Goal: Task Accomplishment & Management: Manage account settings

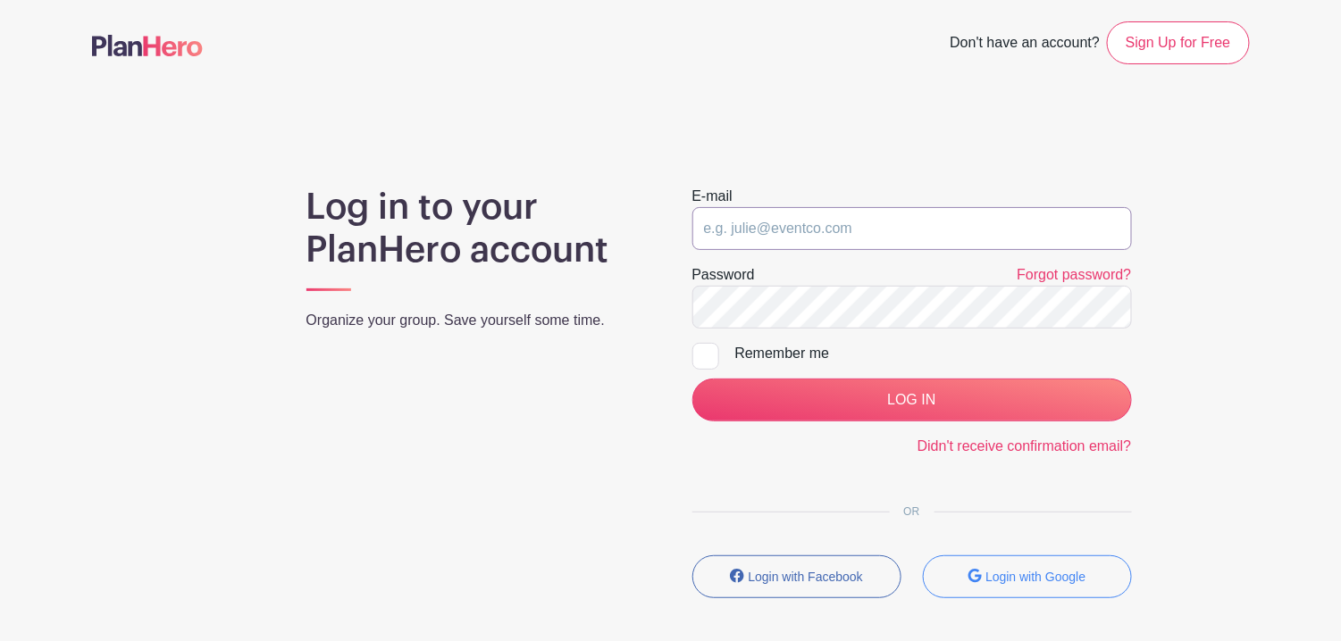
click at [774, 222] on input "email" at bounding box center [911, 228] width 439 height 43
type input "[EMAIL_ADDRESS][DOMAIN_NAME]"
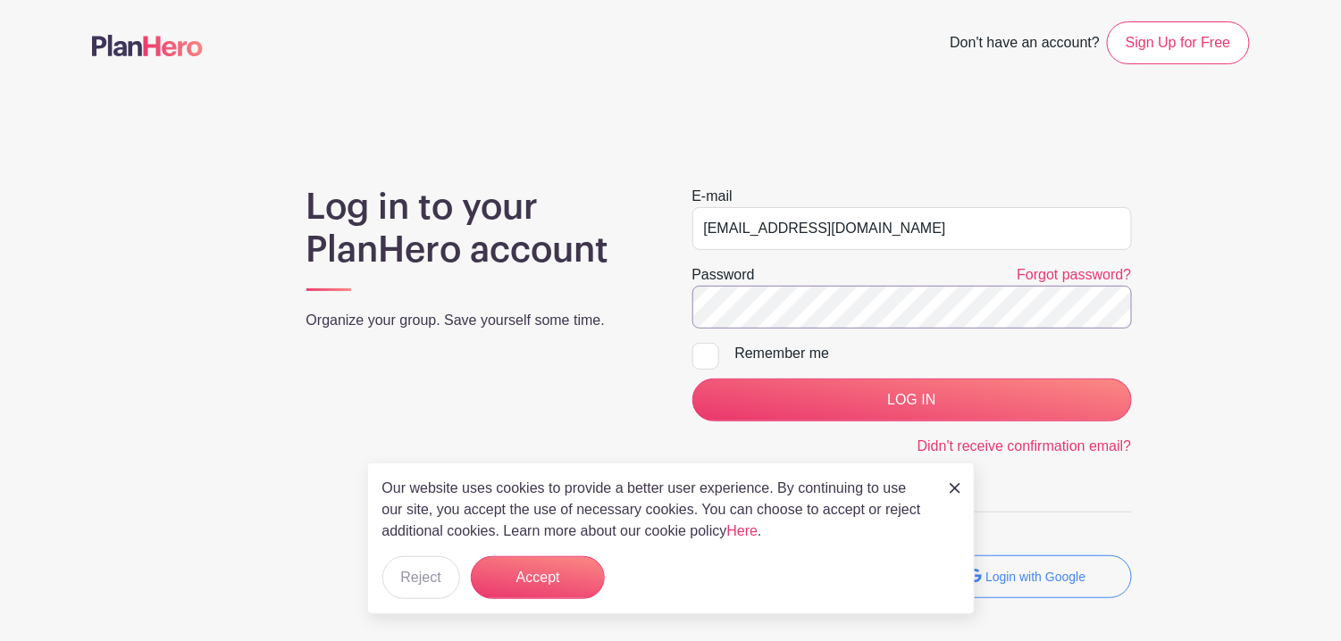
click at [692, 379] on input "LOG IN" at bounding box center [911, 400] width 439 height 43
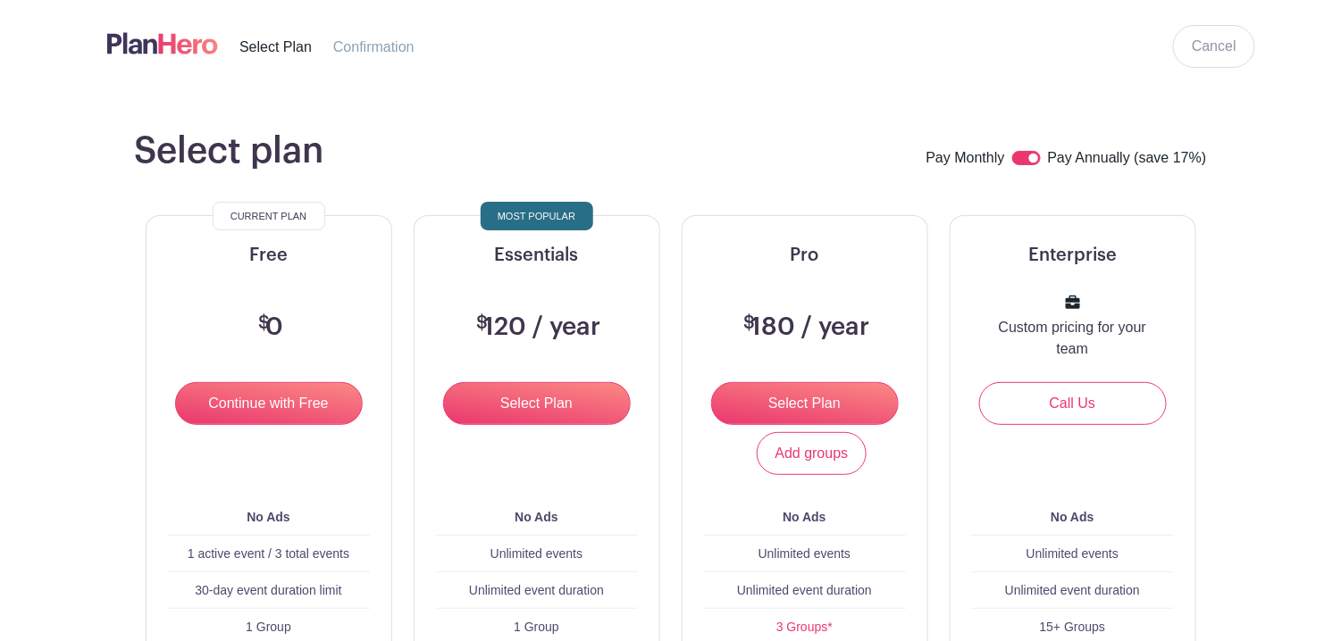
click at [331, 320] on div "$ 0" at bounding box center [268, 327] width 159 height 109
click at [448, 79] on nav "Select Plan Confirmation" at bounding box center [272, 43] width 372 height 72
click at [408, 54] on span "Confirmation" at bounding box center [373, 46] width 81 height 15
click at [416, 54] on li "Confirmation" at bounding box center [384, 47] width 103 height 22
click at [287, 425] on input "Continue with Free" at bounding box center [269, 403] width 188 height 43
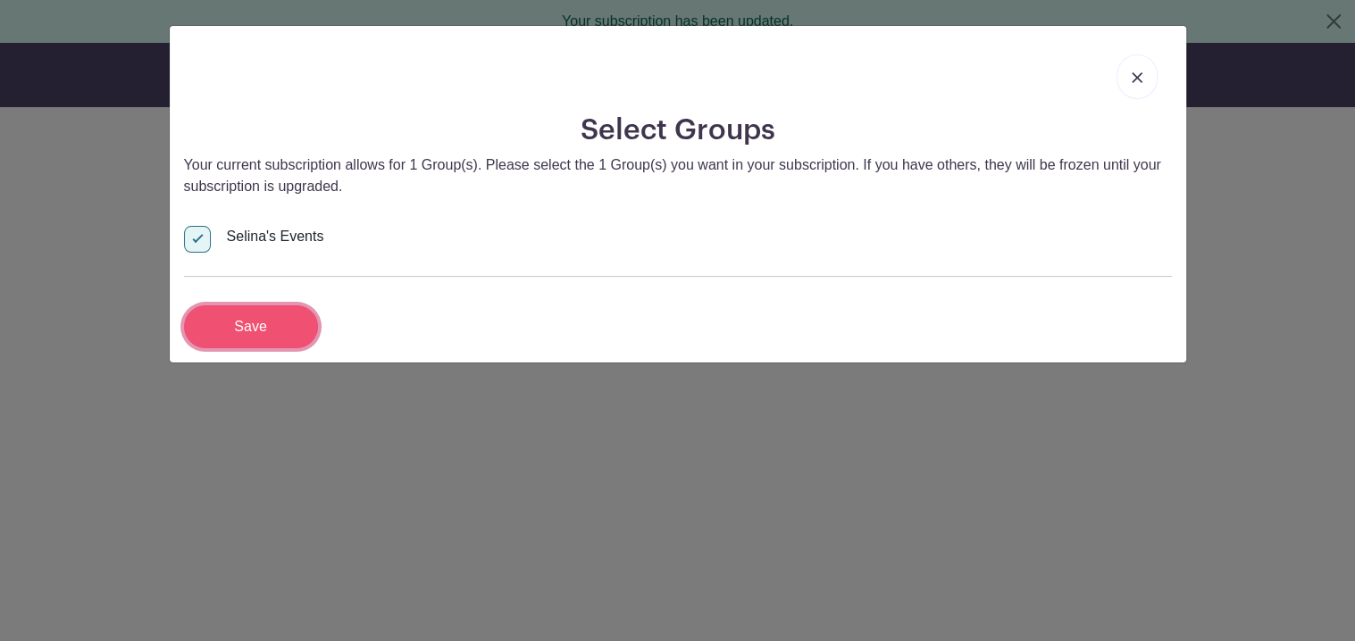
click at [304, 326] on input "Save" at bounding box center [251, 326] width 134 height 43
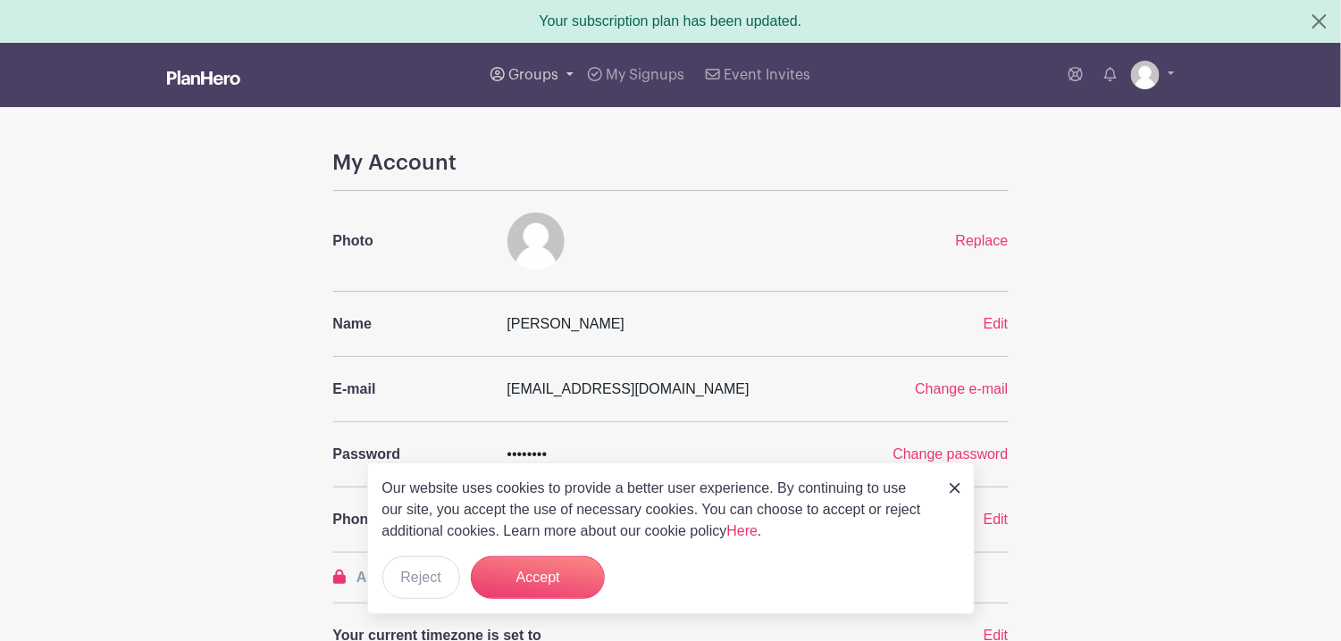
click at [549, 71] on span "Groups" at bounding box center [533, 75] width 50 height 14
click at [564, 168] on span "Selina's Events" at bounding box center [576, 173] width 98 height 21
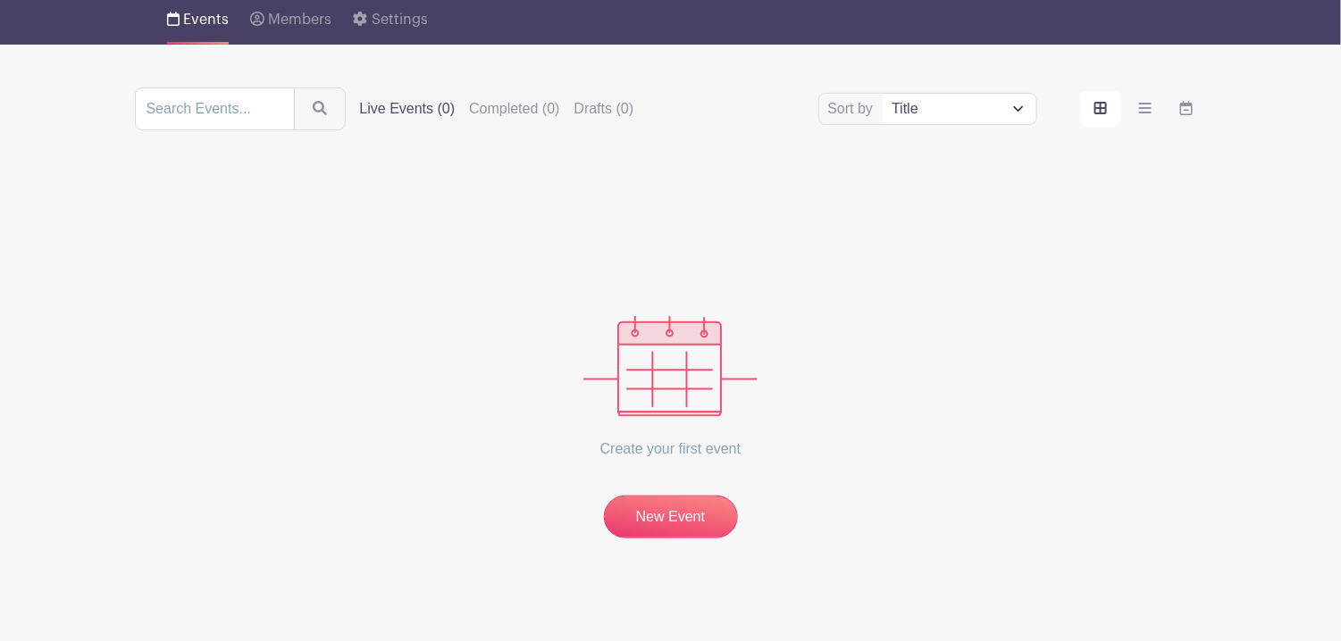
scroll to position [146, 0]
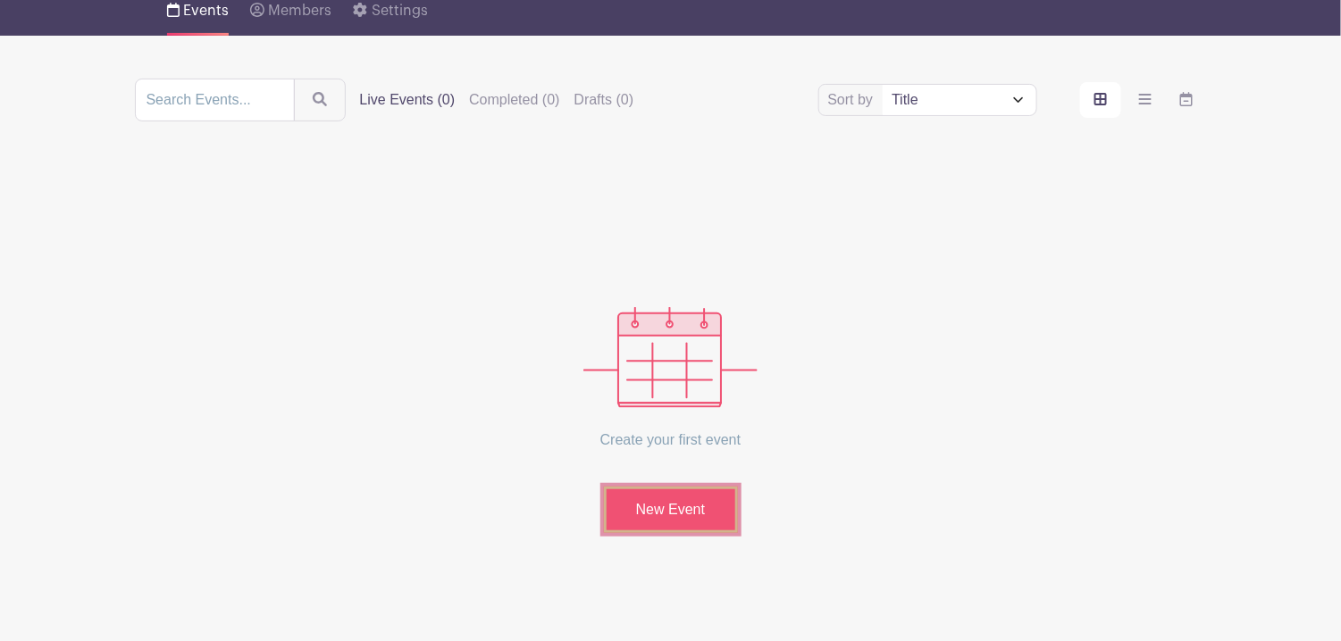
click at [657, 514] on link "New Event" at bounding box center [671, 510] width 134 height 46
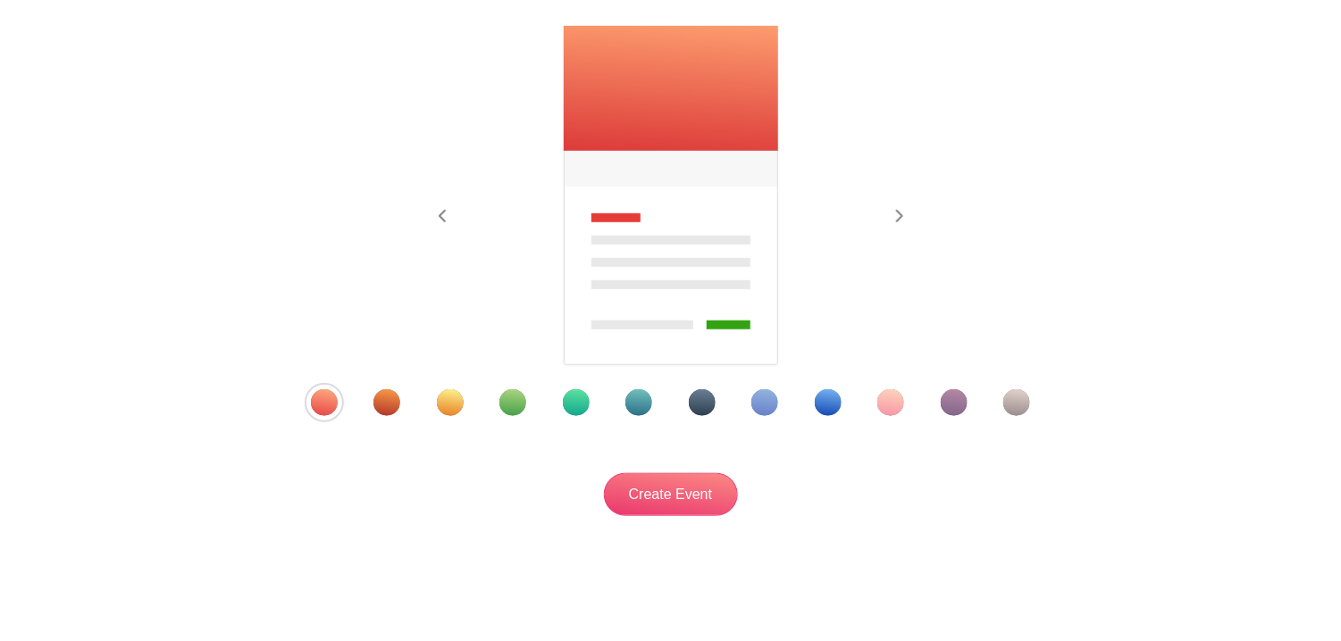
scroll to position [292, 0]
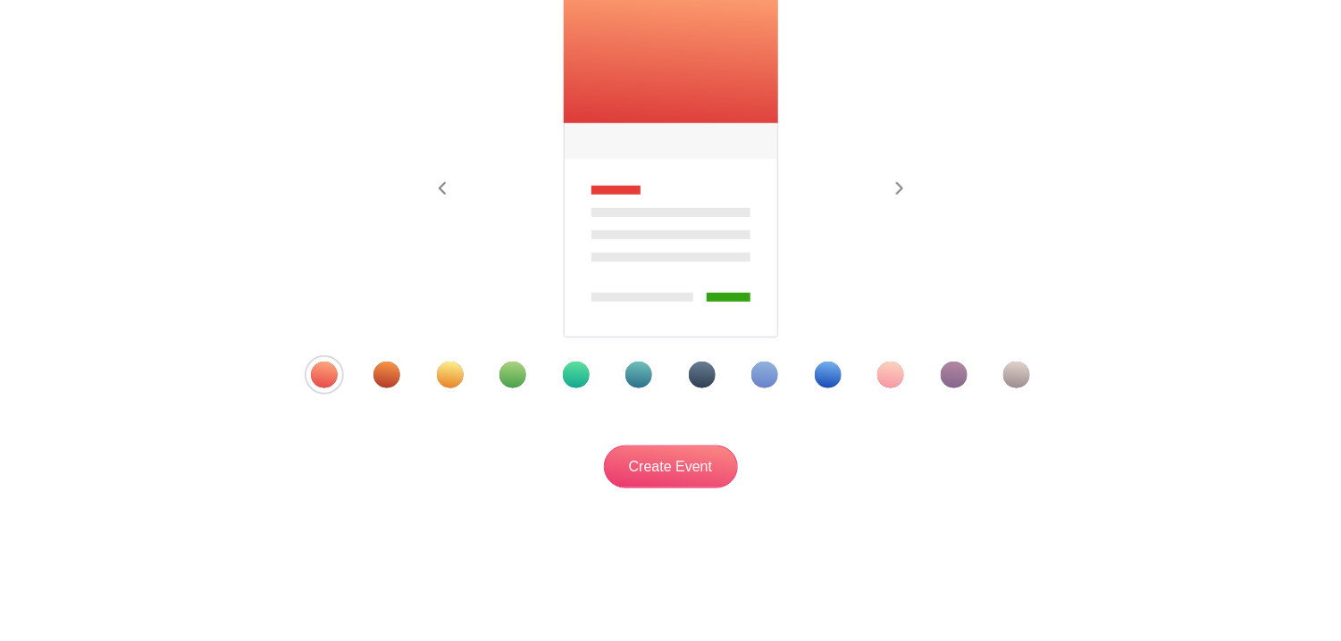
click at [830, 370] on div "Template 9" at bounding box center [828, 375] width 27 height 27
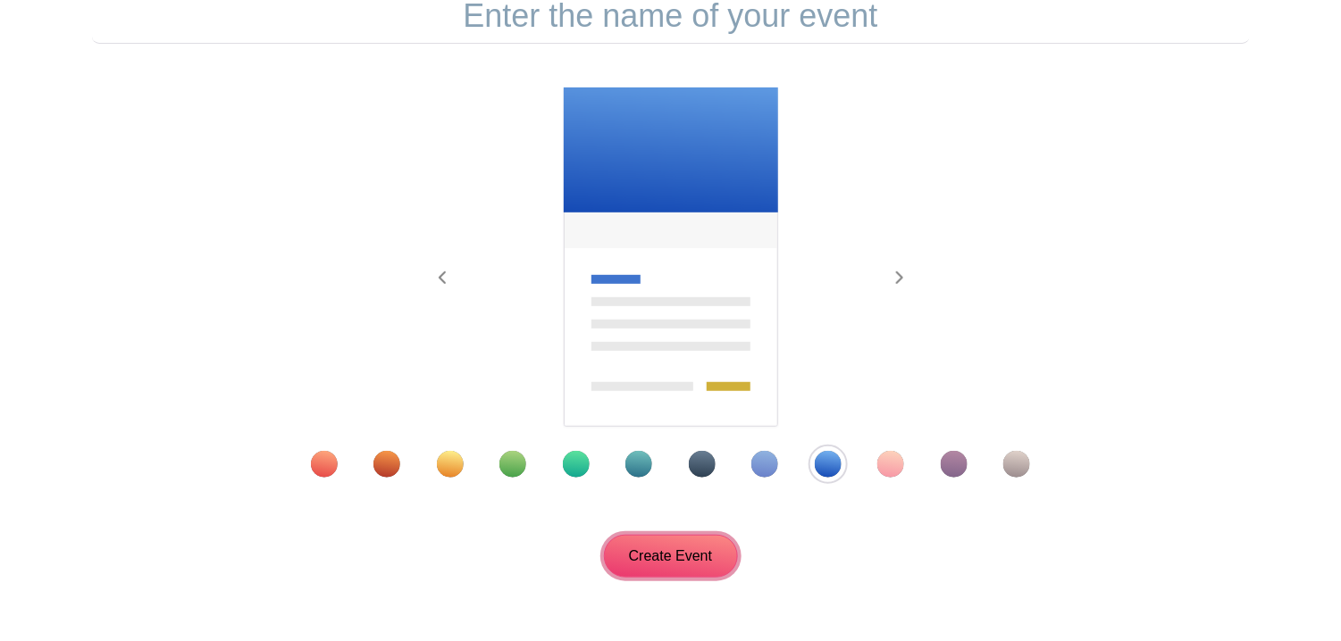
click at [641, 566] on input "Create Event" at bounding box center [671, 556] width 134 height 43
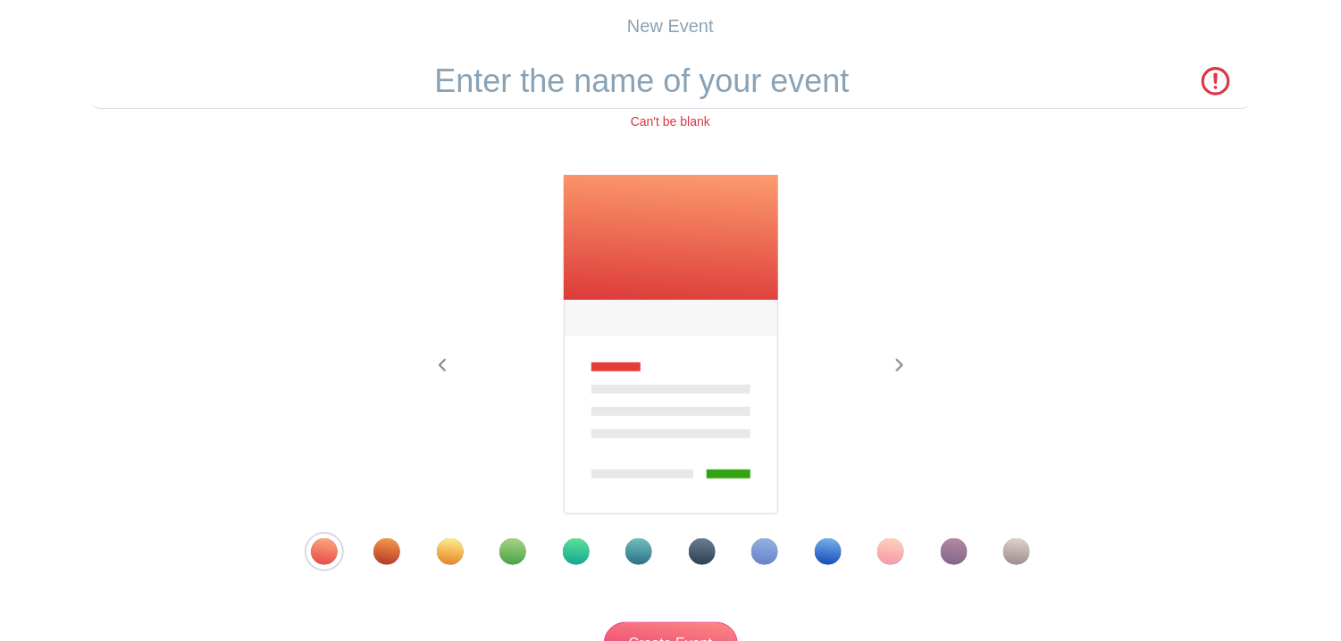
scroll to position [0, 0]
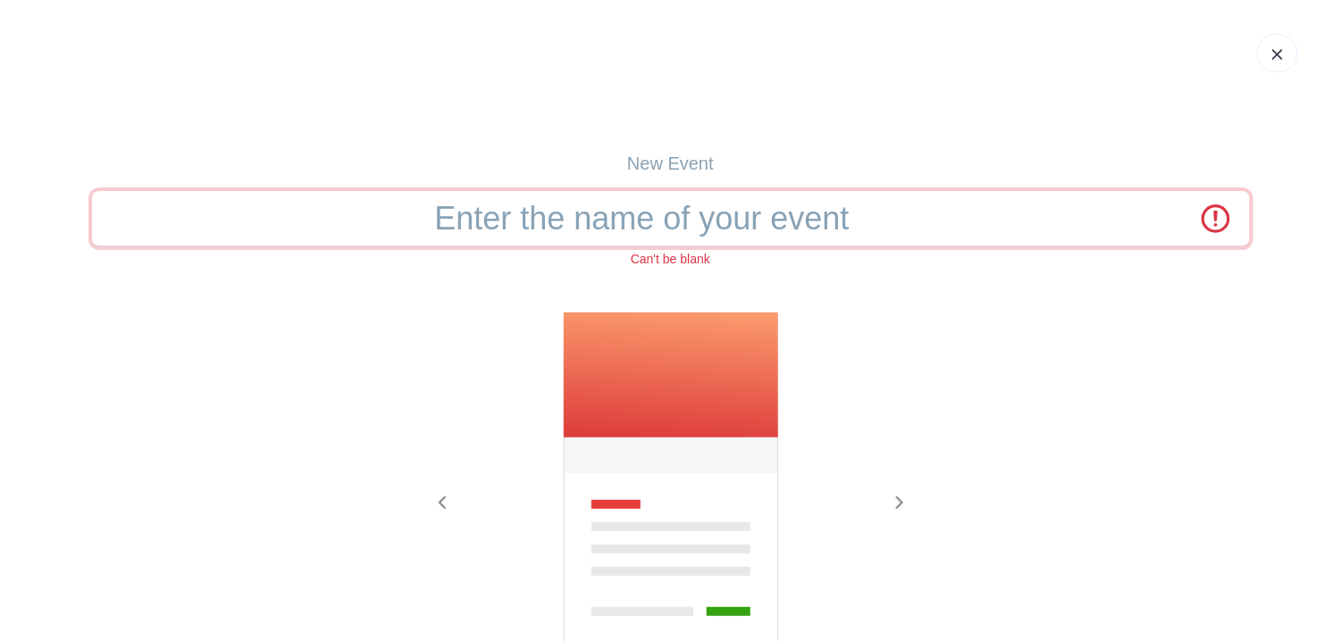
click at [793, 221] on input "text" at bounding box center [671, 218] width 1158 height 55
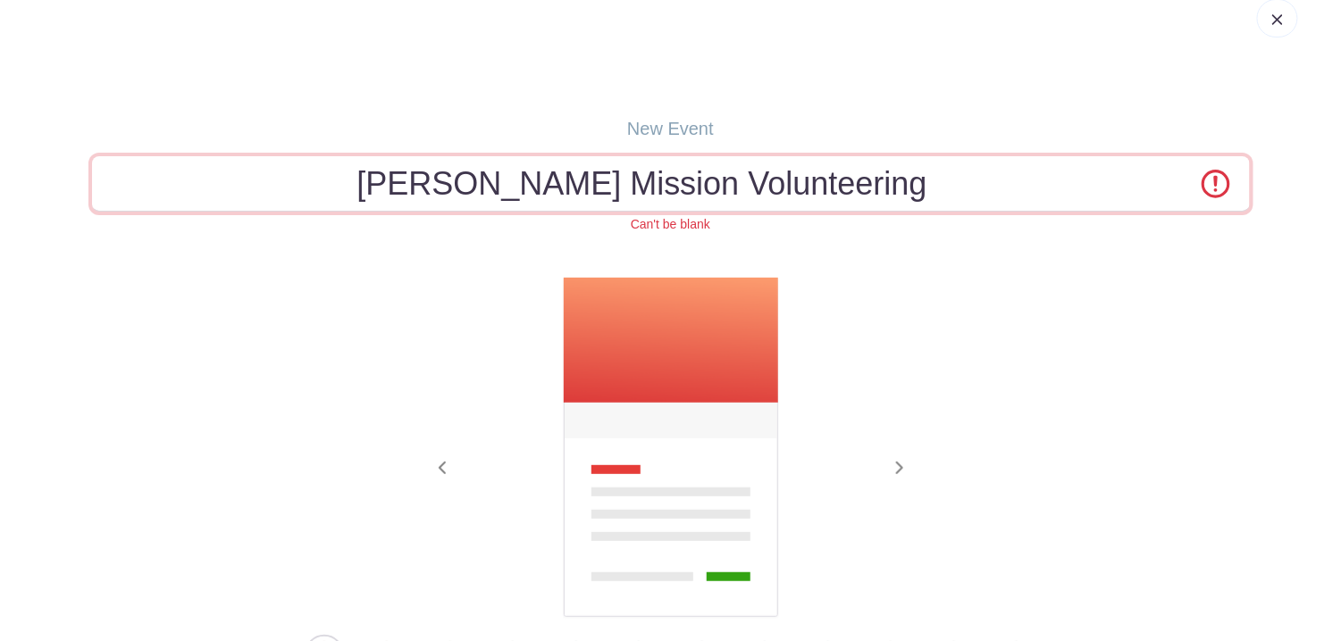
scroll to position [89, 0]
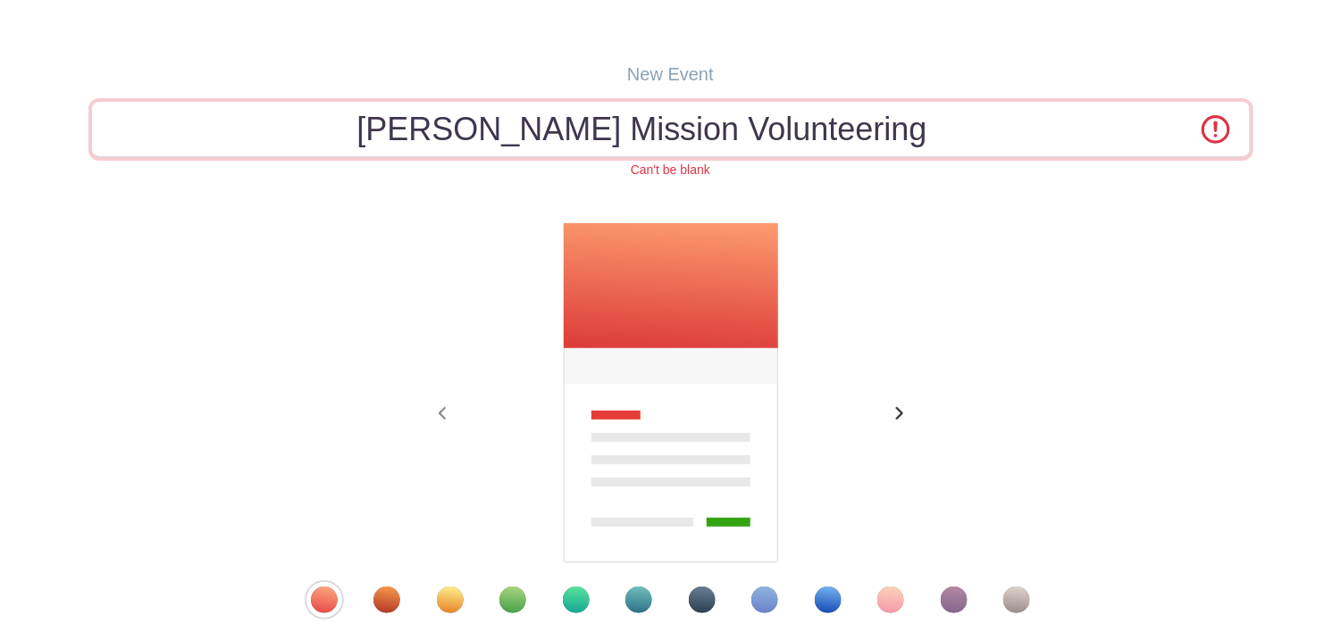
type input "Scott Mission Volunteering"
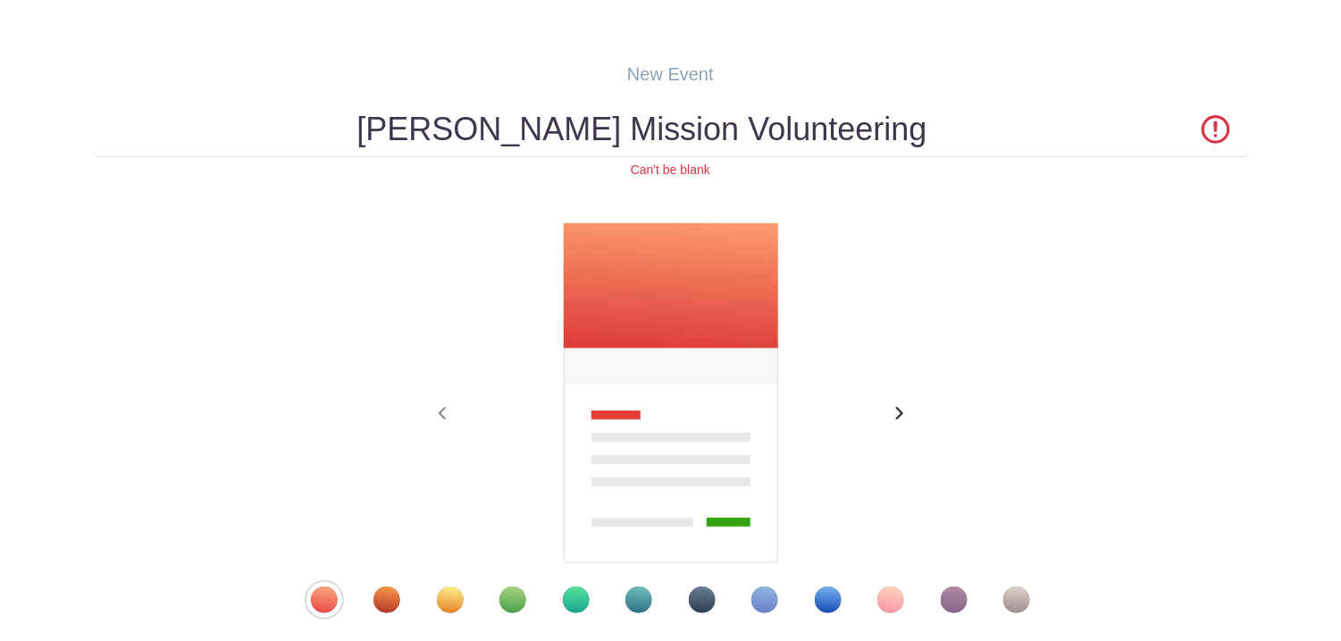
click at [908, 414] on span "button" at bounding box center [898, 414] width 29 height 21
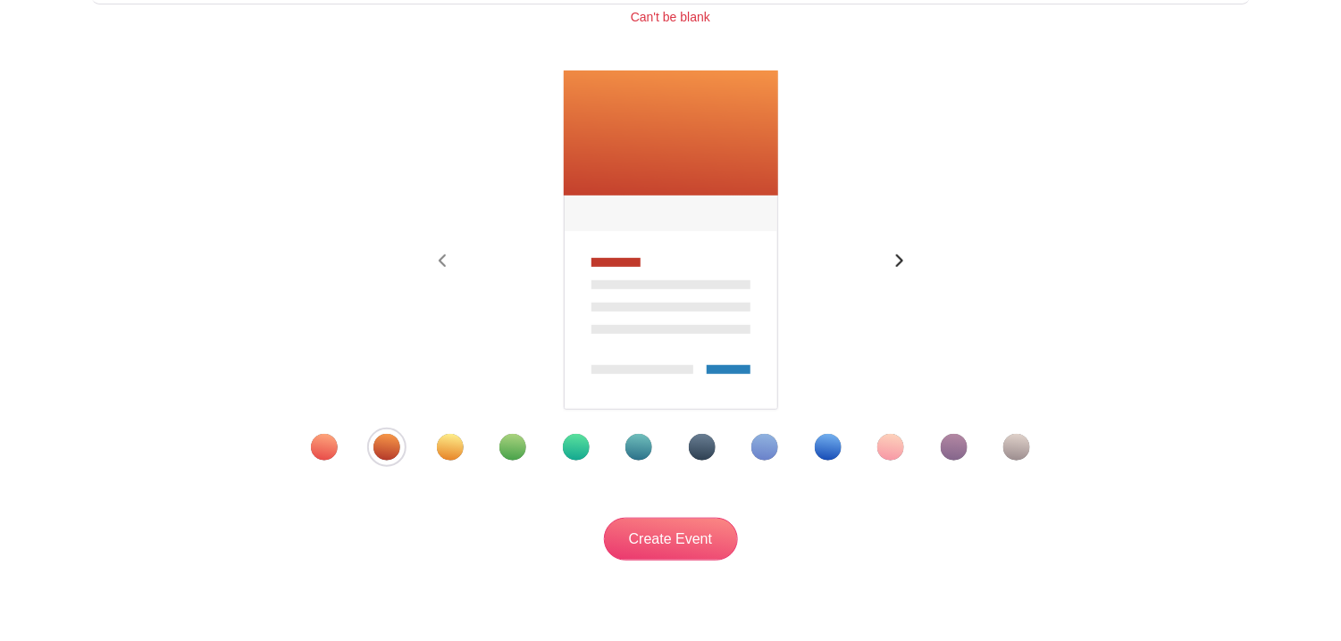
scroll to position [315, 0]
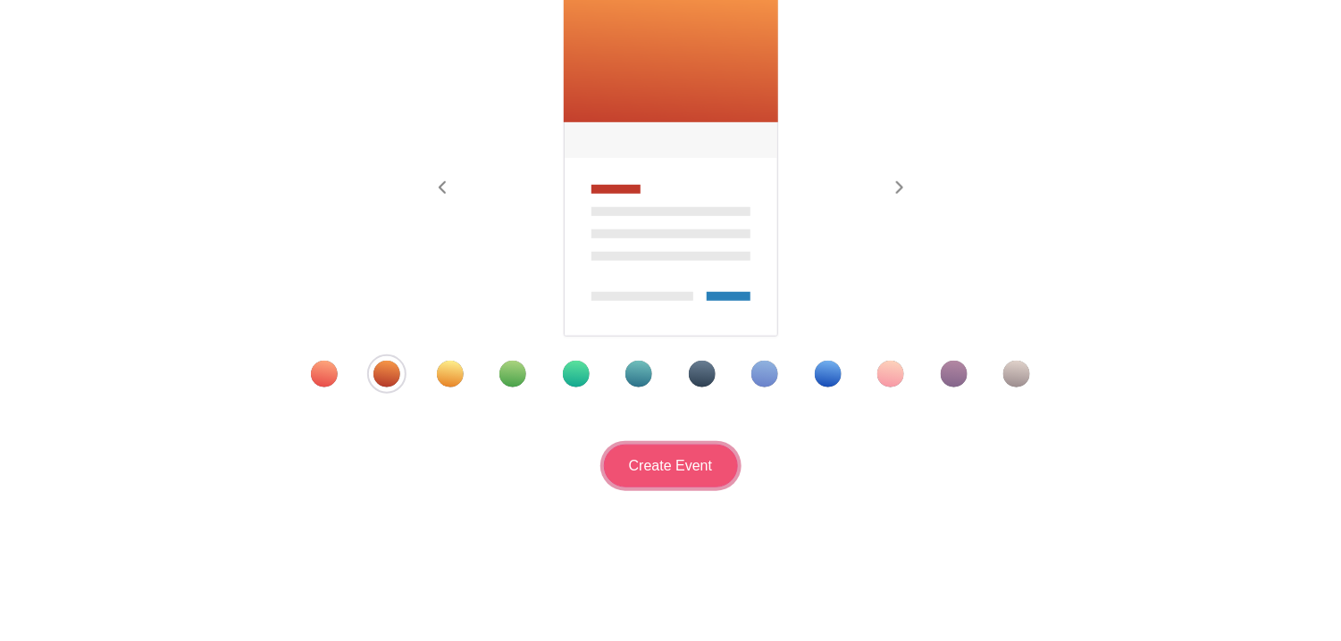
click at [684, 473] on input "Create Event" at bounding box center [671, 466] width 134 height 43
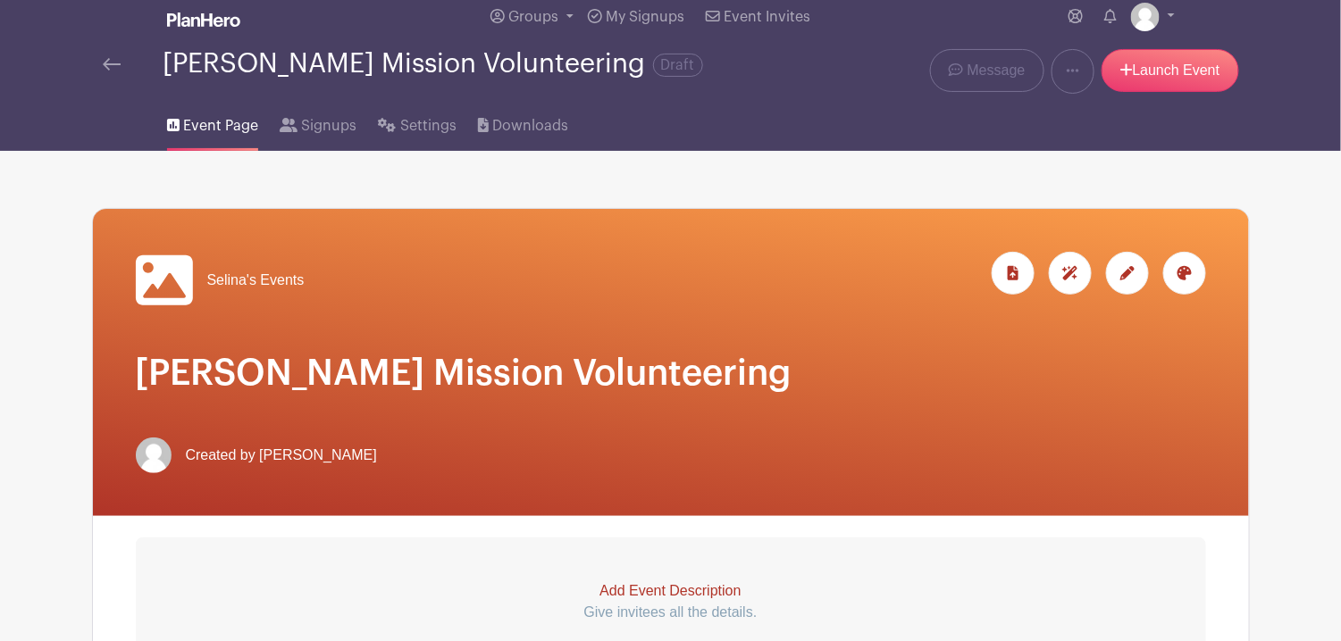
scroll to position [89, 0]
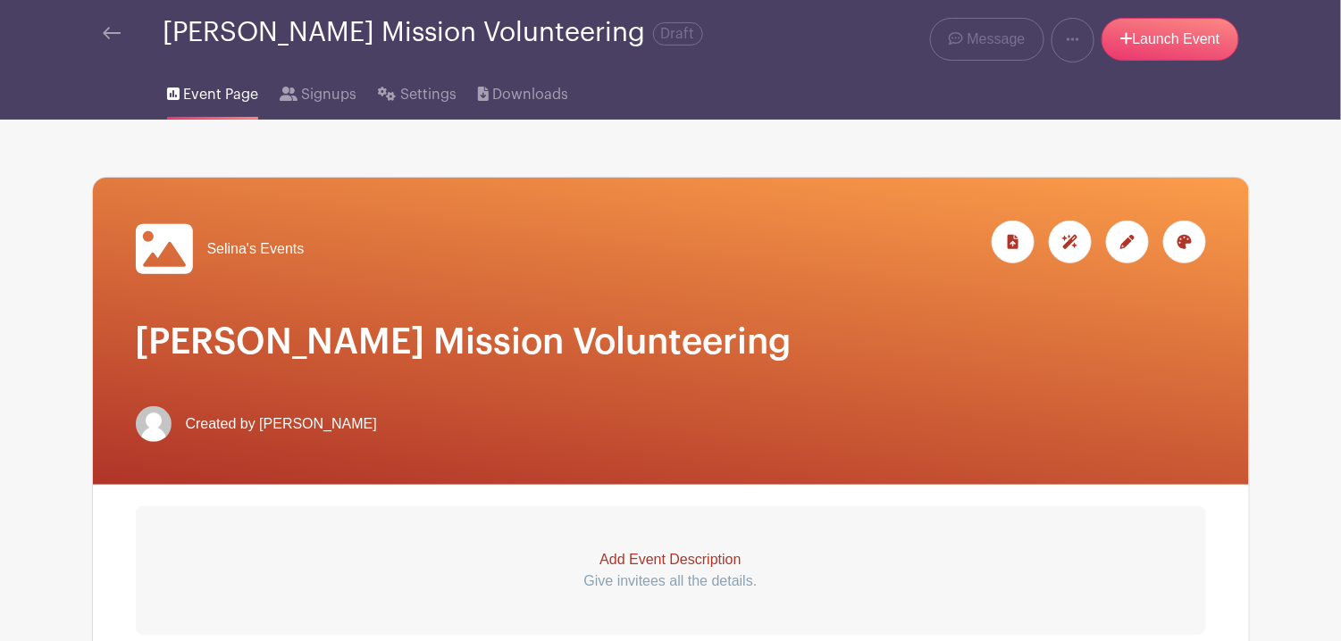
click at [181, 249] on icon at bounding box center [163, 249] width 57 height 50
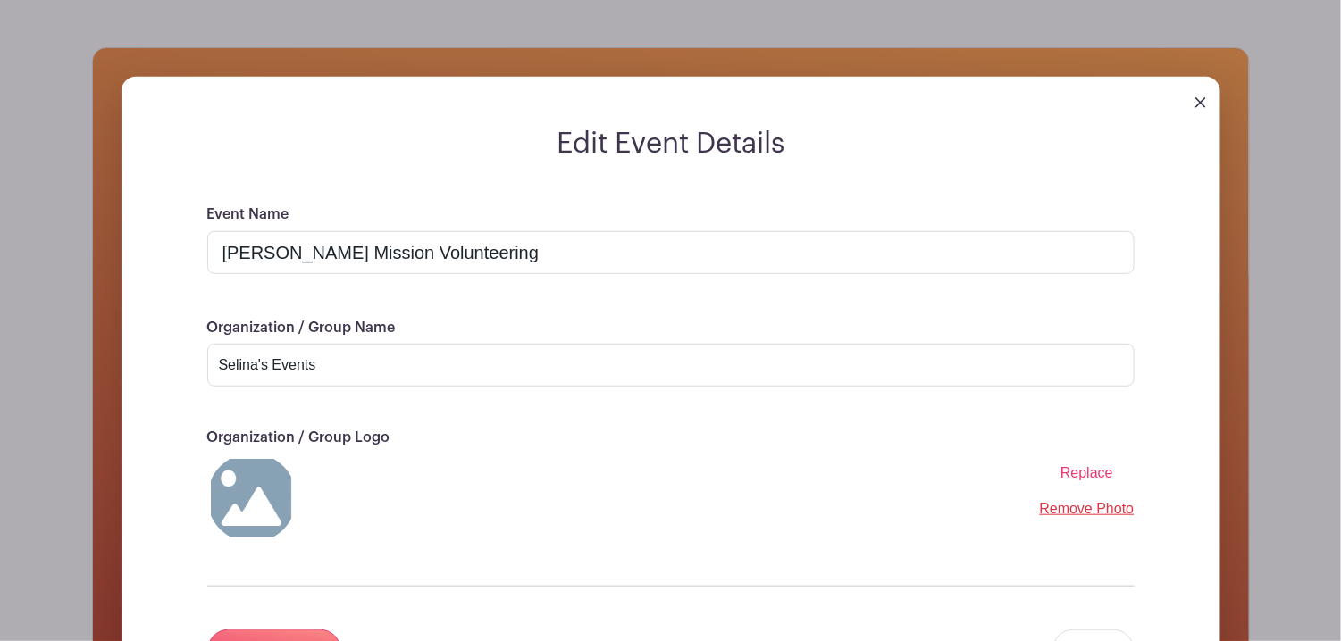
scroll to position [357, 0]
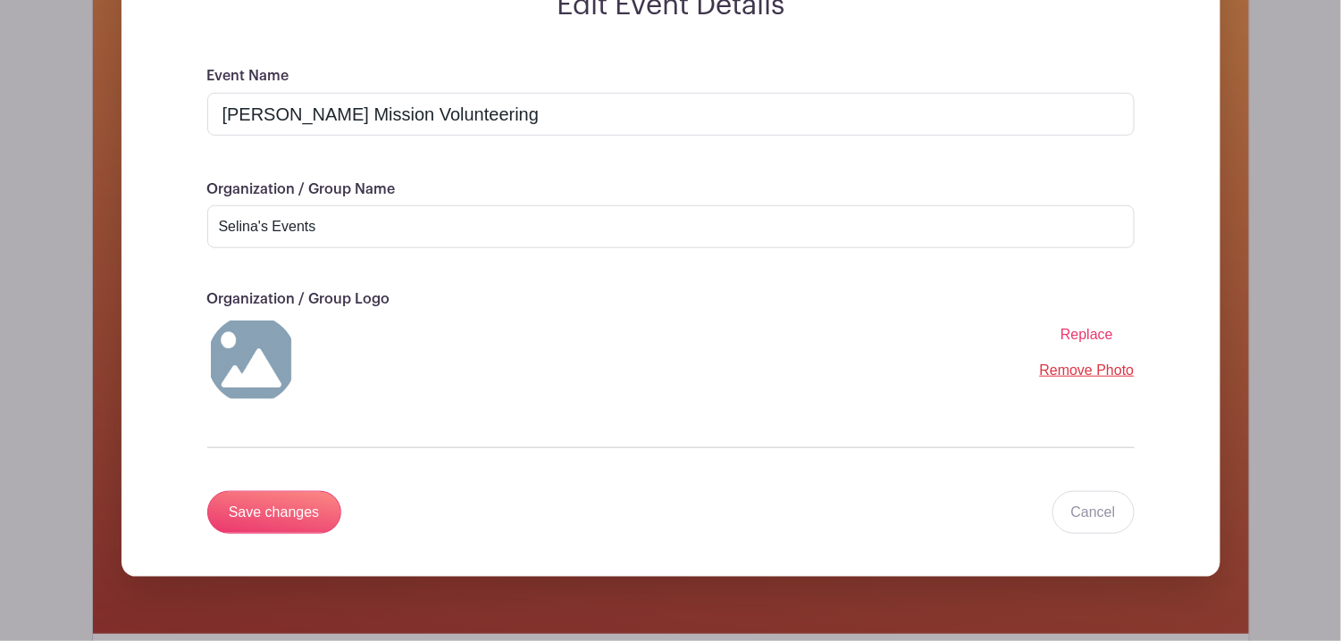
click at [246, 330] on img at bounding box center [251, 359] width 89 height 89
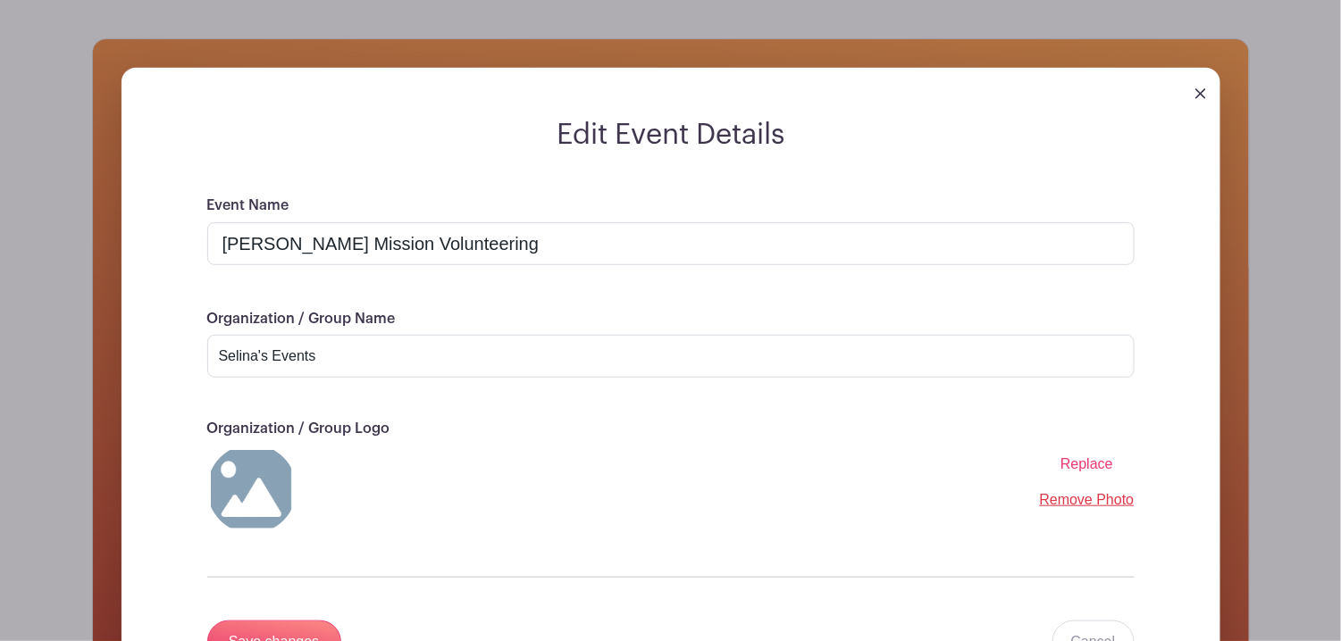
scroll to position [0, 0]
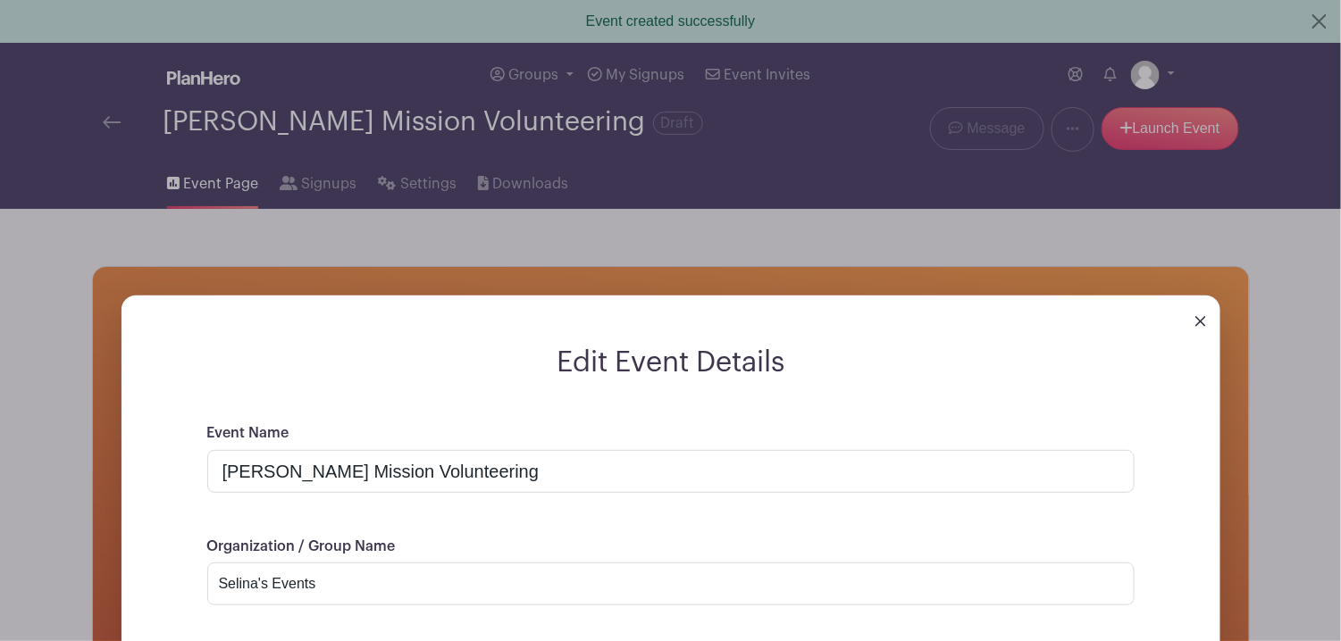
click at [1200, 314] on link at bounding box center [1200, 320] width 11 height 15
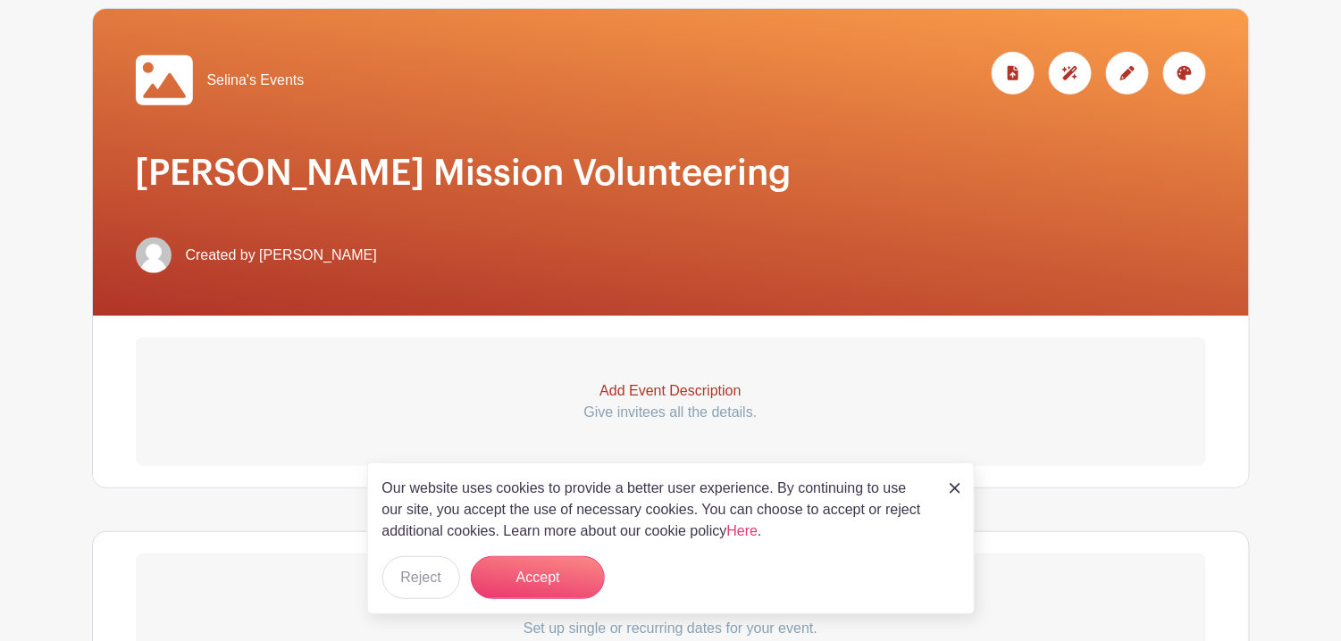
scroll to position [357, 0]
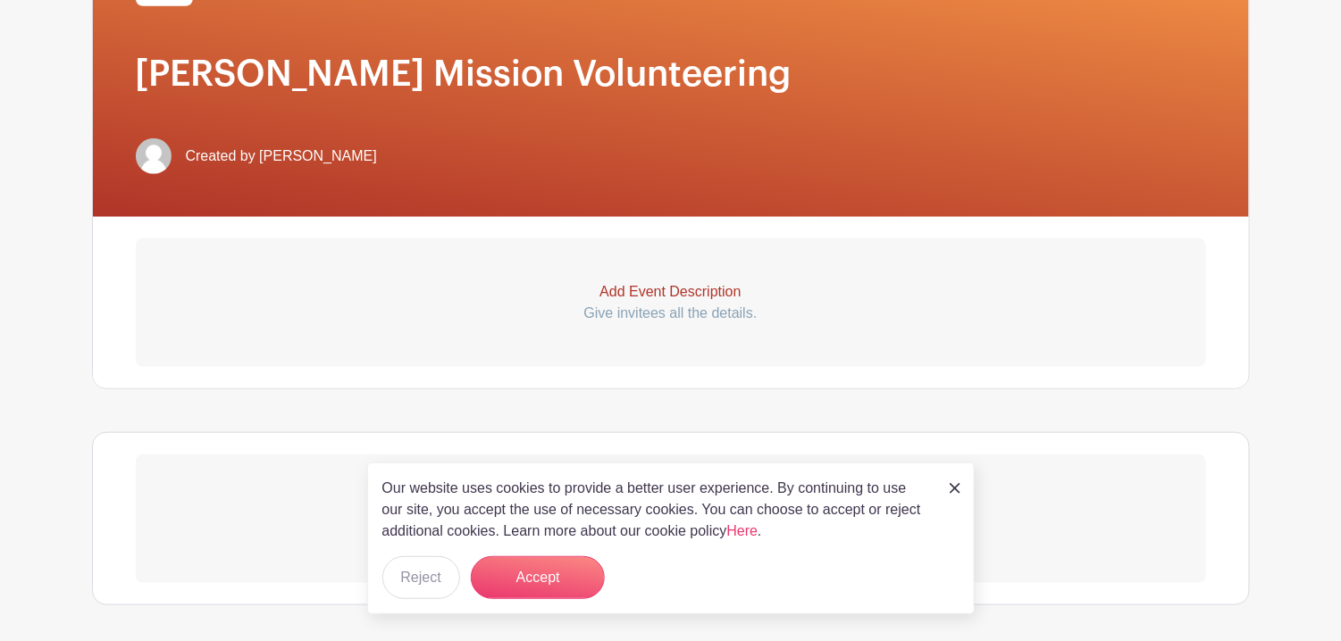
click at [951, 488] on img at bounding box center [955, 488] width 11 height 11
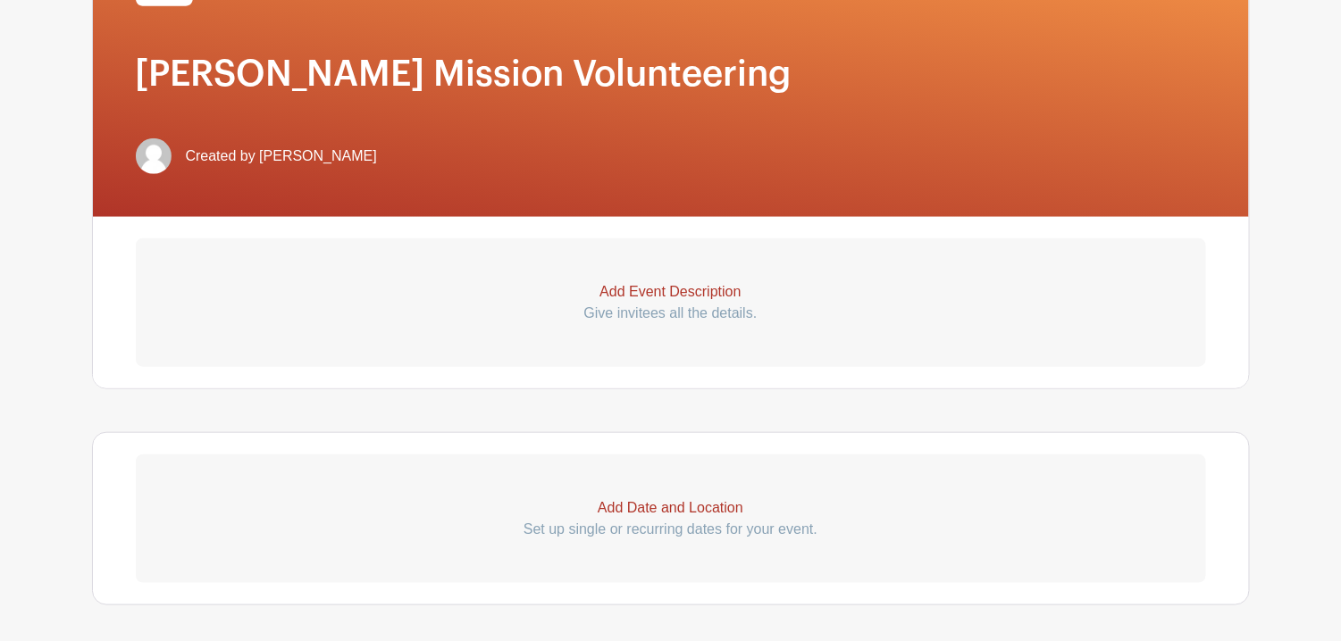
click at [704, 297] on p "Add Event Description" at bounding box center [671, 291] width 1070 height 21
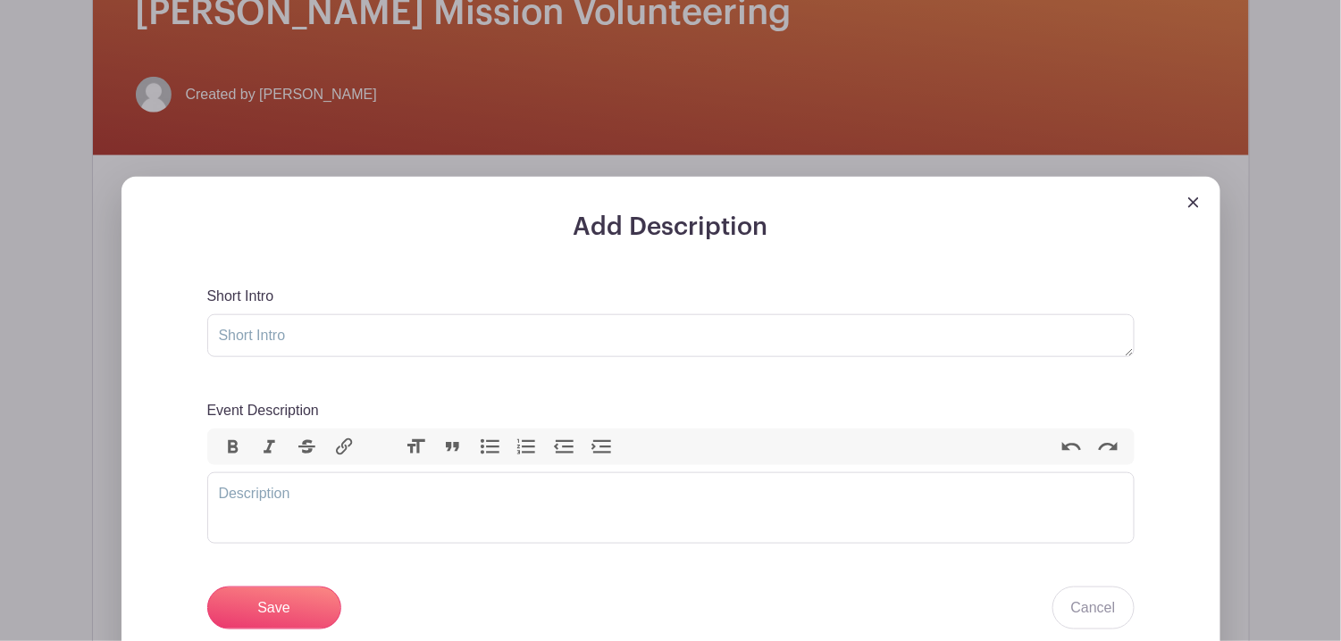
scroll to position [447, 0]
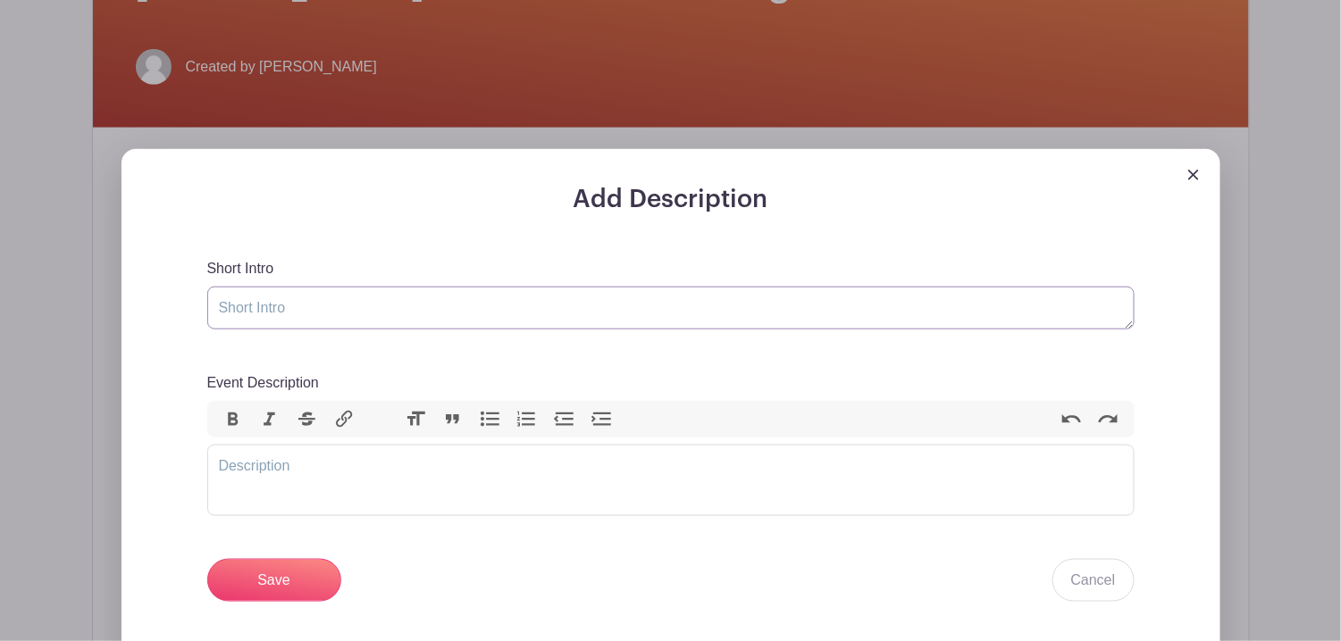
click at [511, 305] on textarea "Short Intro" at bounding box center [670, 308] width 927 height 43
click at [322, 480] on trix-editor "Event Description" at bounding box center [670, 480] width 927 height 71
paste trix-editor "<div>&nbsp;</div><div>As part of our ongoing commitment, Wyse will be supportin…"
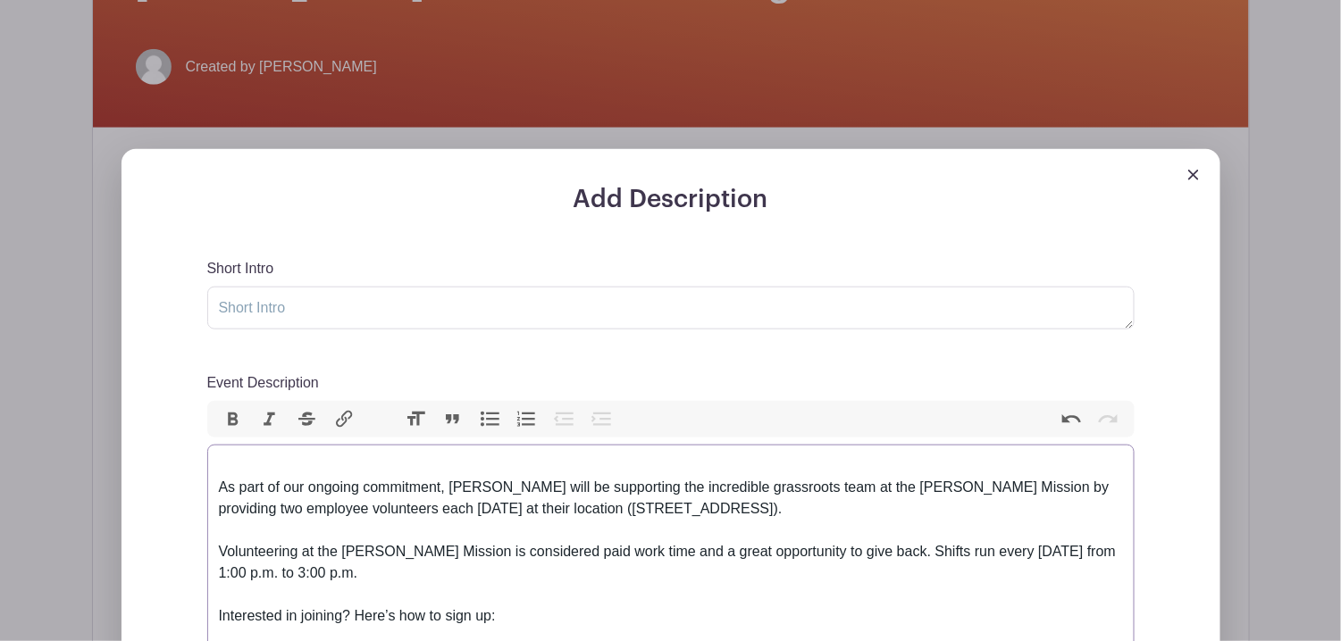
click at [219, 489] on div "As part of our ongoing commitment, Wyse will be supporting the incredible grass…" at bounding box center [671, 509] width 904 height 64
type trix-editor "<div>&nbsp;As part of our ongoing commitment, Wyse will be supporting the incre…"
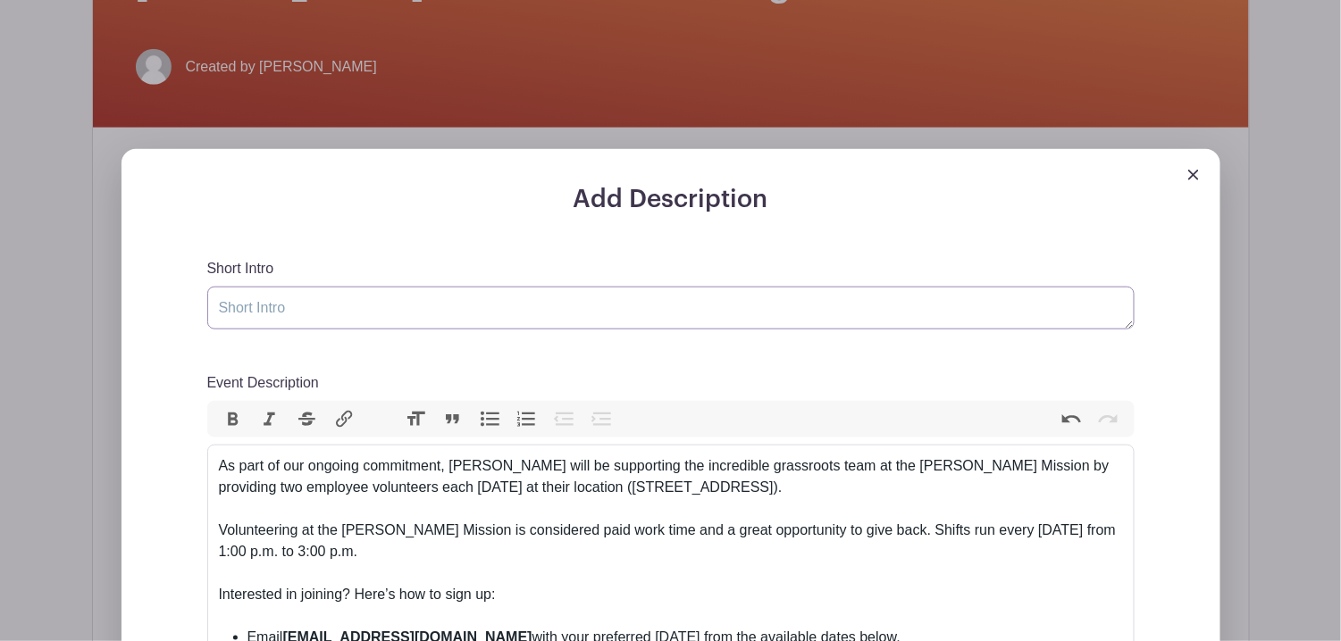
click at [420, 297] on textarea "Short Intro" at bounding box center [670, 308] width 927 height 43
paste textarea "Join us in making a difference at the Scott Mission!"
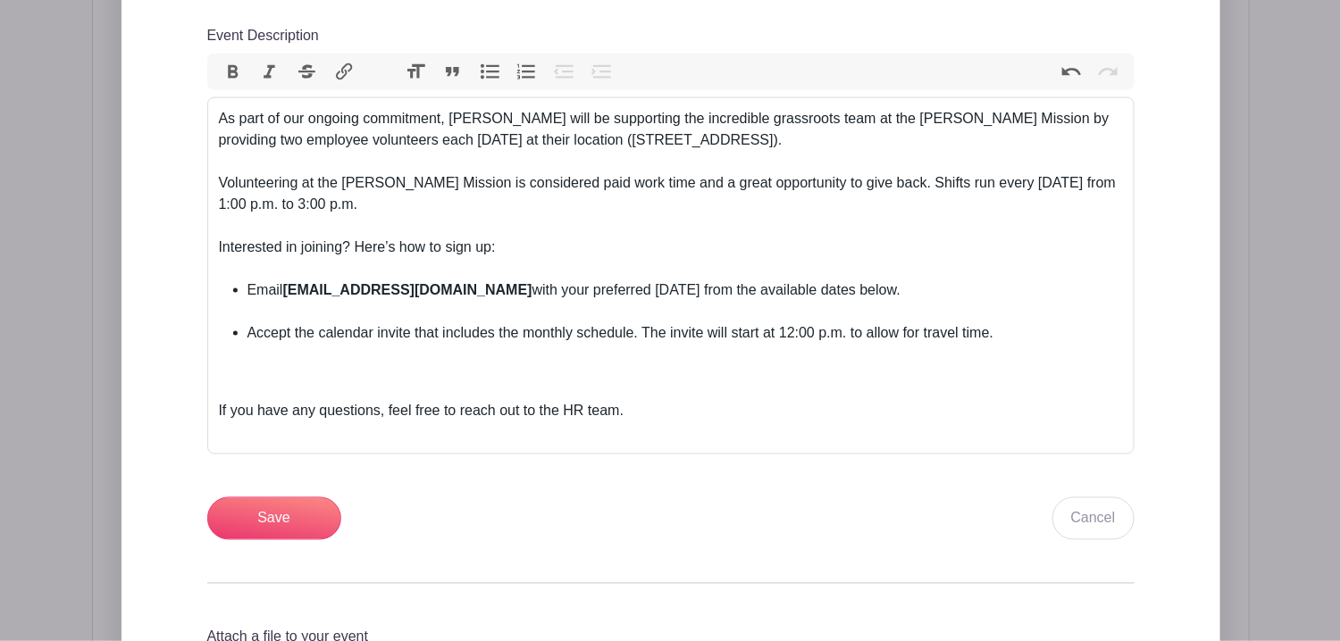
scroll to position [804, 0]
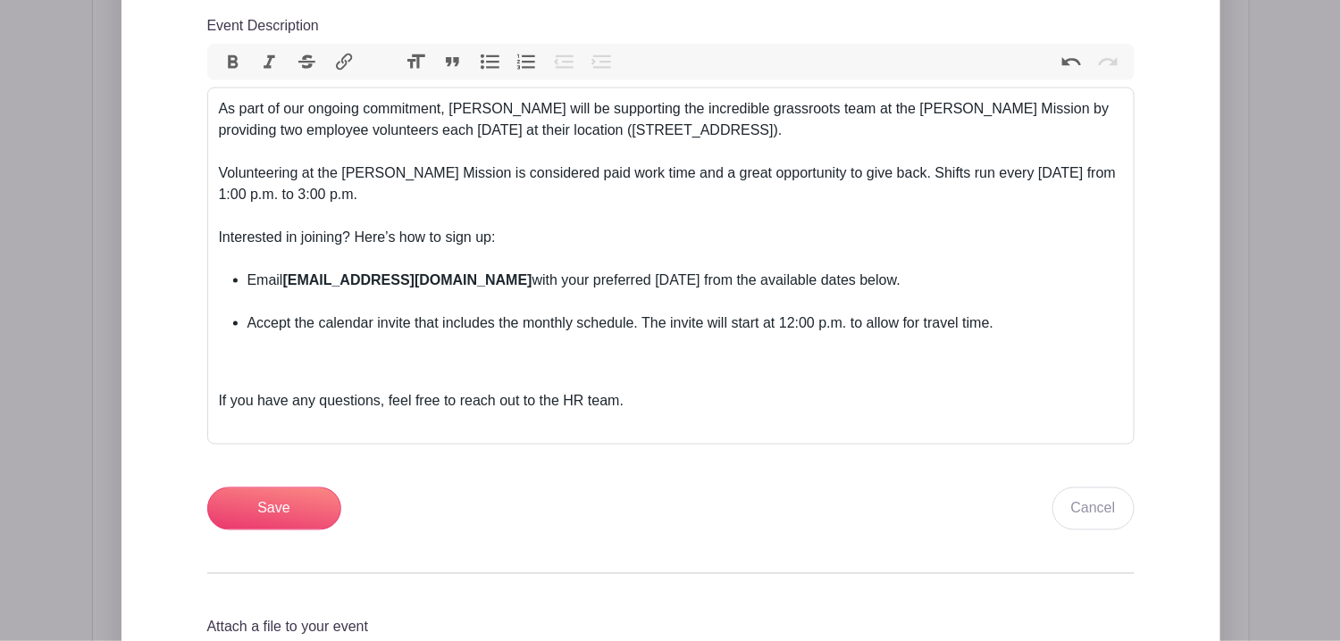
type textarea "Join us in making a difference at the Scott Mission!"
click at [289, 302] on li "Email HR@wysemeter.com with your preferred Tuesday from the available dates bel…" at bounding box center [684, 291] width 875 height 43
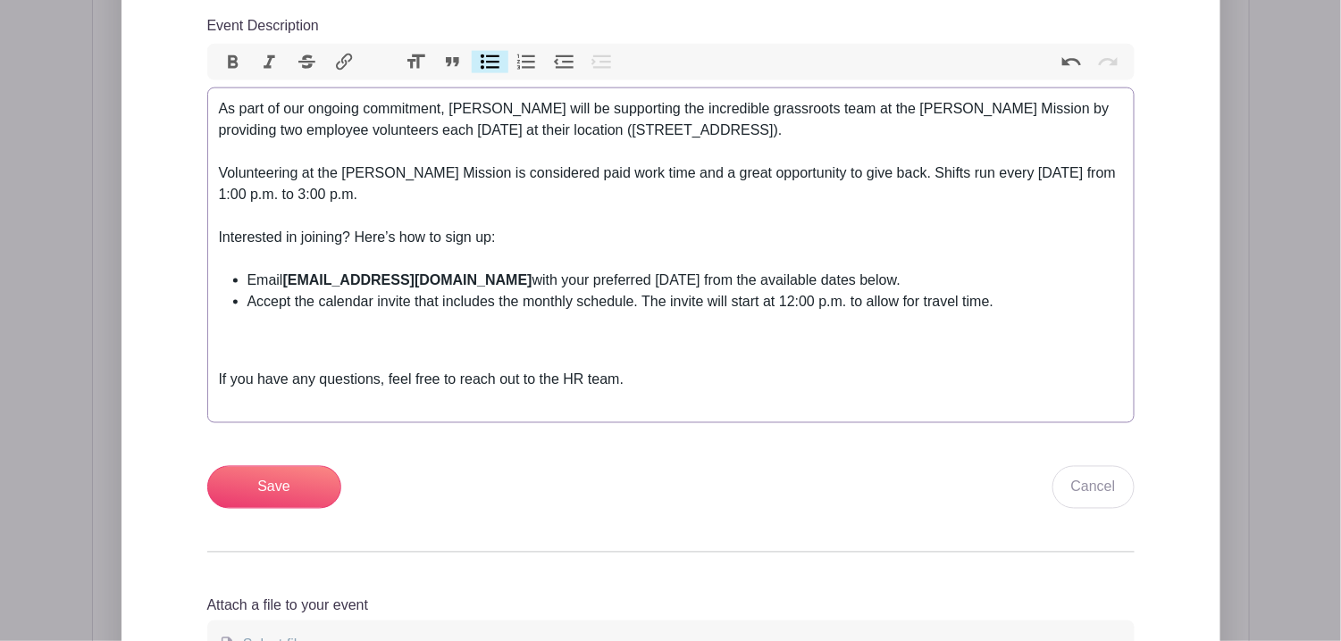
click at [855, 281] on li "Email HR@wysemeter.com with your preferred Tuesday from the available dates bel…" at bounding box center [684, 280] width 875 height 21
click at [504, 349] on div "If you have any questions, feel free to reach out to the HR team." at bounding box center [671, 380] width 904 height 64
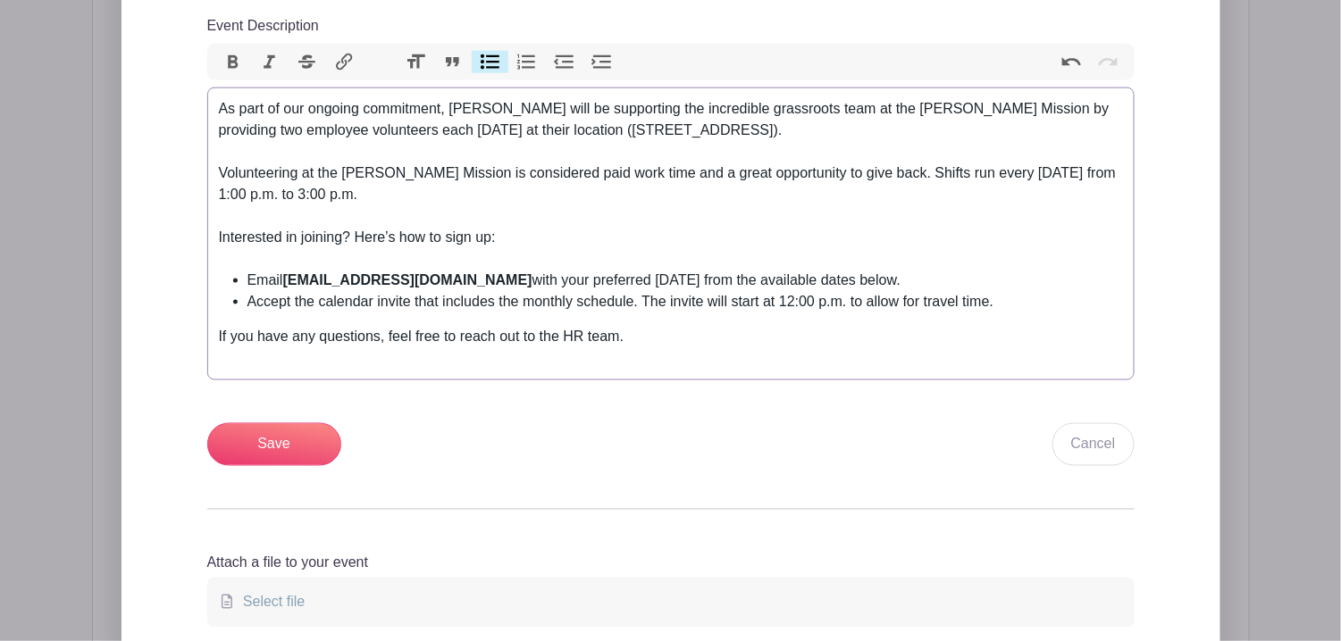
click at [247, 365] on div "If you have any questions, feel free to reach out to the HR team." at bounding box center [671, 348] width 904 height 43
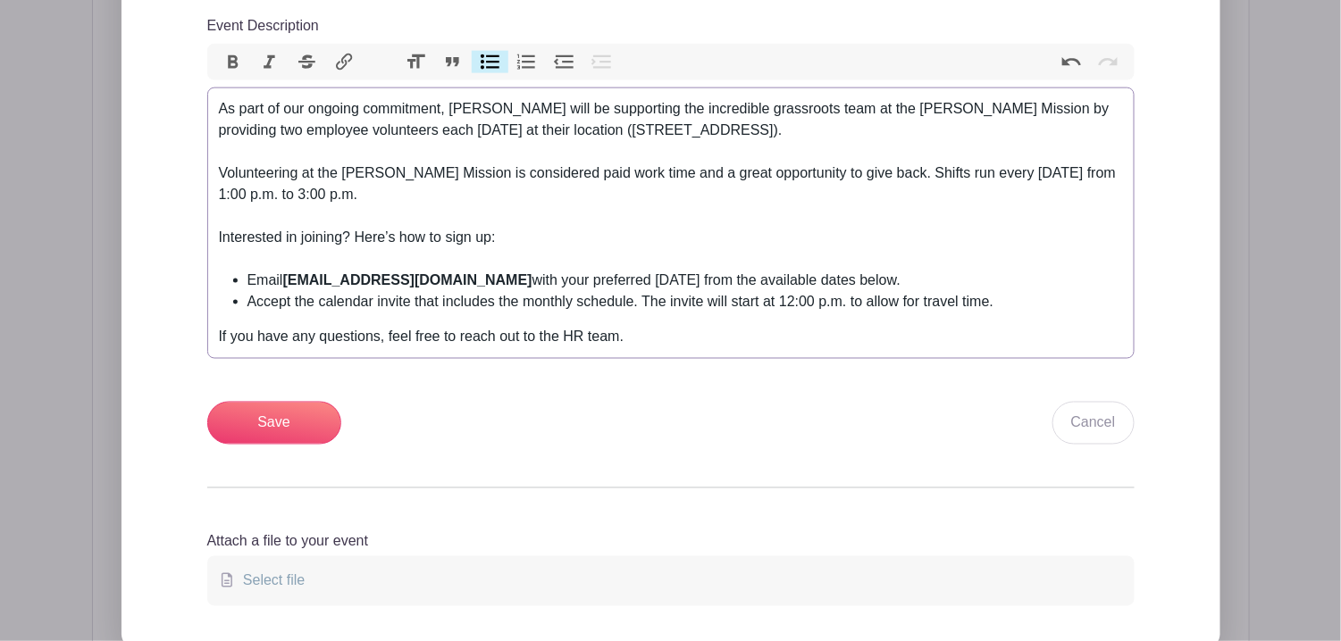
drag, startPoint x: 1078, startPoint y: 279, endPoint x: 198, endPoint y: 273, distance: 879.9
click at [198, 273] on div "Add Description Short Intro Join us in making a difference at the Scott Mission…" at bounding box center [670, 239] width 1013 height 822
click at [975, 295] on li "Accept the calendar invite that includes the monthly schedule. The invite will …" at bounding box center [684, 301] width 875 height 21
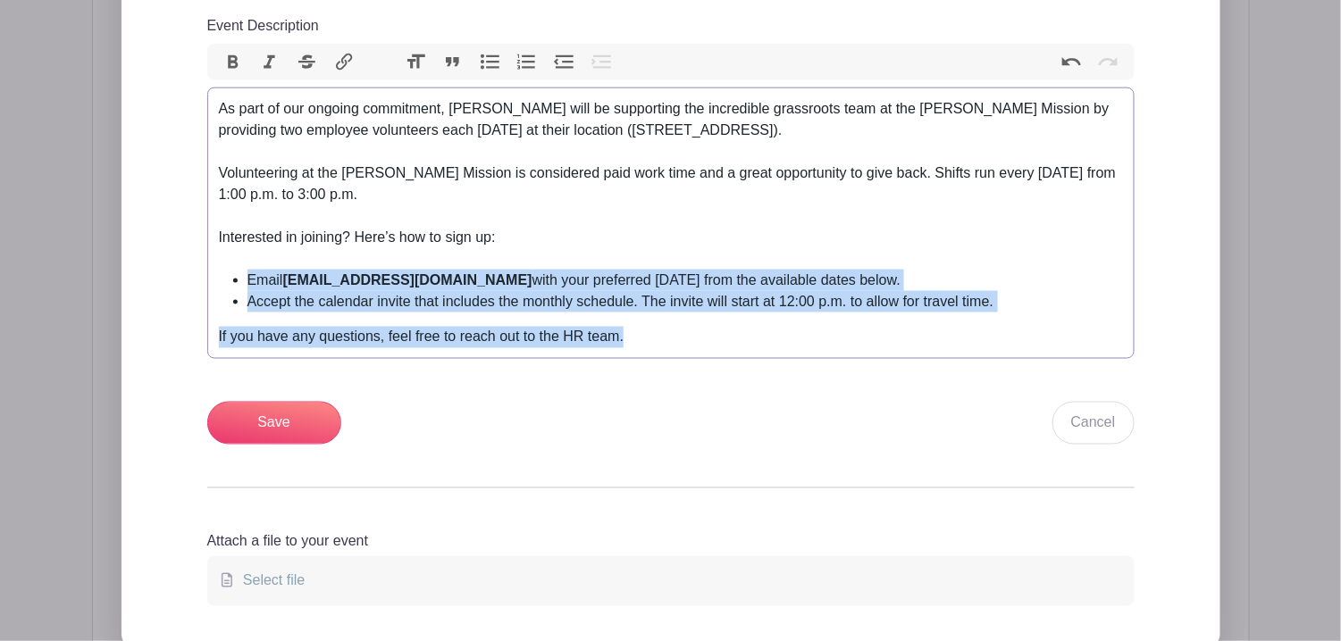
drag, startPoint x: 1026, startPoint y: 317, endPoint x: 217, endPoint y: 285, distance: 809.9
click at [217, 285] on trix-editor "As part of our ongoing commitment, Wyse will be supporting the incredible grass…" at bounding box center [670, 224] width 927 height 272
click at [349, 304] on li "Accept the calendar invite that includes the monthly schedule. The invite will …" at bounding box center [684, 301] width 875 height 21
click at [260, 280] on li "Email HR@wysemeter.com with your preferred Tuesday from the available dates bel…" at bounding box center [684, 280] width 875 height 21
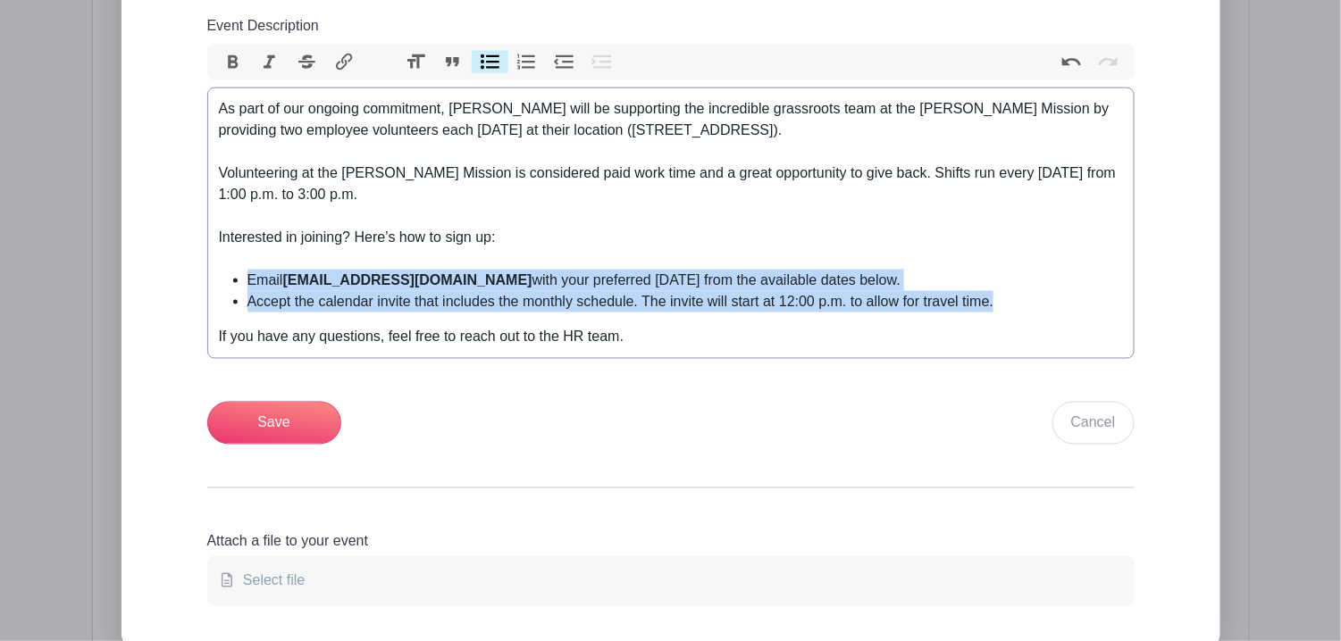
drag, startPoint x: 246, startPoint y: 281, endPoint x: 1029, endPoint y: 291, distance: 783.4
click at [1045, 312] on ul "Email HR@wysemeter.com with your preferred Tuesday from the available dates bel…" at bounding box center [671, 291] width 904 height 43
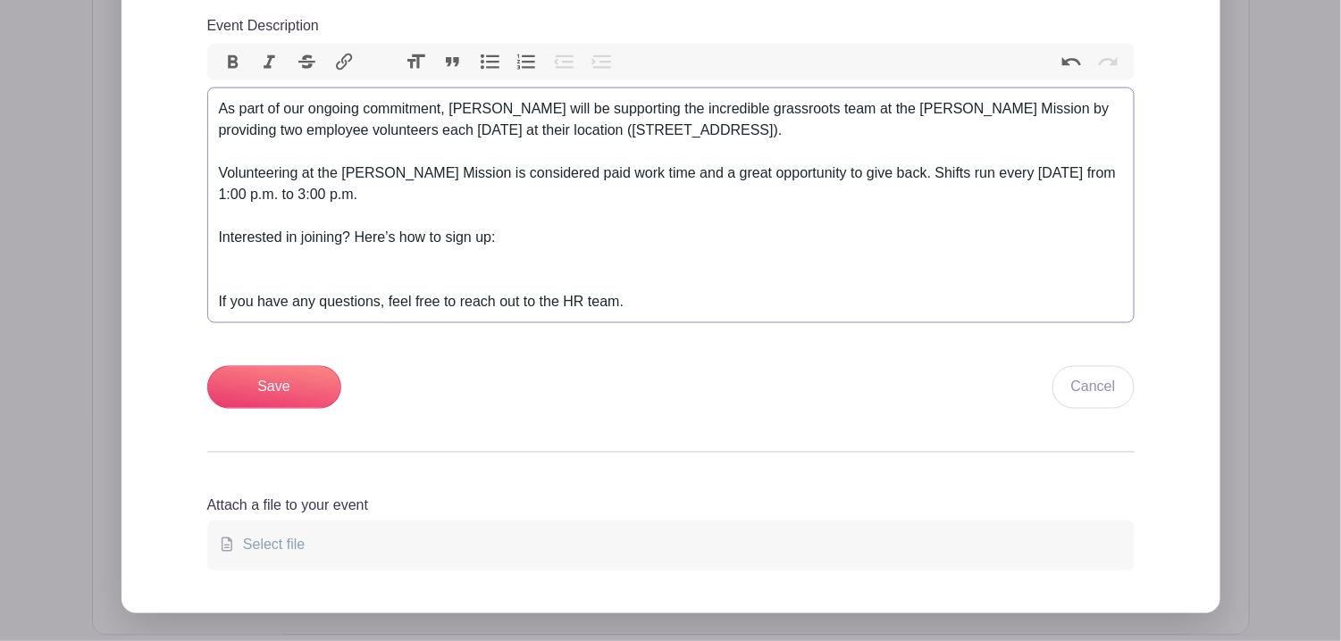
type trix-editor "<div>&nbsp;As part of our ongoing commitment, Wyse will be supporting the incre…"
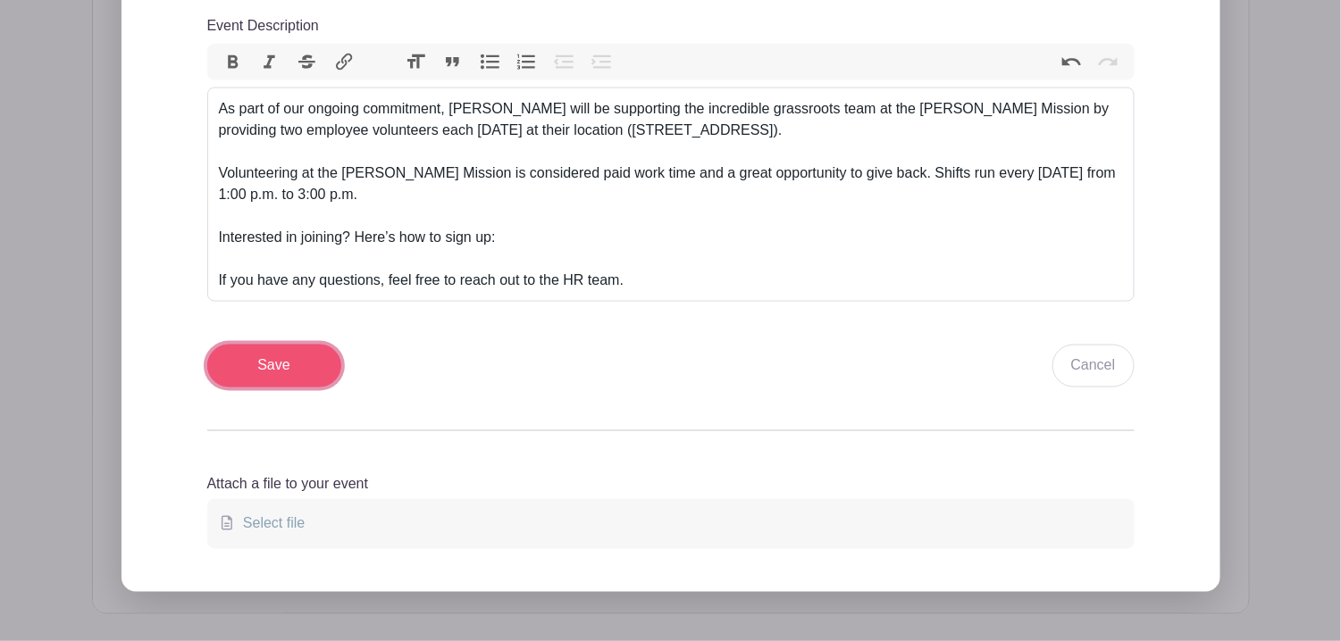
click at [312, 373] on input "Save" at bounding box center [274, 366] width 134 height 43
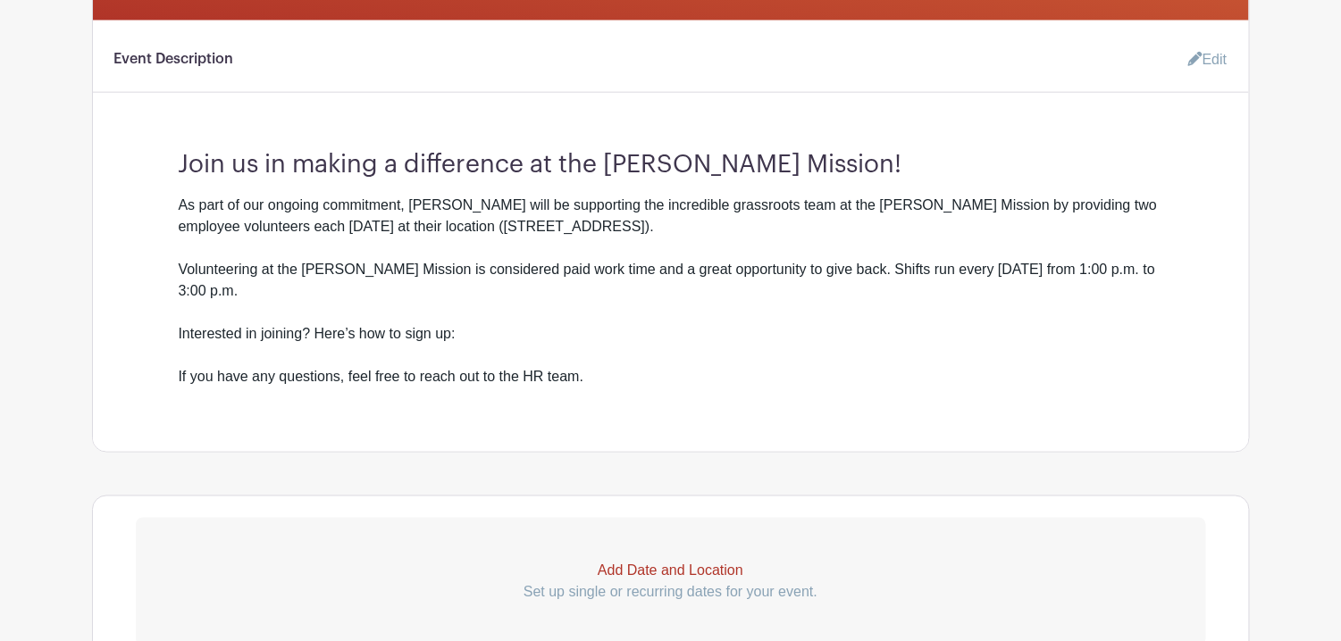
scroll to position [688, 0]
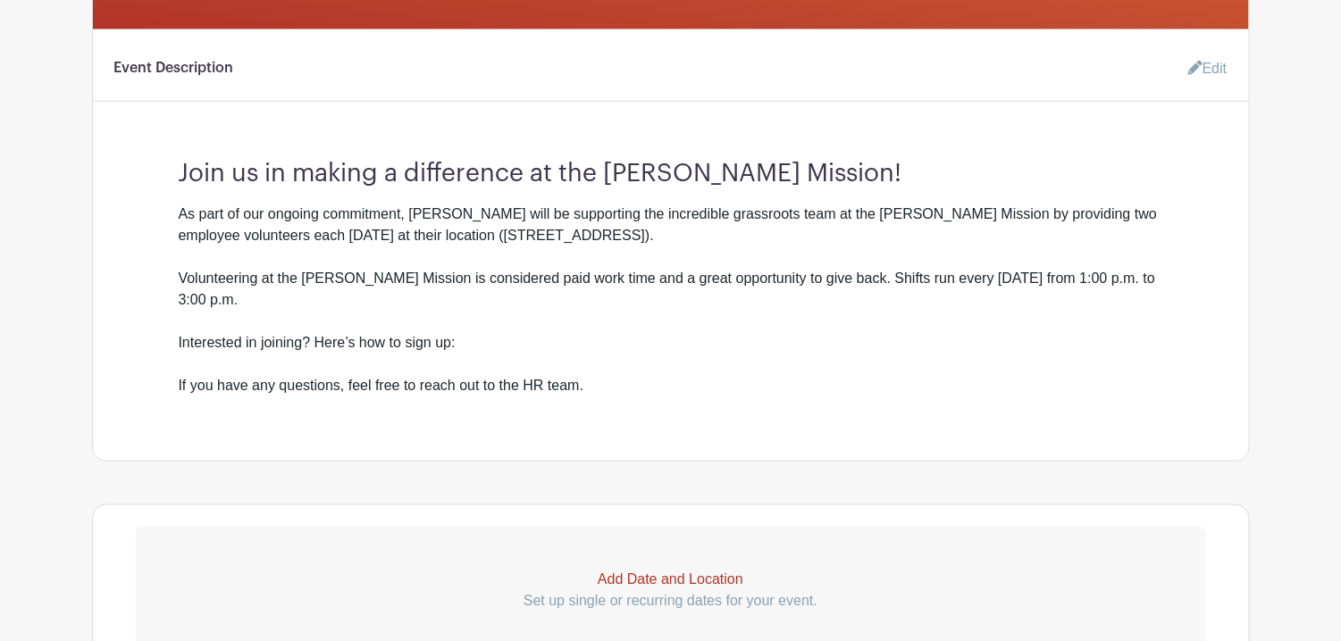
click at [695, 570] on p "Add Date and Location" at bounding box center [671, 580] width 1070 height 21
click at [652, 570] on p "Add Date and Location" at bounding box center [671, 580] width 1070 height 21
click at [713, 591] on p "Set up single or recurring dates for your event." at bounding box center [671, 601] width 1070 height 21
click at [714, 570] on p "Add Date and Location" at bounding box center [671, 580] width 1070 height 21
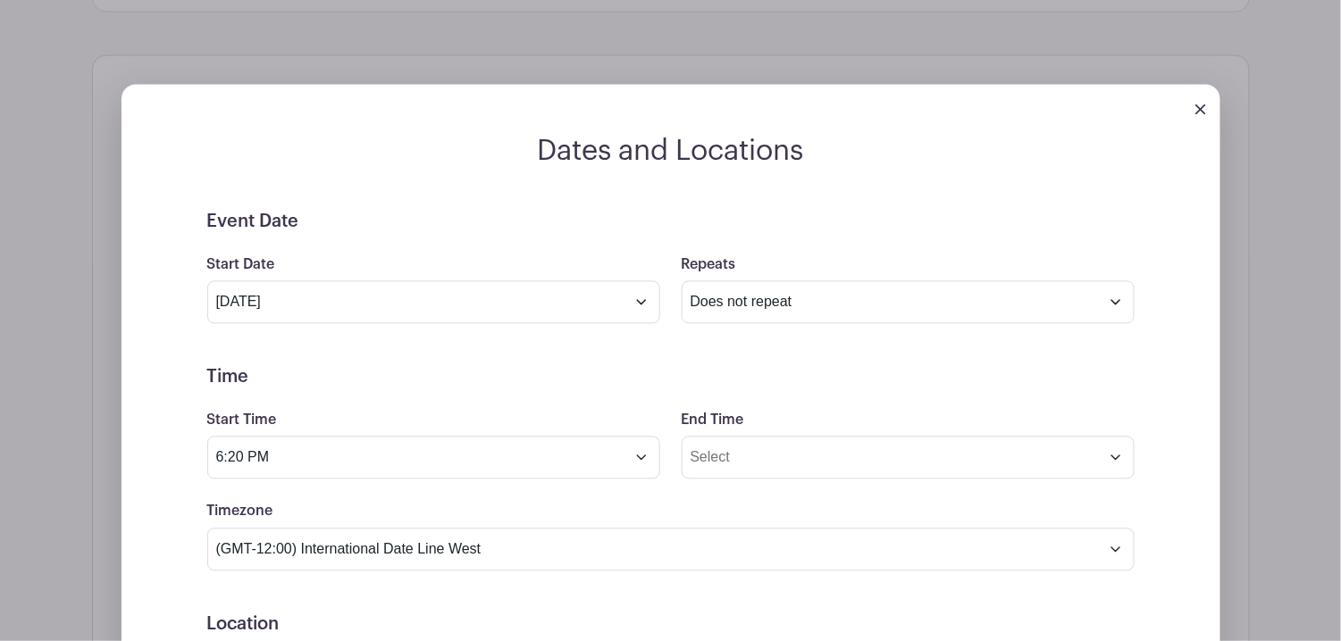
scroll to position [1134, 0]
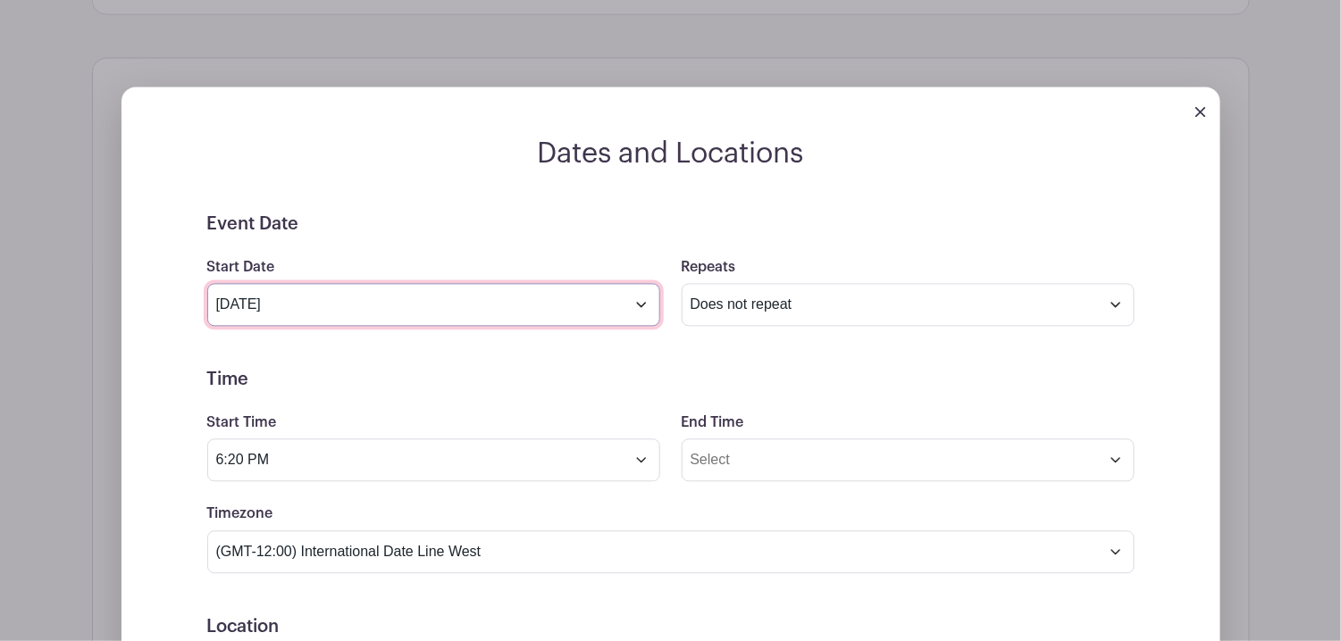
click at [587, 284] on input "Aug 15 2025" at bounding box center [433, 305] width 453 height 43
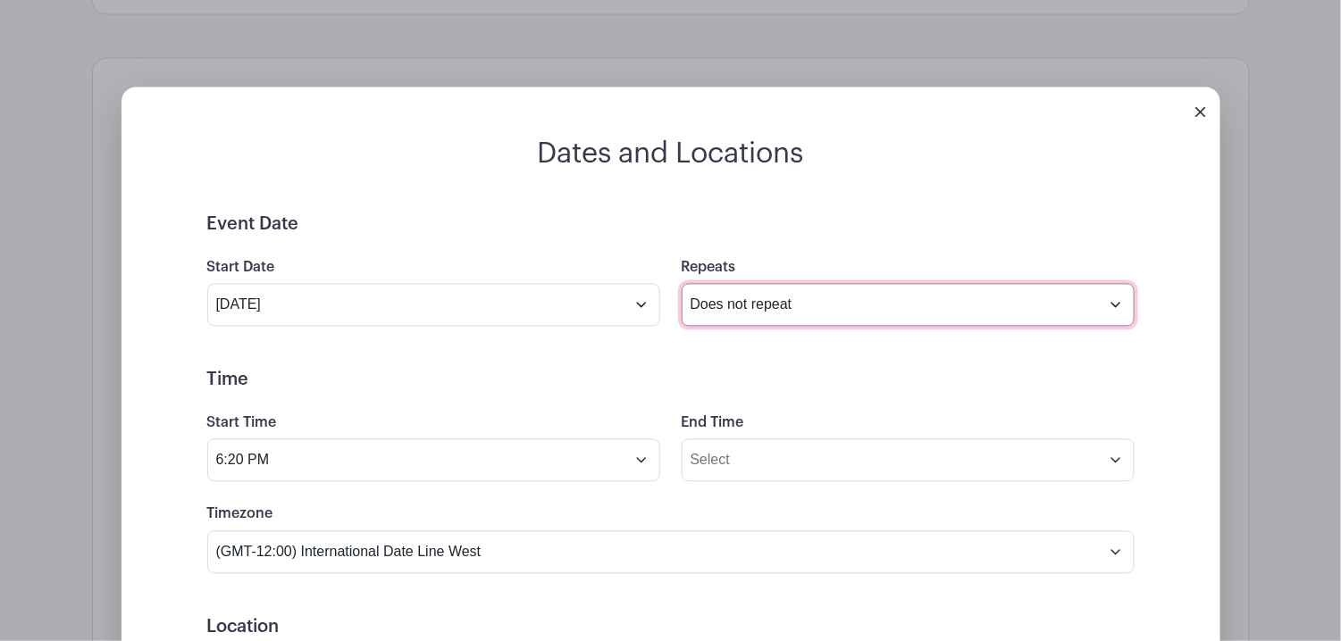
click at [745, 292] on select "Does not repeat Daily Weekly Monthly on day 15 Monthly on the third Friday Othe…" at bounding box center [908, 305] width 453 height 43
select select "weekly"
click at [682, 284] on select "Does not repeat Daily Weekly Monthly on day 15 Monthly on the third Friday Othe…" at bounding box center [908, 305] width 453 height 43
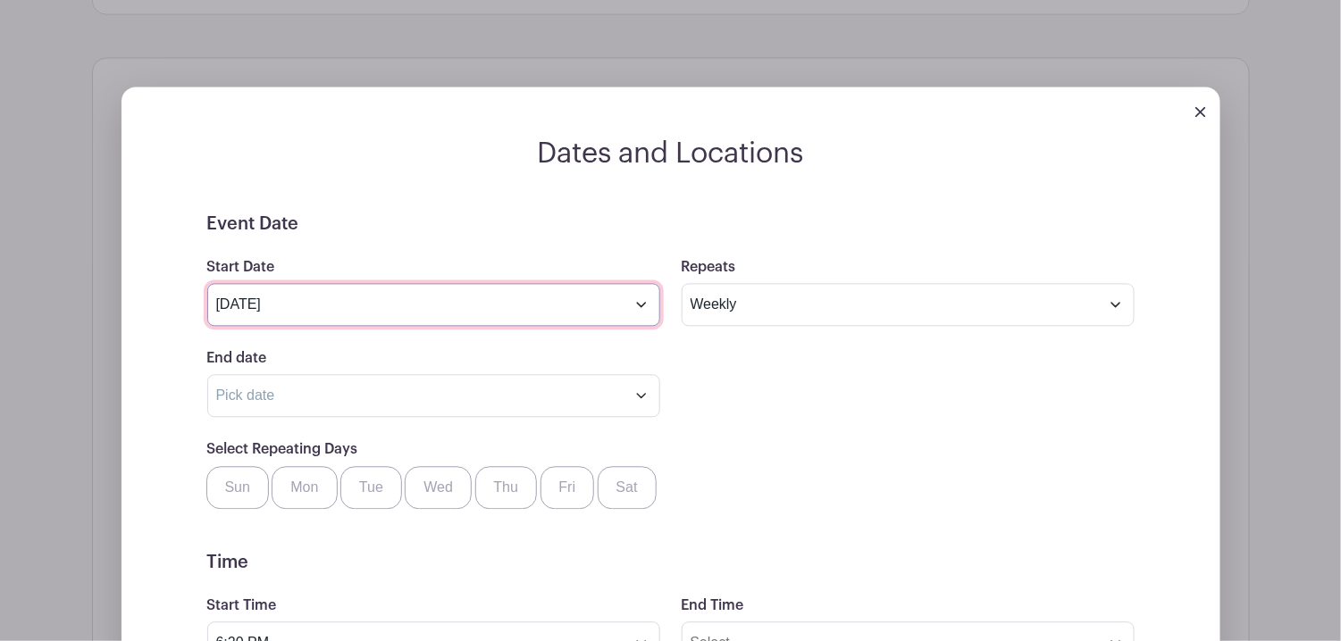
click at [508, 287] on input "Aug 15 2025" at bounding box center [433, 305] width 453 height 43
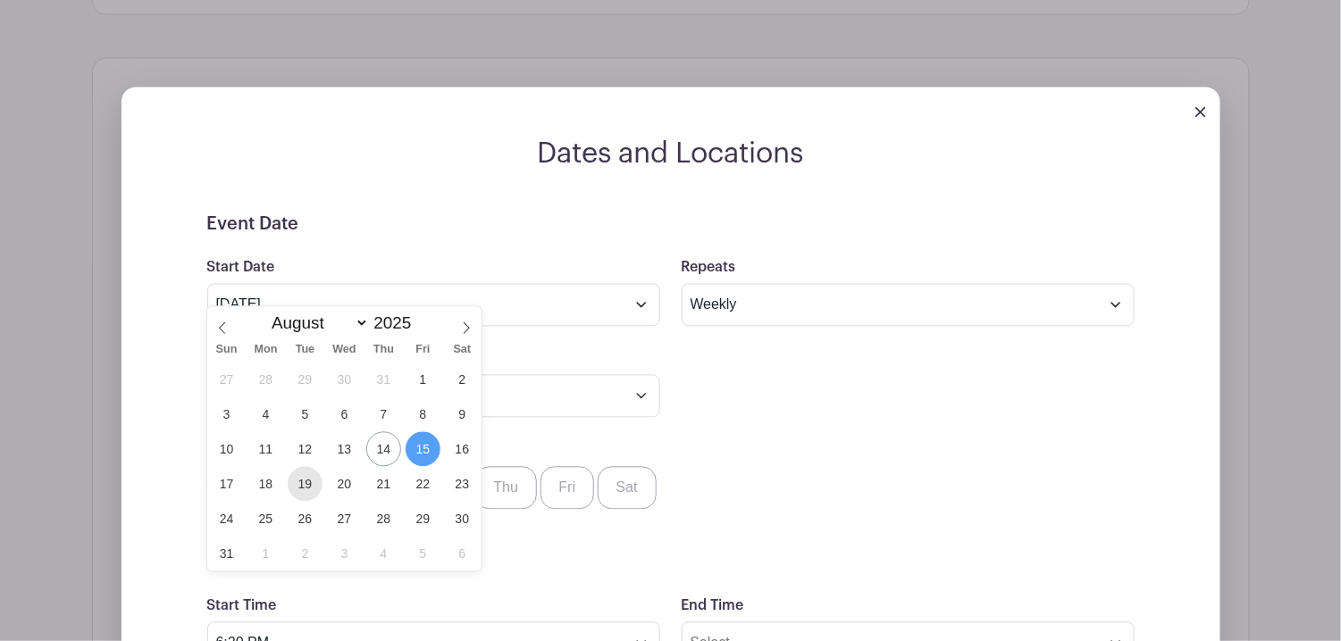
click at [309, 490] on span "19" at bounding box center [305, 484] width 35 height 35
type input "Aug 19 2025"
type input "Sep 19 2025"
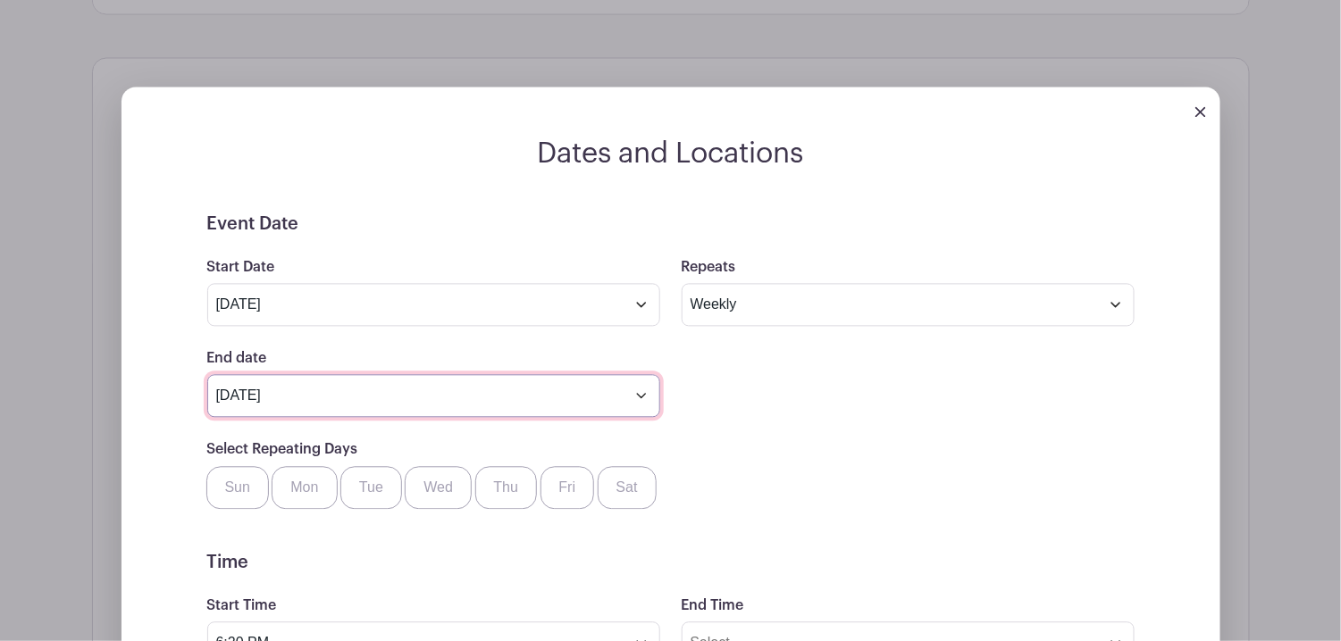
click at [278, 375] on input "Sep 19 2025" at bounding box center [433, 396] width 453 height 43
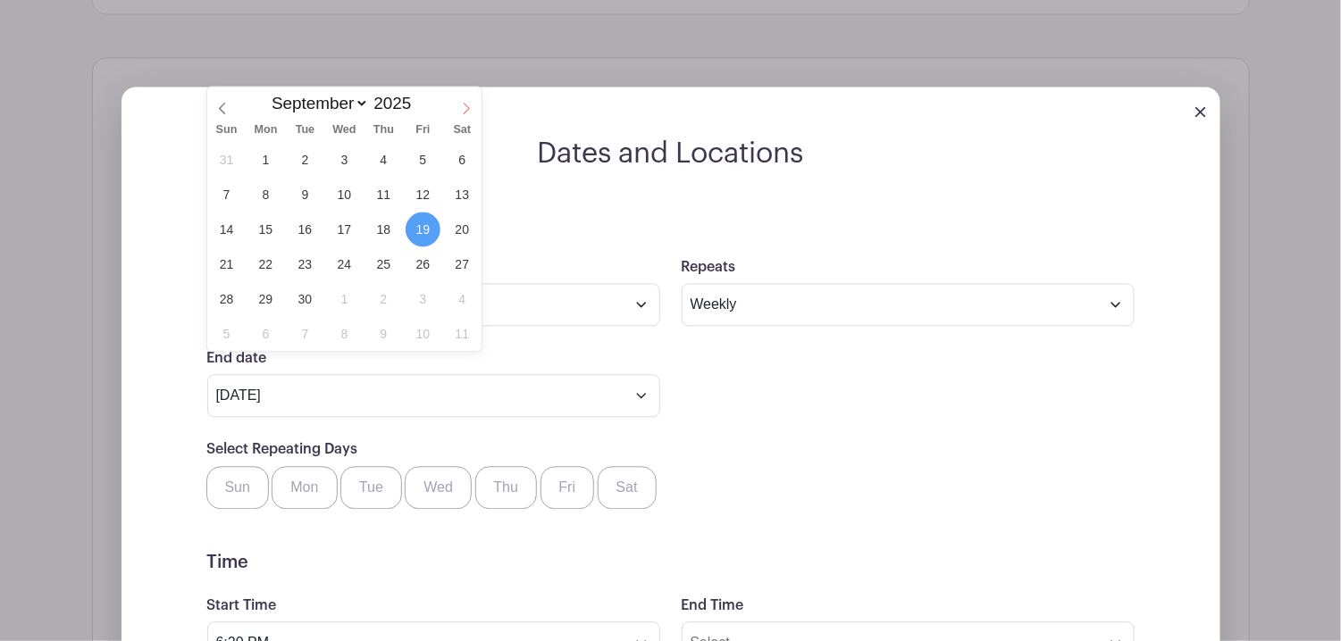
click at [453, 110] on span at bounding box center [466, 103] width 30 height 30
click at [458, 113] on span at bounding box center [466, 103] width 30 height 30
click at [454, 132] on span "Sat" at bounding box center [461, 131] width 39 height 12
click at [461, 112] on icon at bounding box center [466, 109] width 13 height 13
select select "11"
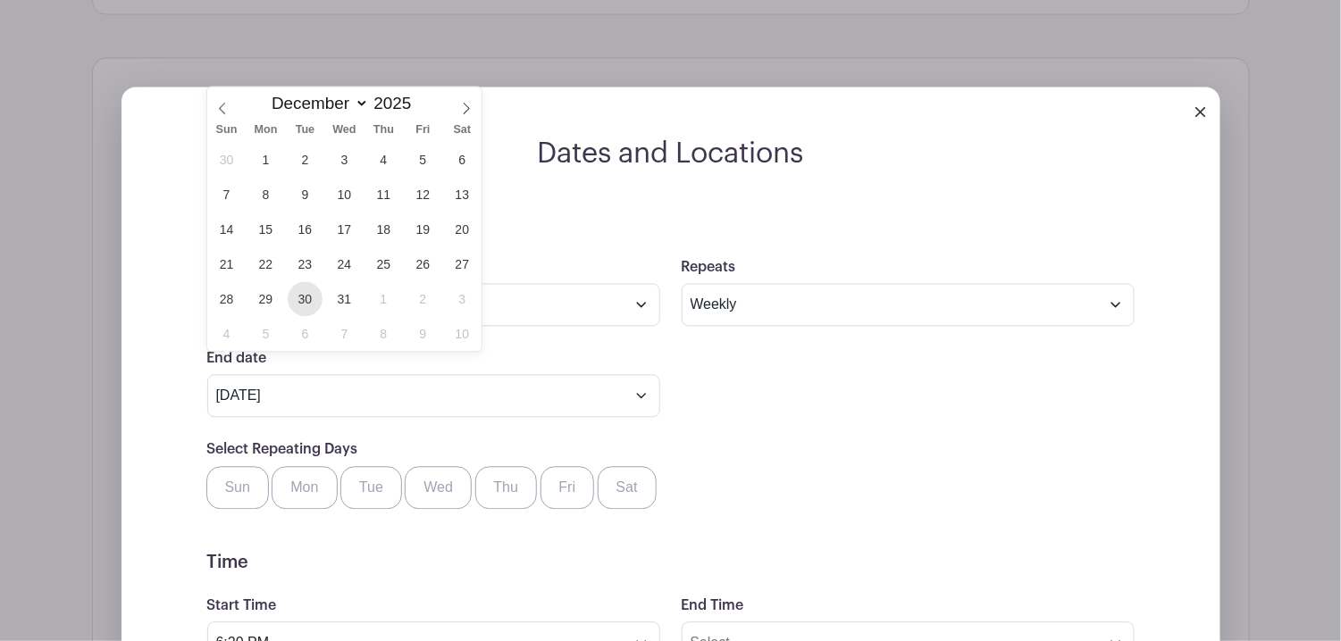
click at [309, 301] on span "30" at bounding box center [305, 299] width 35 height 35
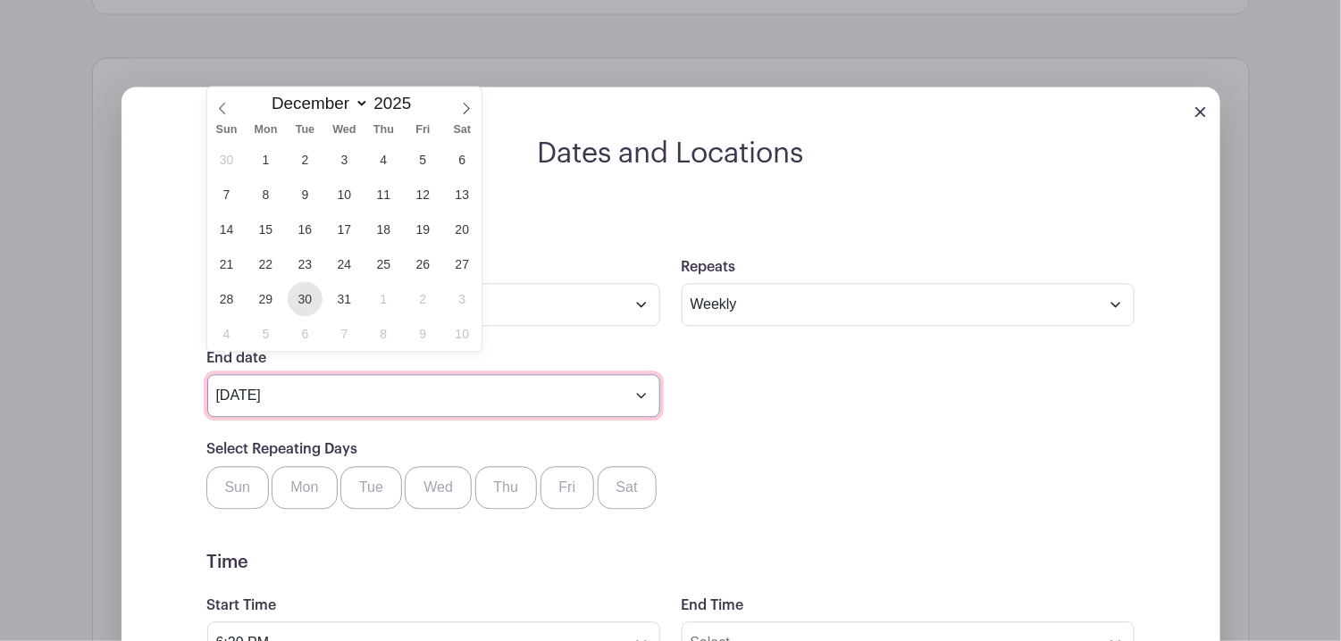
type input "Dec 30 2025"
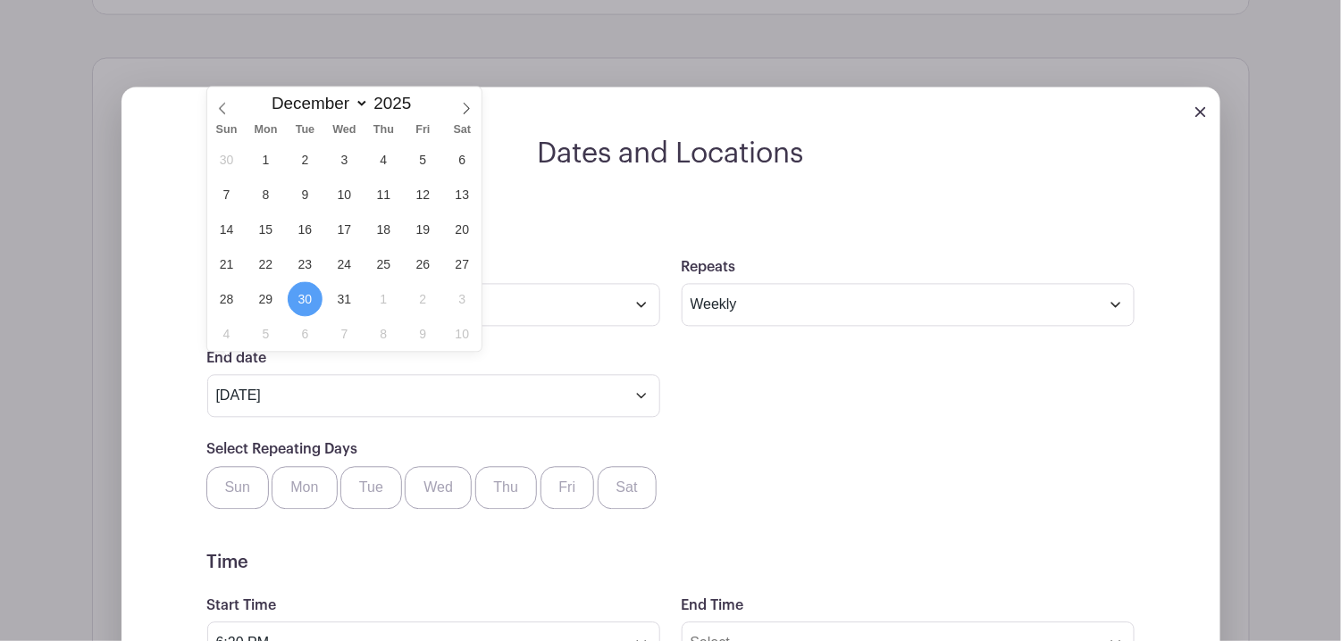
click at [302, 305] on span "30" at bounding box center [305, 299] width 35 height 35
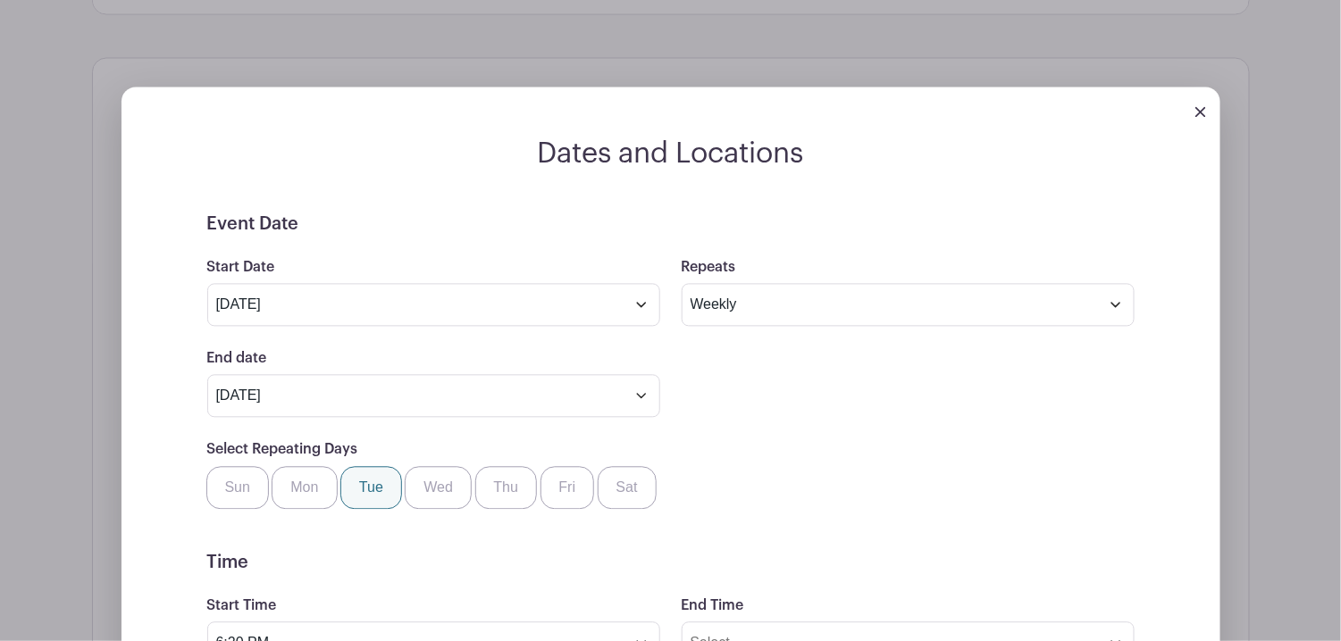
click at [364, 470] on label "Tue" at bounding box center [371, 488] width 62 height 43
click at [353, 470] on input "Tue" at bounding box center [347, 473] width 12 height 12
checkbox input "true"
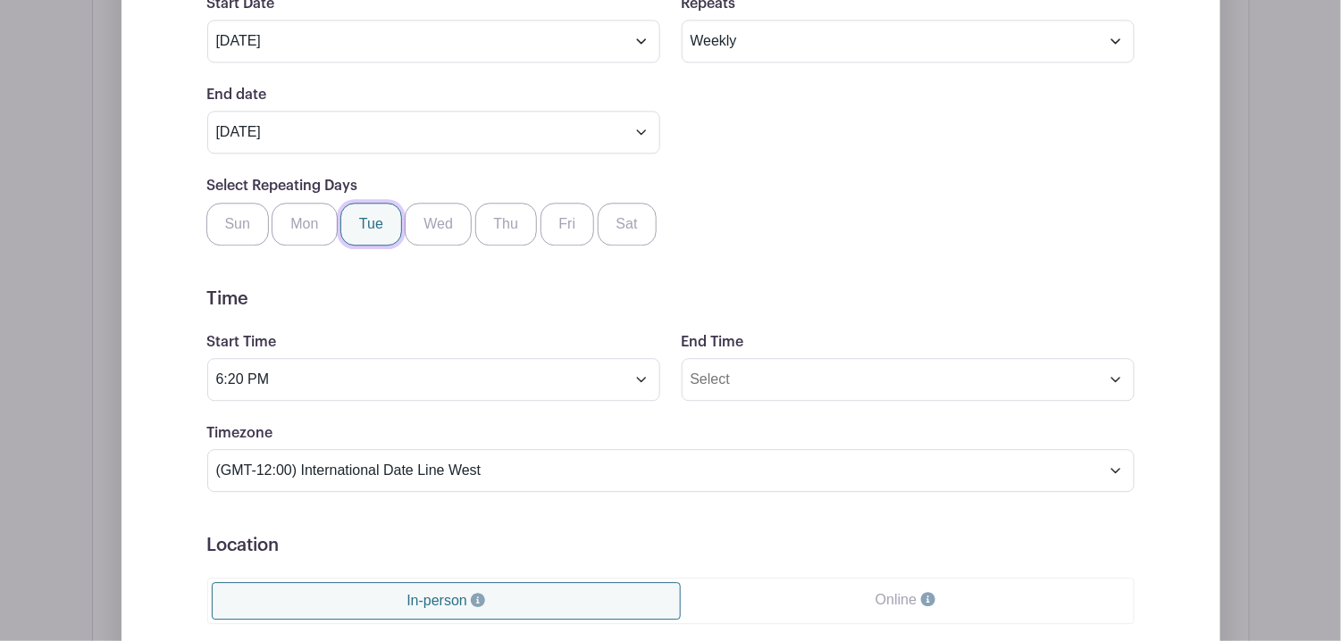
scroll to position [1402, 0]
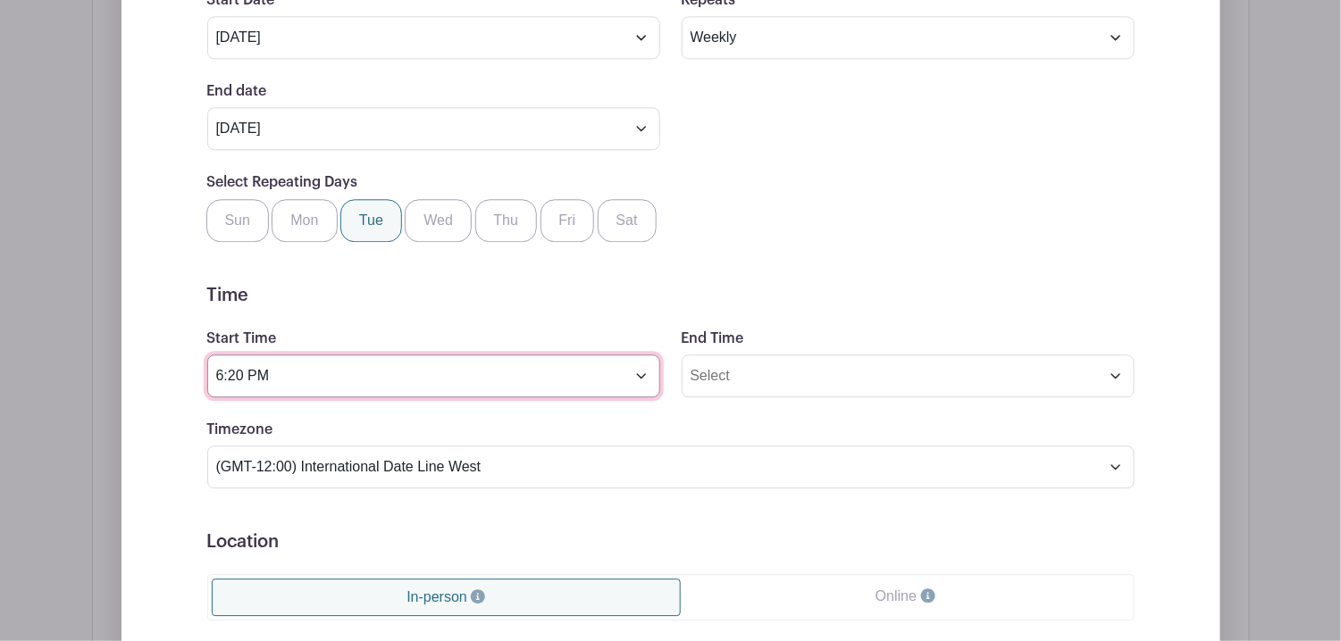
click at [356, 355] on input "6:20 PM" at bounding box center [433, 376] width 453 height 43
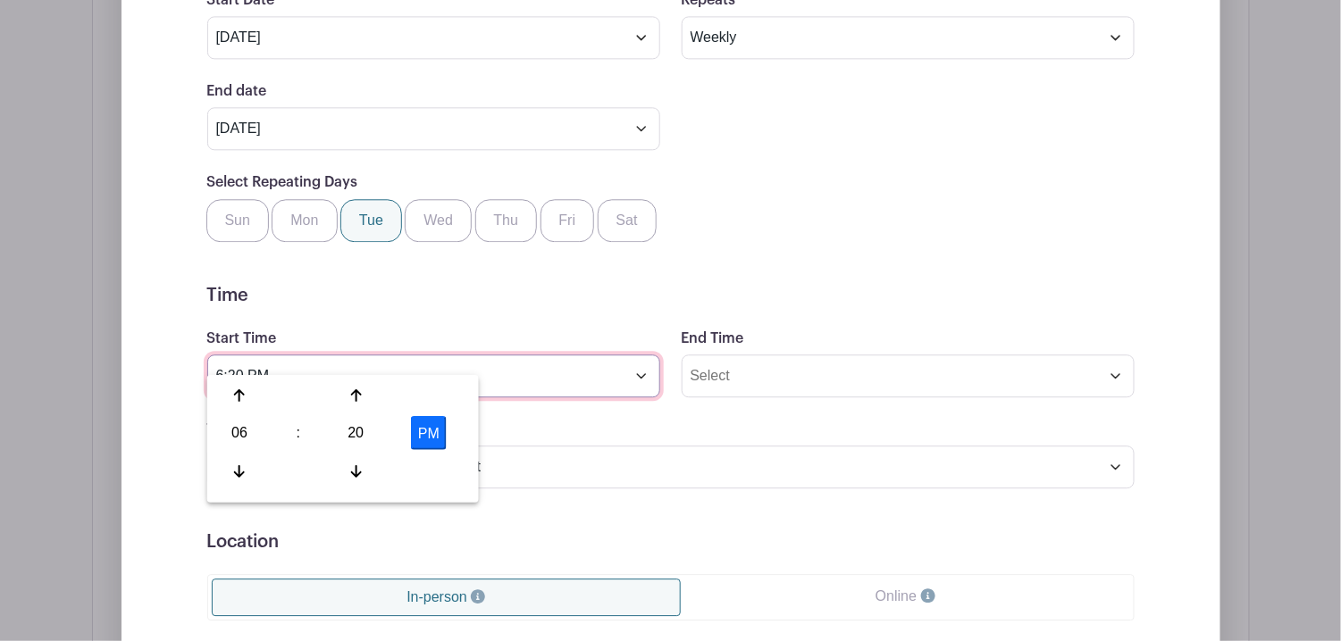
drag, startPoint x: 272, startPoint y: 339, endPoint x: 86, endPoint y: 334, distance: 186.8
click at [92, 334] on div "Dates and Locations Event Date Start Date Aug 19 2025 Repeats Does not repeat D…" at bounding box center [671, 398] width 1158 height 1216
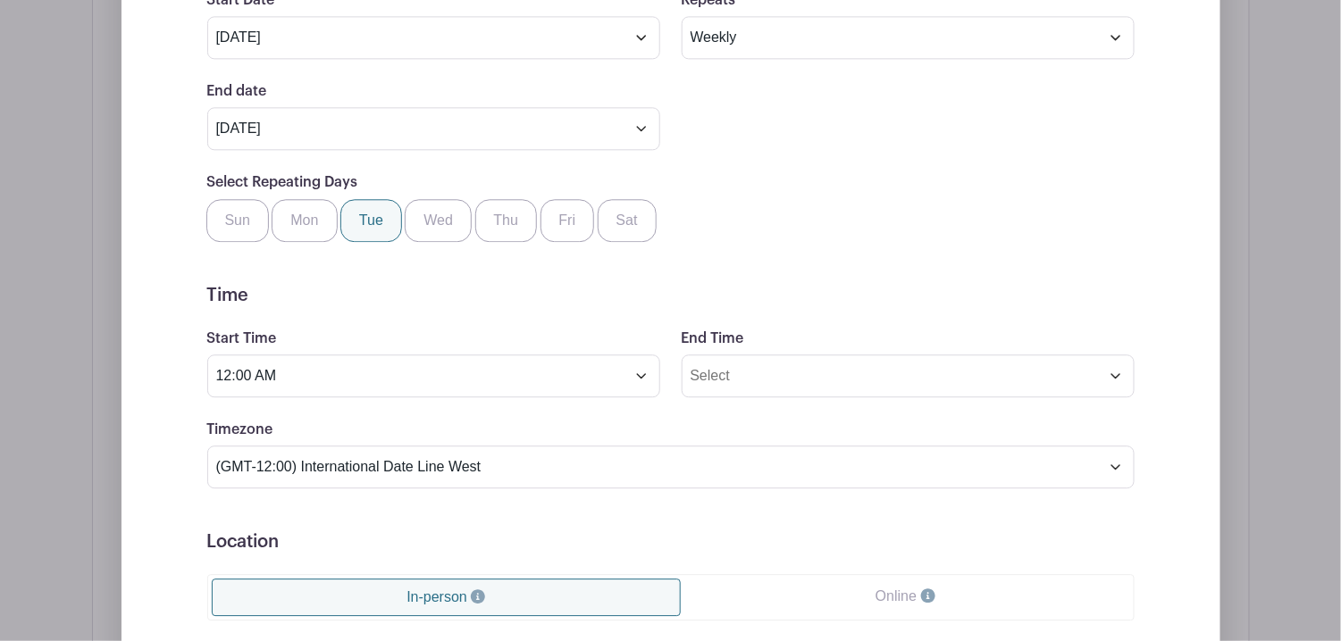
click at [724, 184] on div "Select Repeating Days Sun Mon Tue Wed Thu Fri Sat" at bounding box center [671, 207] width 949 height 70
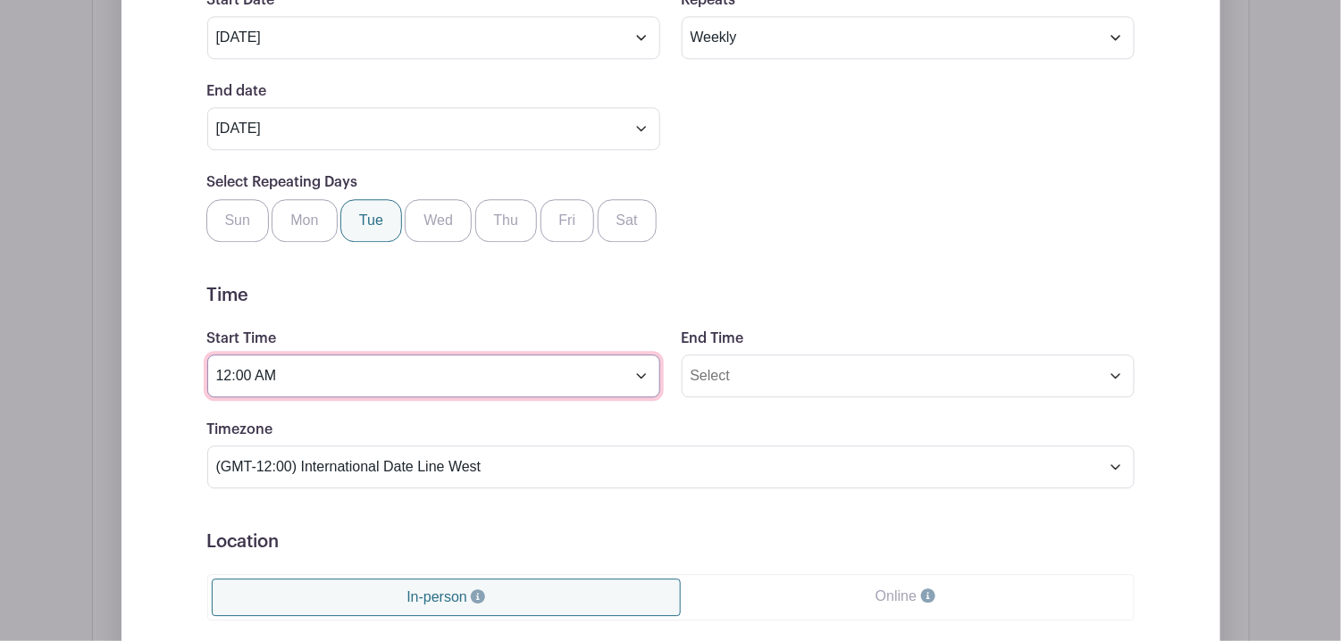
drag, startPoint x: 587, startPoint y: 359, endPoint x: 599, endPoint y: 357, distance: 12.6
click at [587, 358] on input "12:00 AM" at bounding box center [433, 376] width 453 height 43
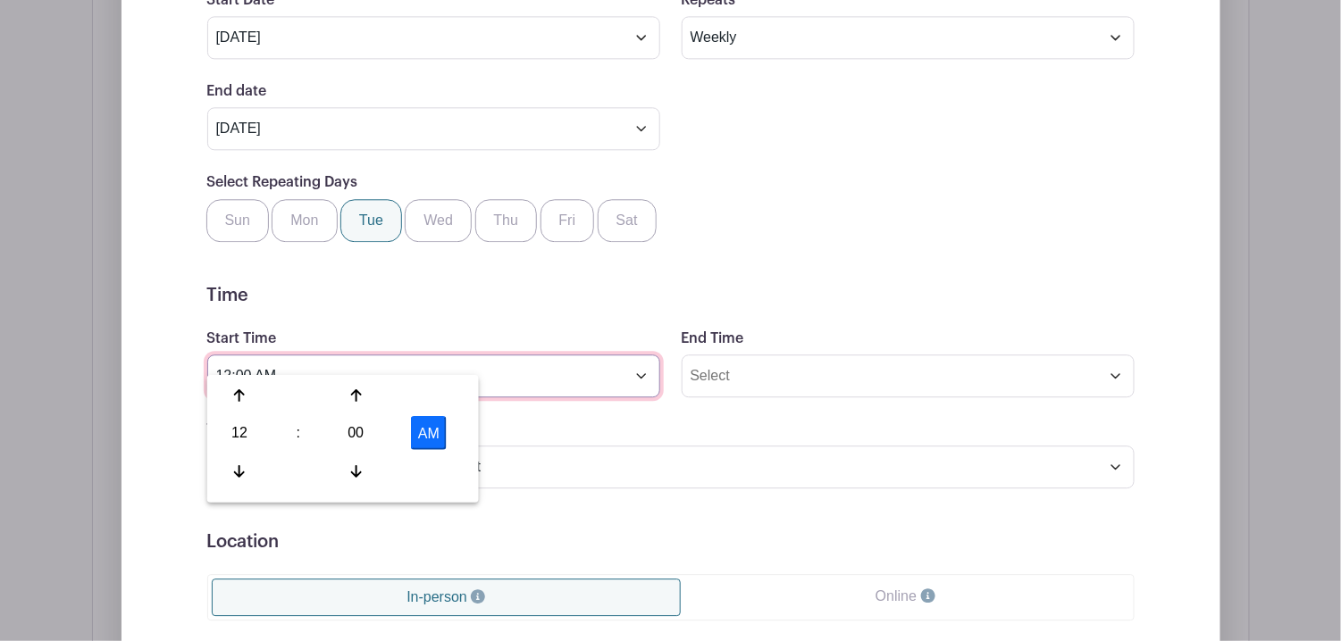
click at [648, 355] on input "12:00 AM" at bounding box center [433, 376] width 453 height 43
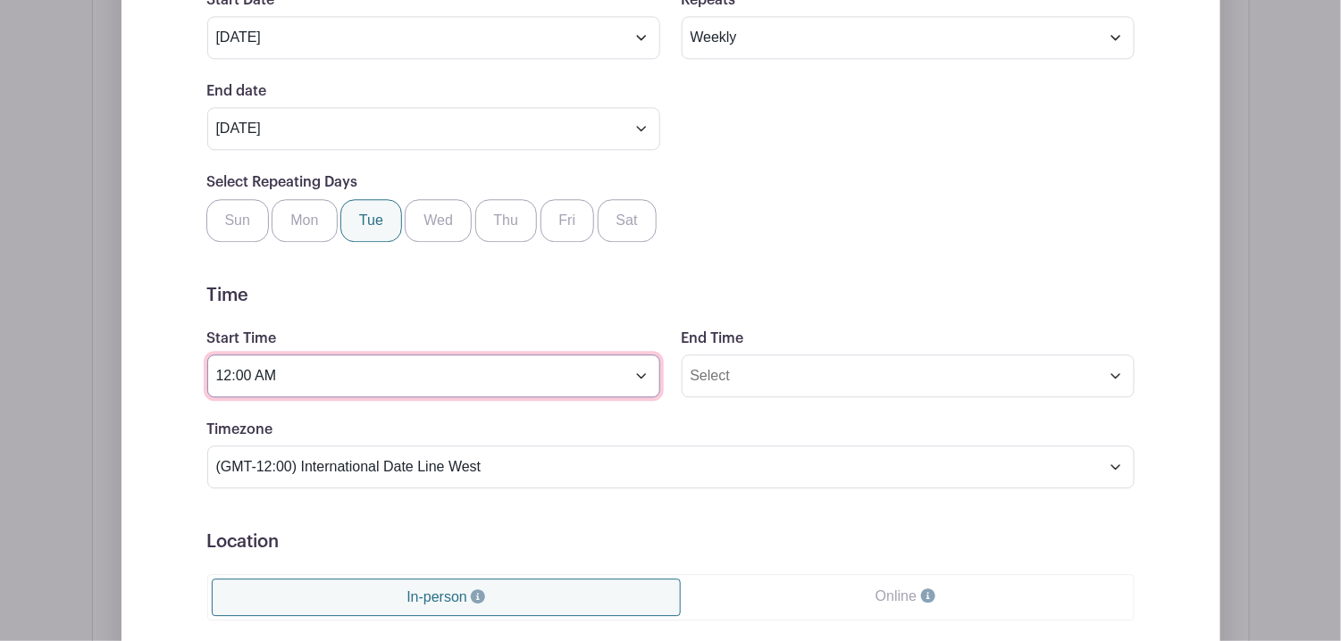
drag, startPoint x: 635, startPoint y: 350, endPoint x: 613, endPoint y: 356, distance: 23.0
click at [637, 355] on input "12:00 AM" at bounding box center [433, 376] width 453 height 43
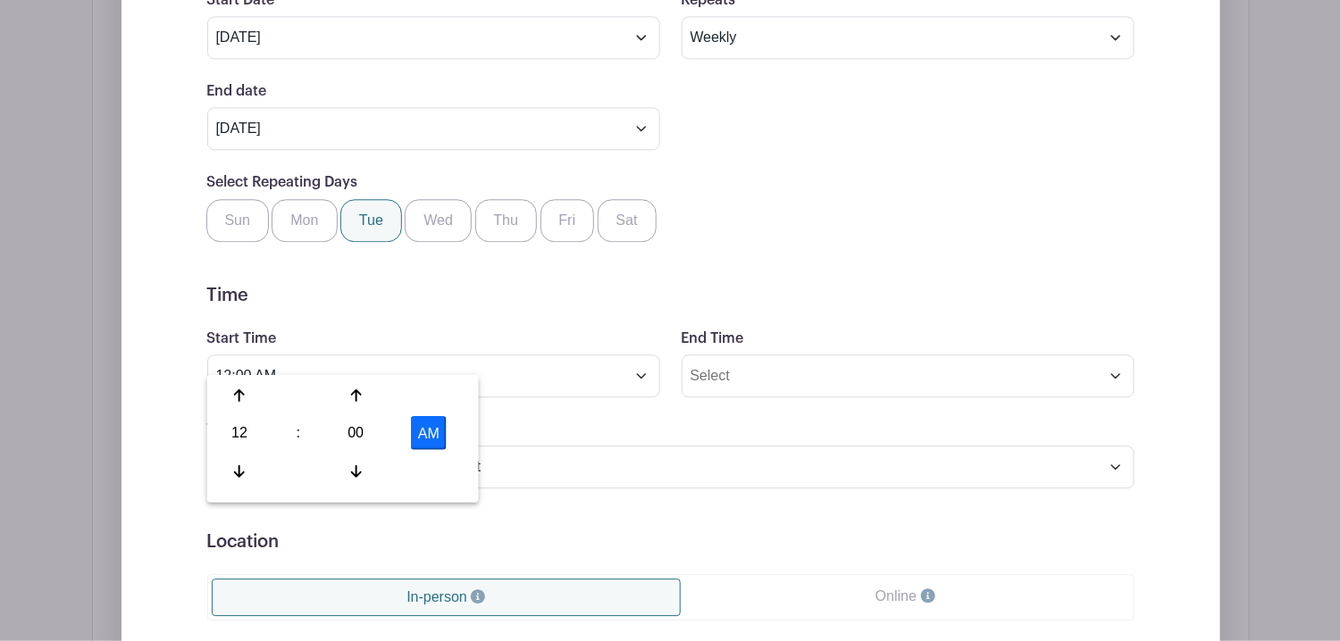
click at [429, 426] on button "AM" at bounding box center [429, 433] width 36 height 34
click at [238, 460] on div at bounding box center [240, 471] width 58 height 34
click at [238, 402] on div at bounding box center [240, 396] width 58 height 34
type input "1:00 PM"
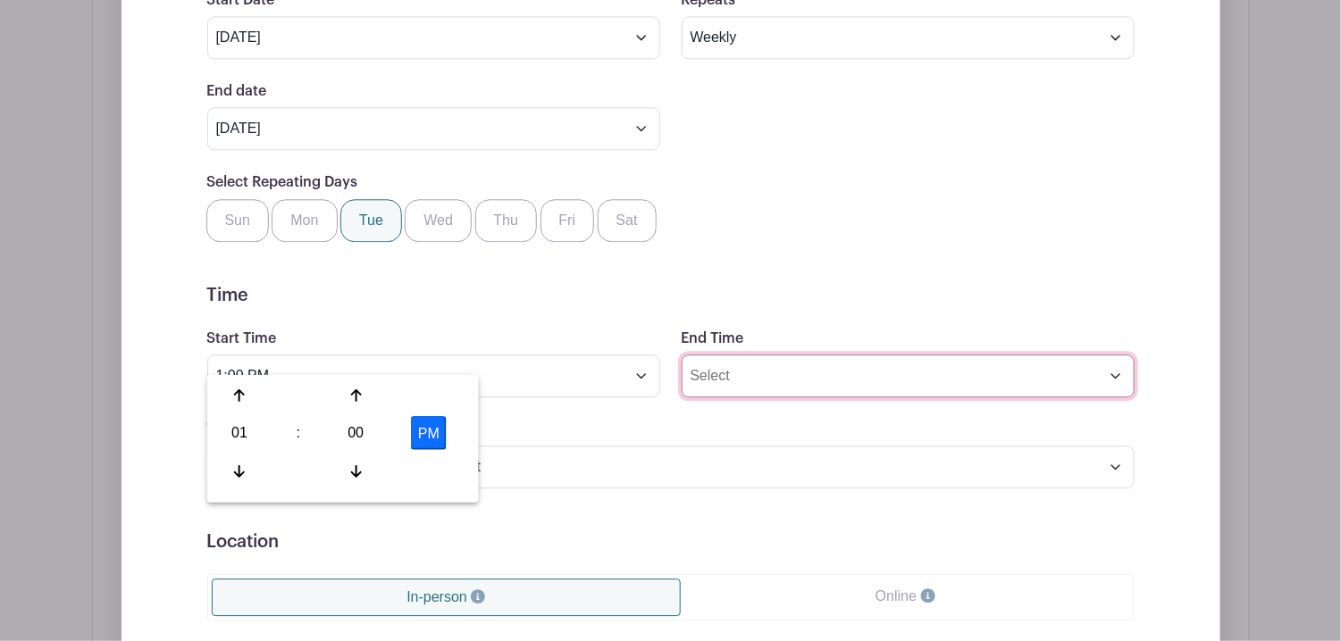
click at [786, 355] on input "End Time" at bounding box center [908, 376] width 453 height 43
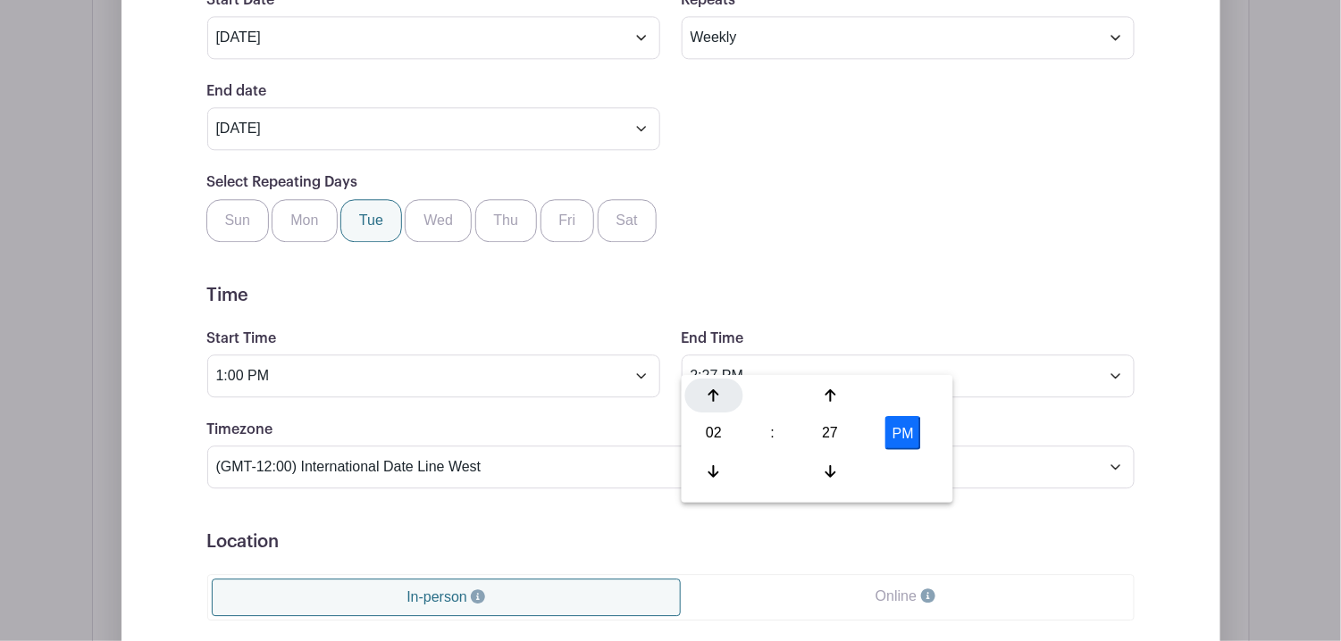
click at [712, 390] on icon at bounding box center [713, 395] width 11 height 13
click at [825, 392] on icon at bounding box center [829, 396] width 11 height 14
type input "3:30 PM"
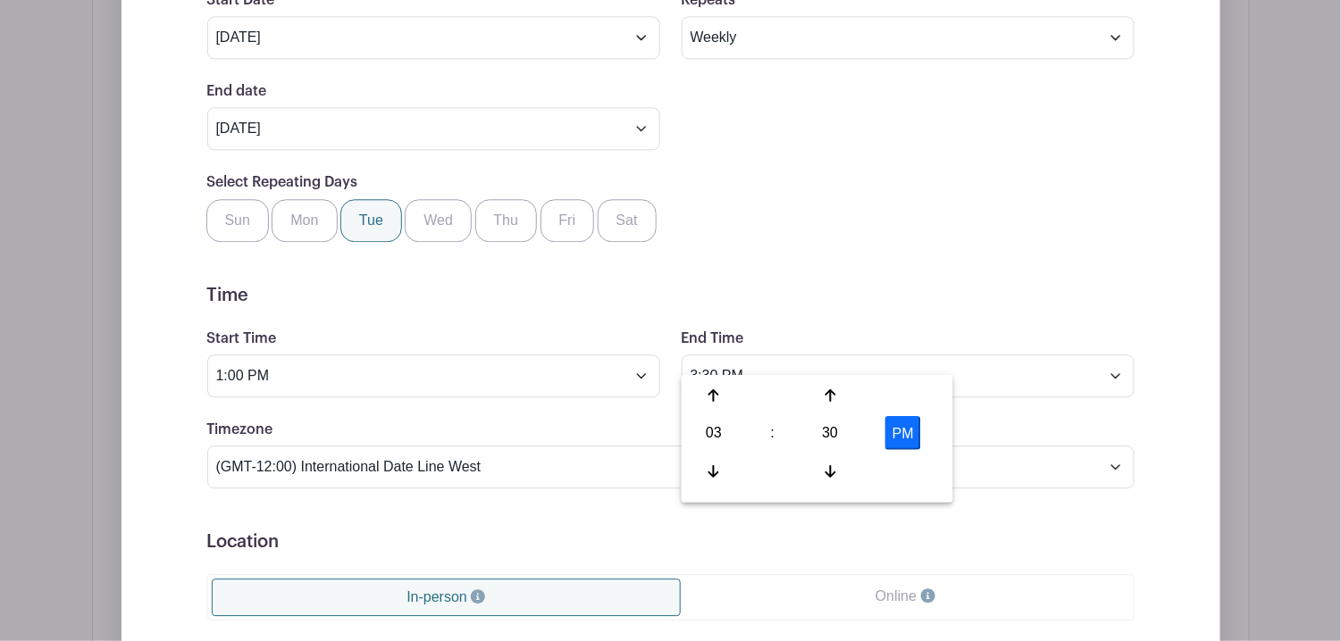
click at [991, 235] on form "Event Date Start Date Aug 19 2025 Repeats Does not repeat Daily Weekly Monthly …" at bounding box center [670, 439] width 927 height 986
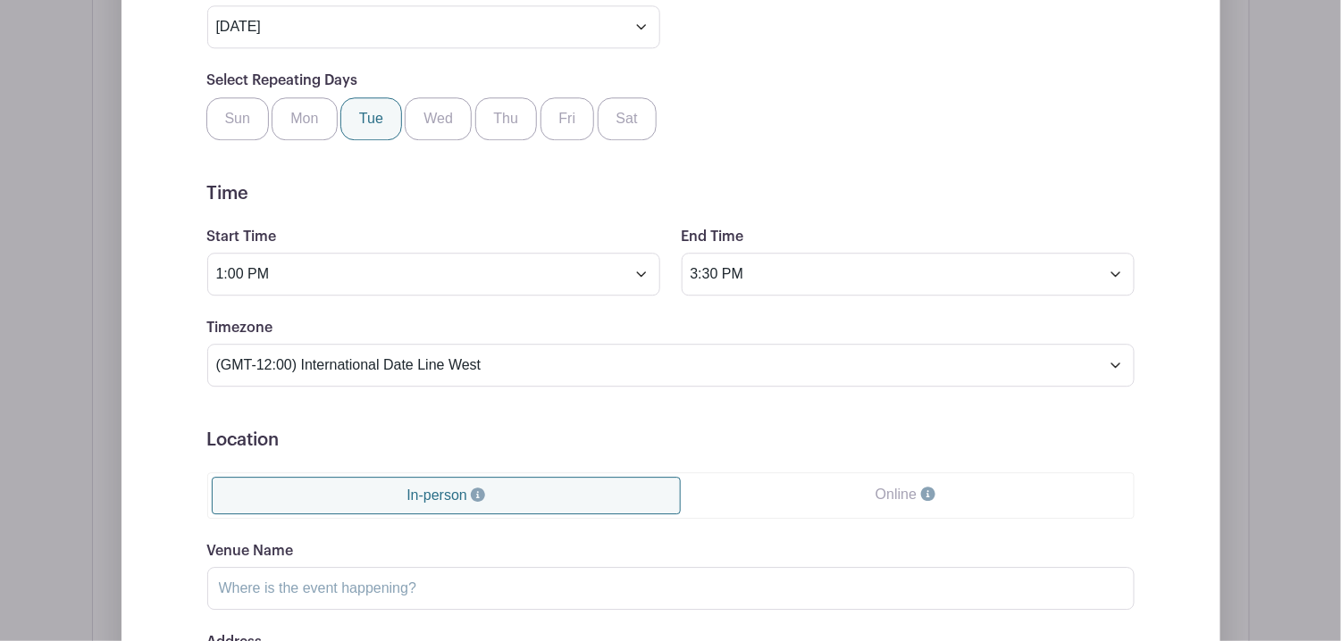
scroll to position [1581, 0]
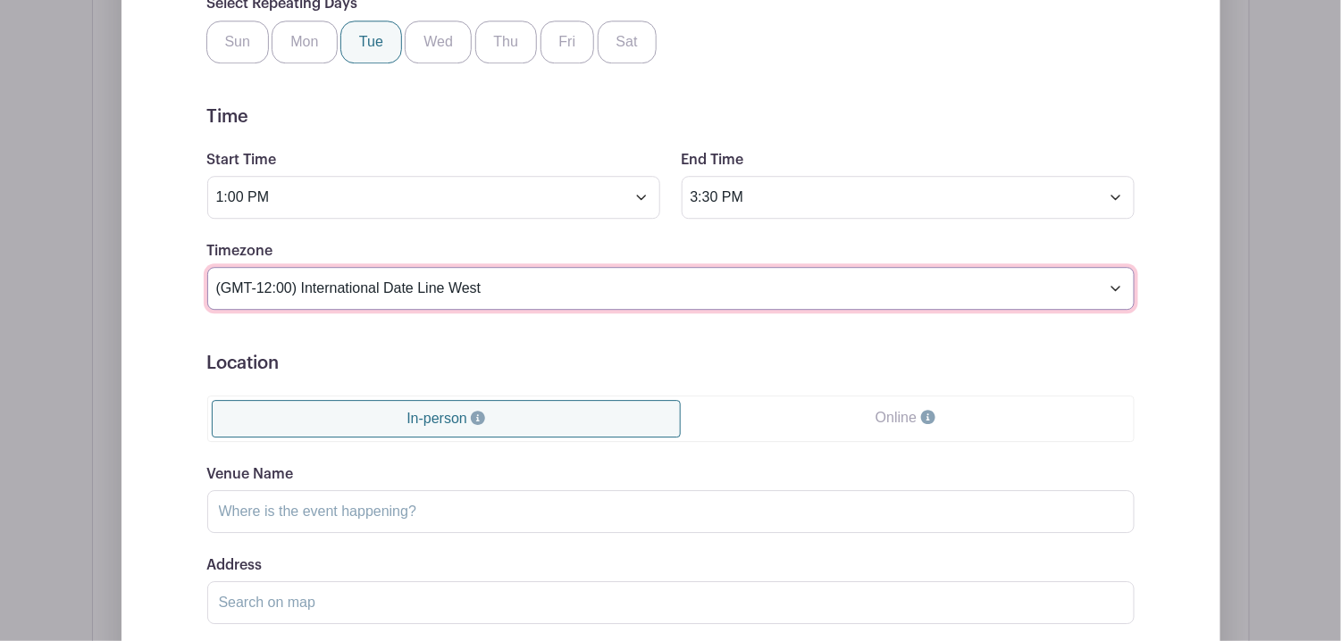
click at [464, 267] on select "(GMT-12:00) International Date Line West (GMT-11:00) American Samoa (GMT-11:00)…" at bounding box center [670, 288] width 927 height 43
select select "Eastern Time (US & Canada)"
click at [207, 267] on select "(GMT-12:00) International Date Line West (GMT-11:00) American Samoa (GMT-11:00)…" at bounding box center [670, 288] width 927 height 43
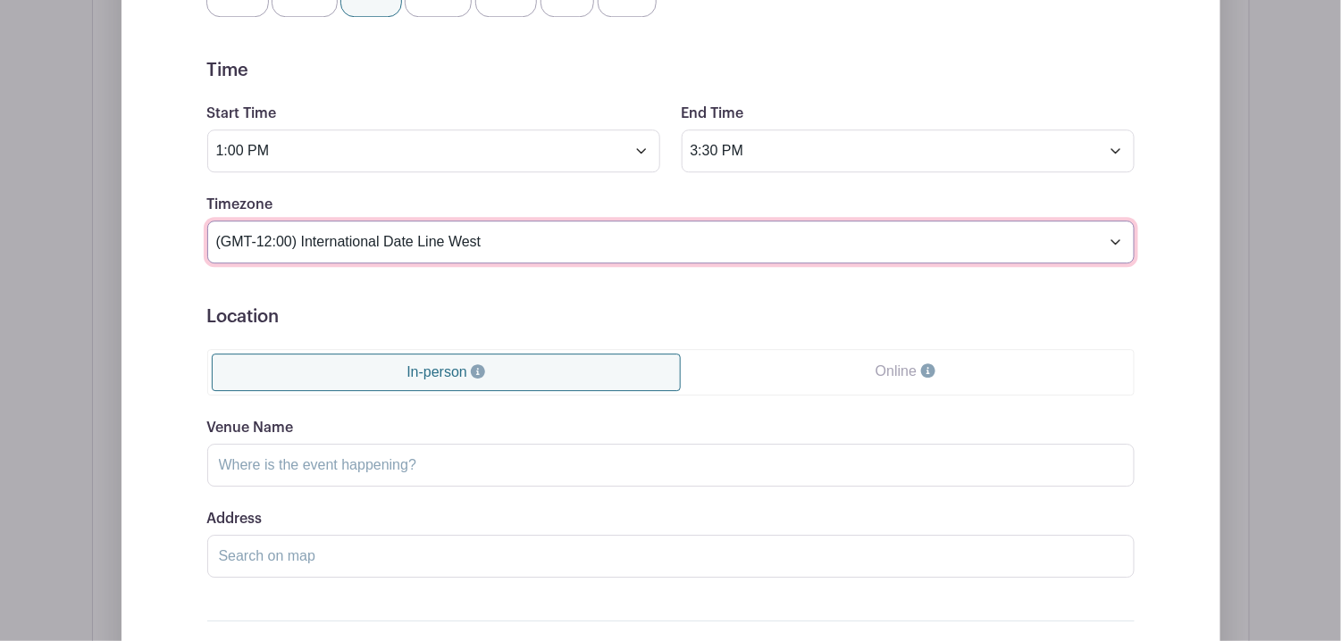
scroll to position [1670, 0]
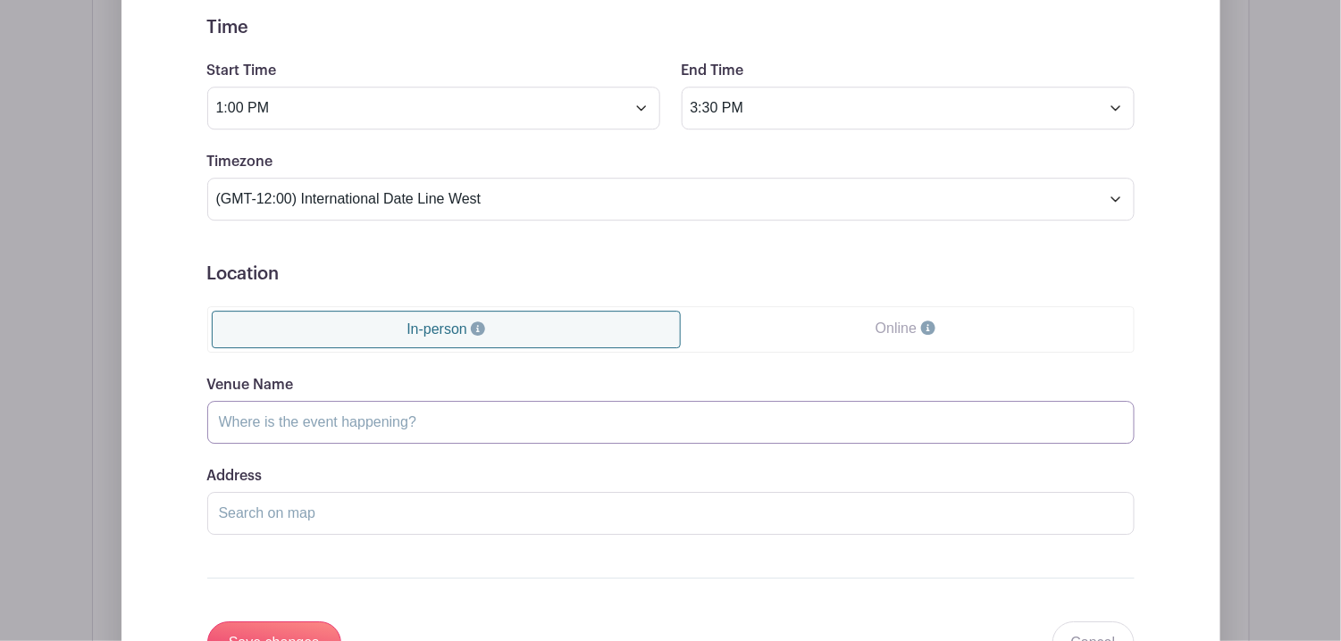
click at [334, 401] on input "Venue Name" at bounding box center [670, 422] width 927 height 43
click at [377, 401] on input "Venue Name" at bounding box center [670, 422] width 927 height 43
paste input "502 Spadina Avenue Toronto, Ontario M5S 2H1"
drag, startPoint x: 533, startPoint y: 395, endPoint x: 202, endPoint y: 389, distance: 331.5
click at [202, 389] on div "Event Date Start Date Aug 19 2025 Repeats Does not repeat Daily Weekly Monthly …" at bounding box center [670, 171] width 1013 height 986
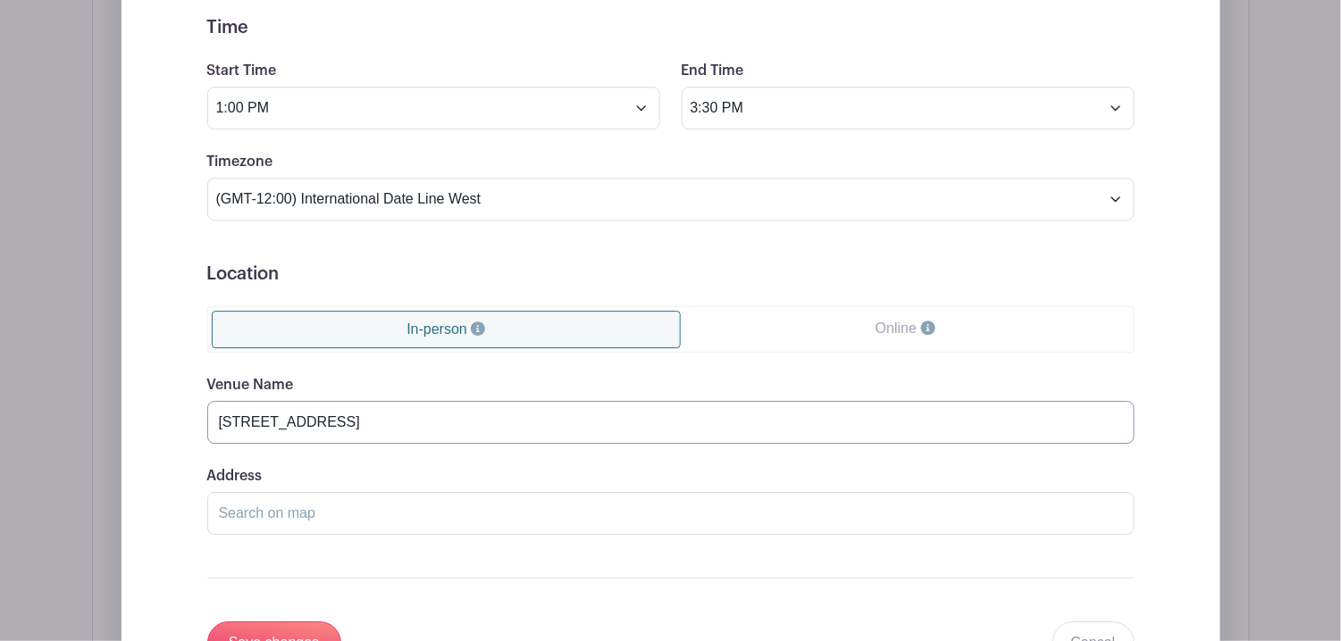
type input "502 Spadina Avenue Toronto, Ontario M5S 2H1"
click at [293, 498] on input "Address" at bounding box center [670, 513] width 927 height 43
paste input "502 Spadina Avenue Toronto, Ontario M5S 2H1"
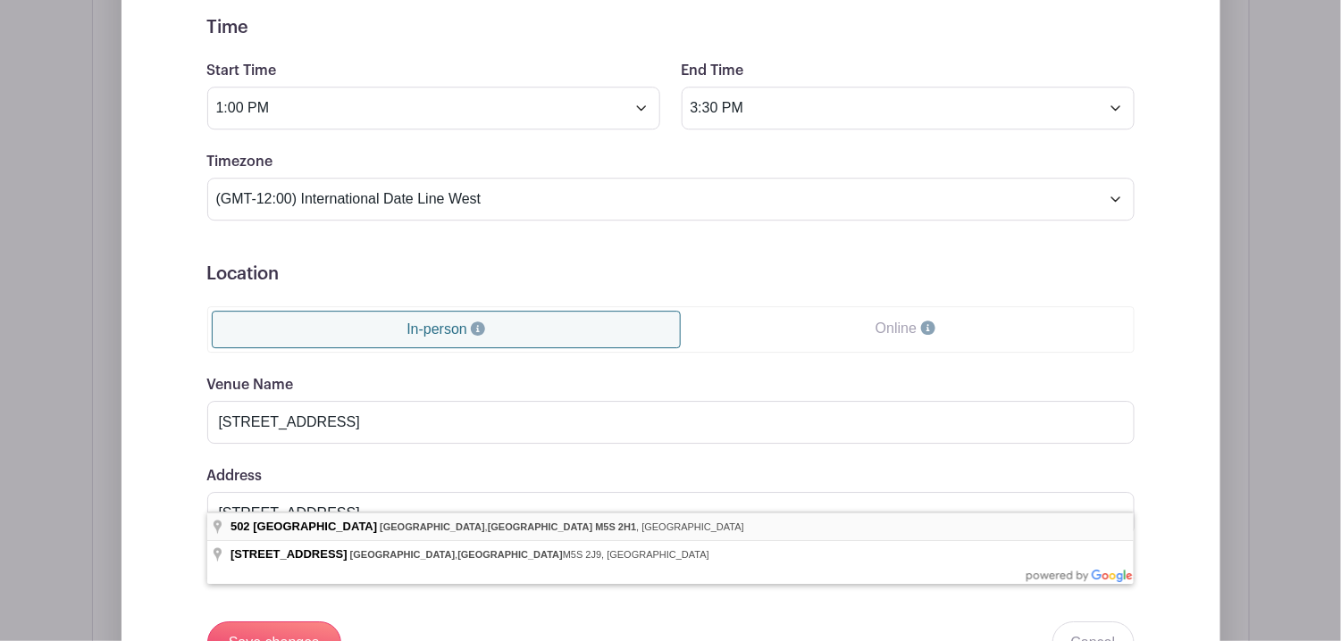
type input "502 Spadina Avenue, Toronto, Ontario M5S 2H1, Canada"
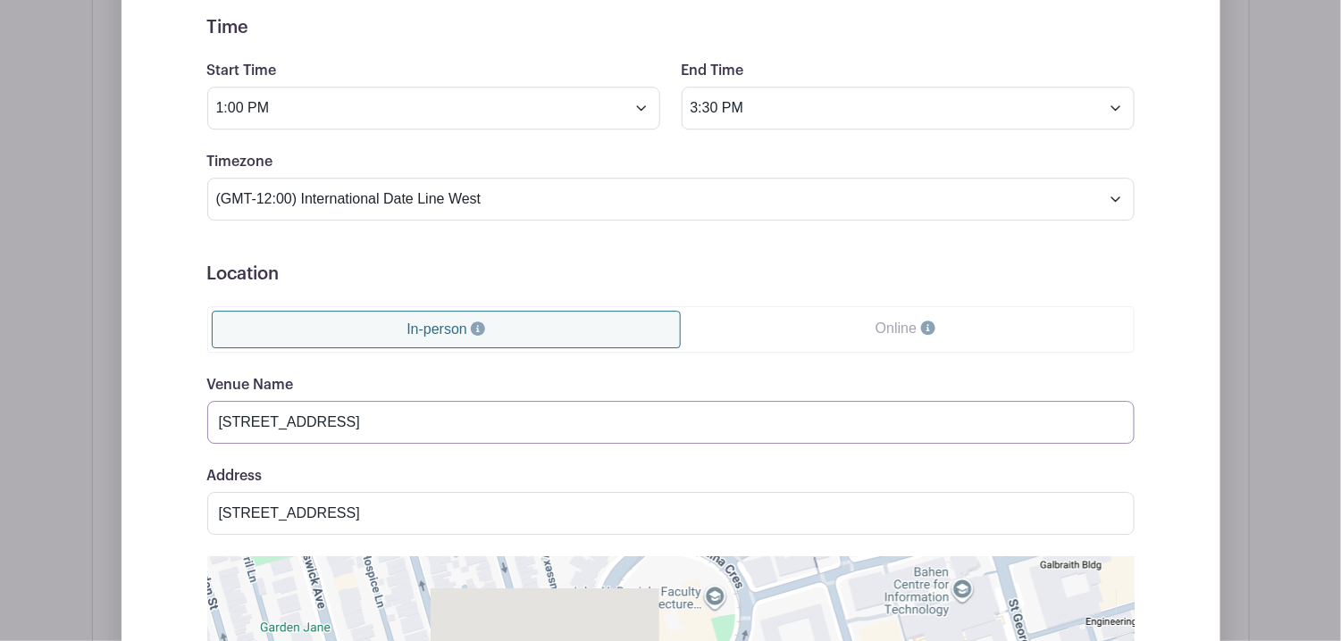
drag, startPoint x: 560, startPoint y: 392, endPoint x: 109, endPoint y: 356, distance: 452.5
click at [109, 356] on div "Dates and Locations Event Date Start Date Aug 19 2025 Repeats Does not repeat D…" at bounding box center [671, 330] width 1158 height 1616
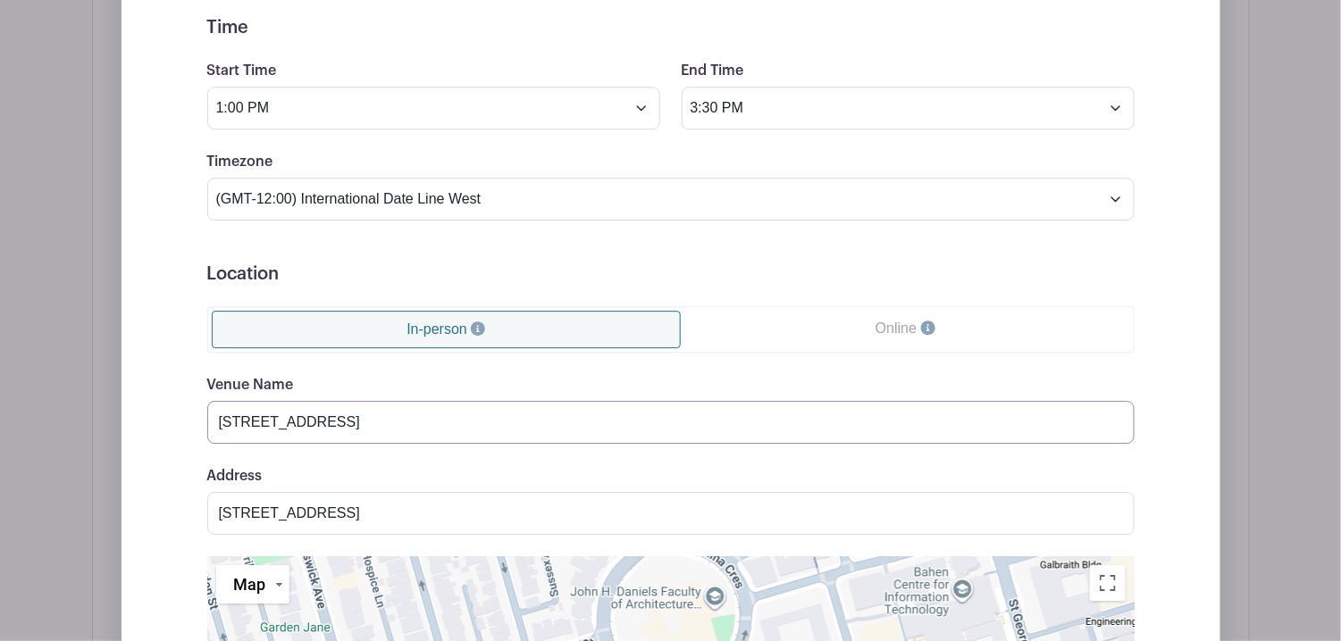
type input "S"
type input "R"
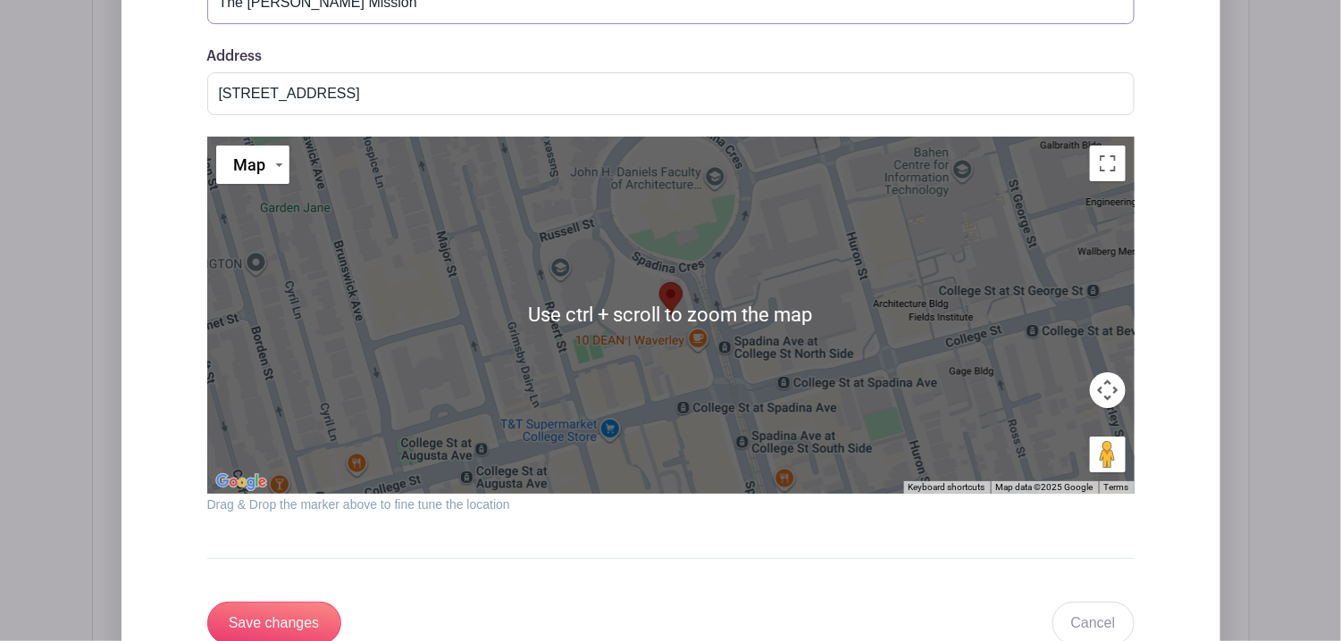
scroll to position [2206, 0]
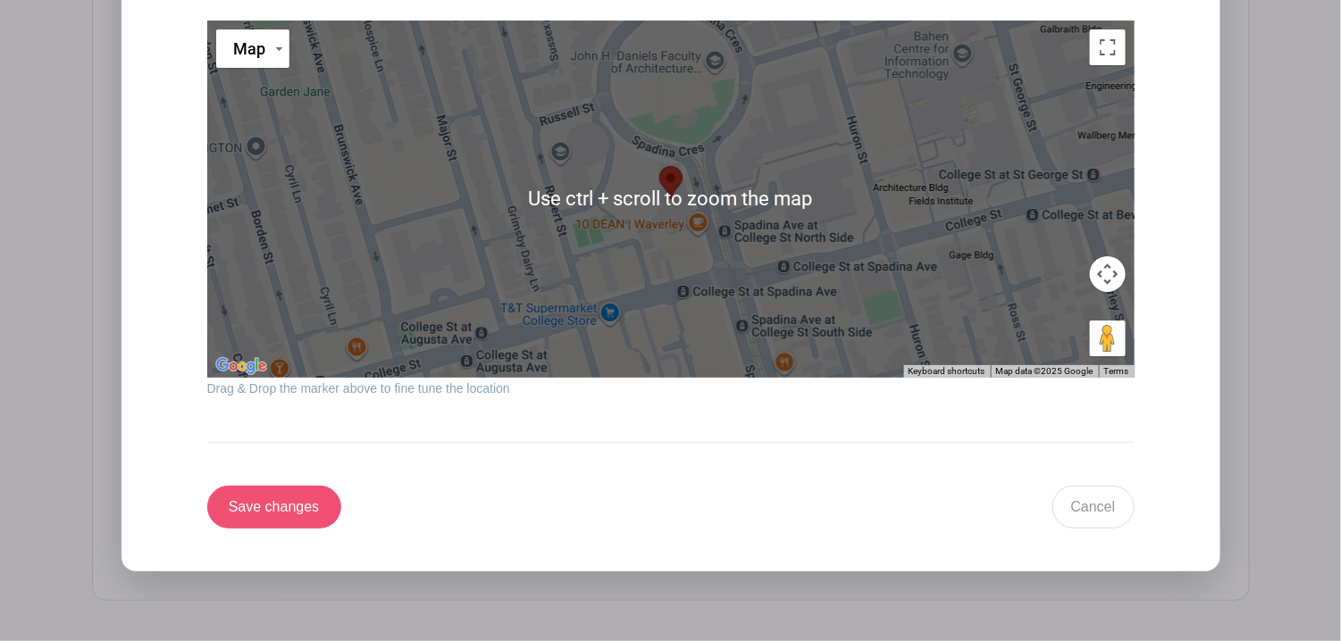
type input "The Scott Mission"
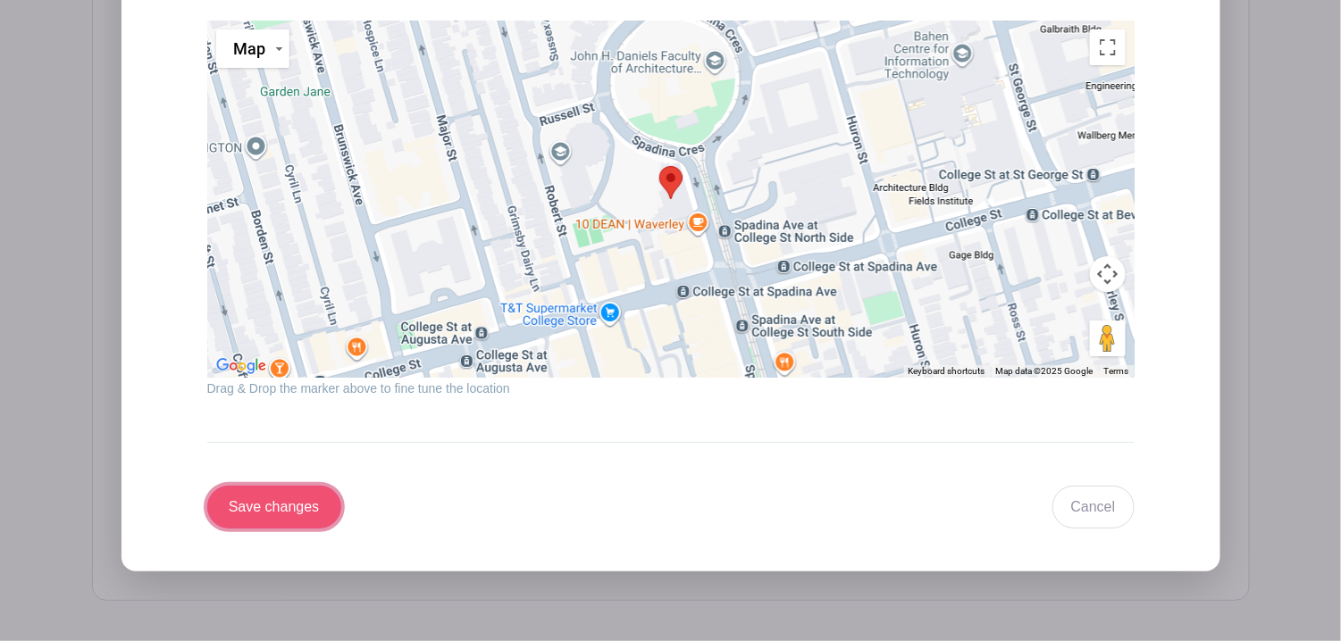
click at [285, 490] on input "Save changes" at bounding box center [274, 507] width 134 height 43
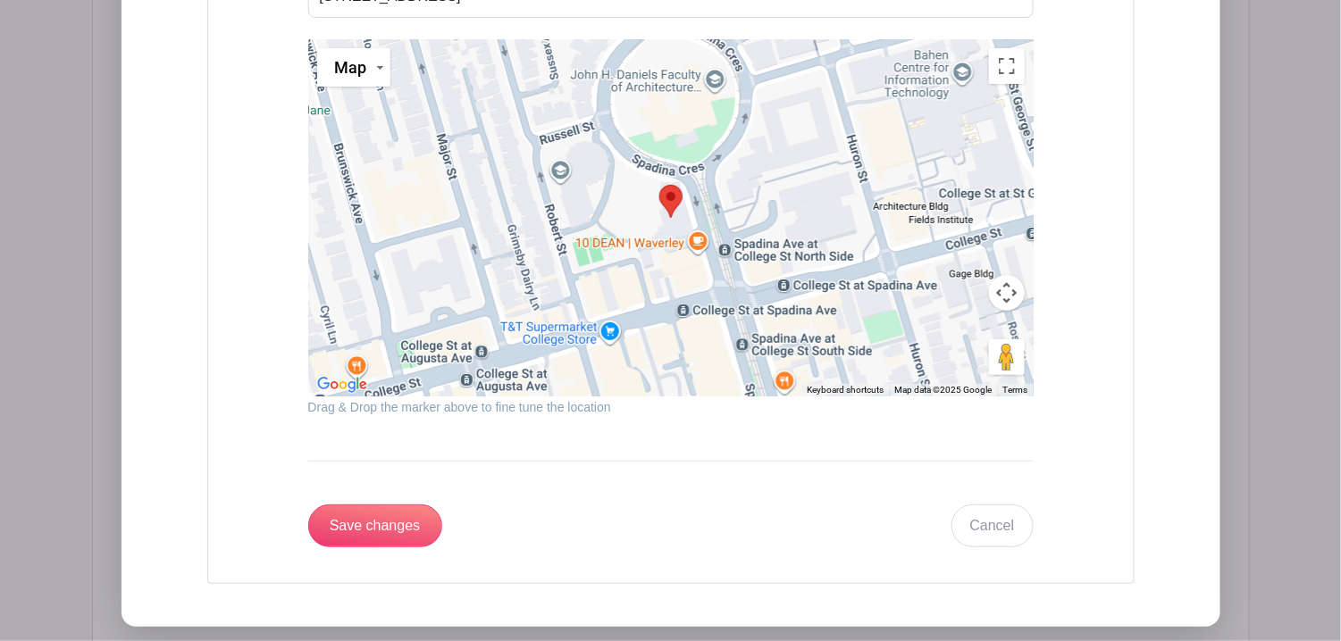
scroll to position [2296, 0]
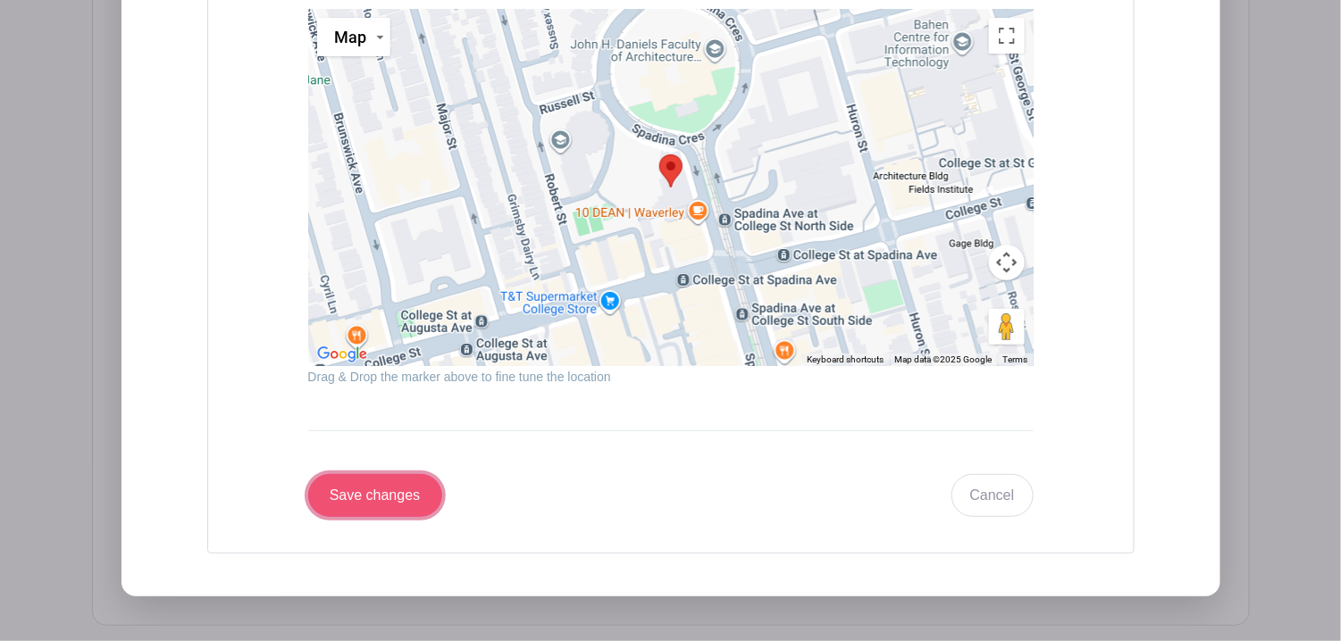
click at [397, 474] on input "Save changes" at bounding box center [375, 495] width 134 height 43
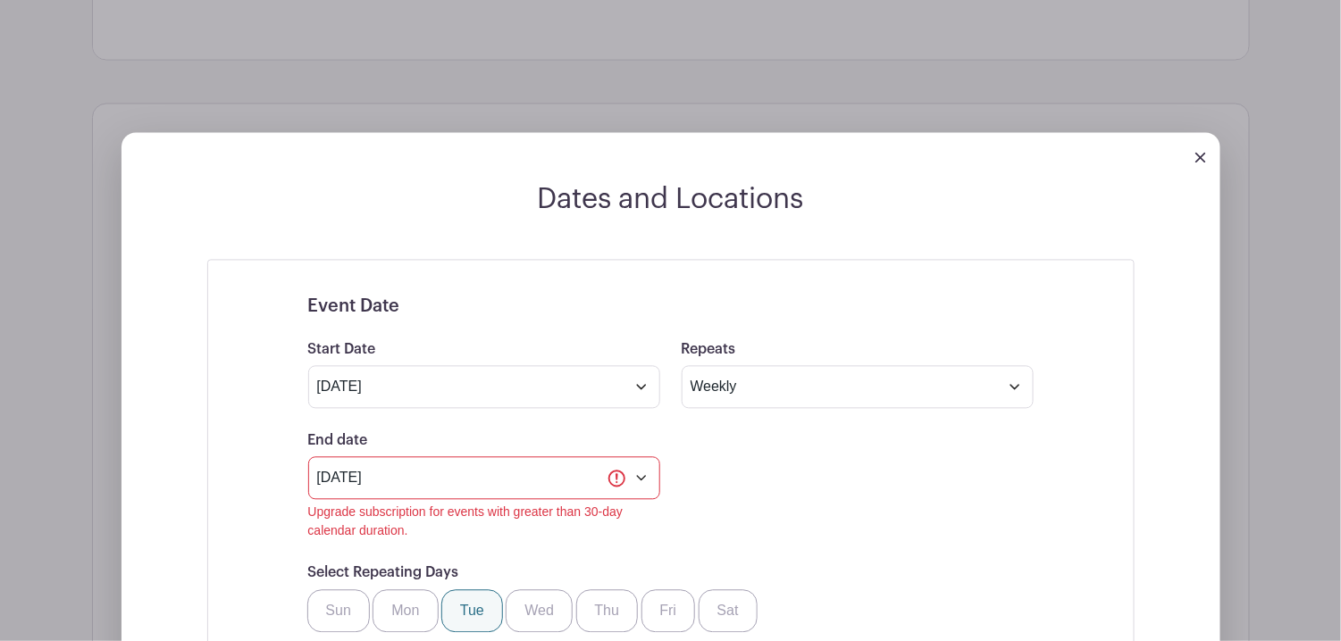
scroll to position [1134, 0]
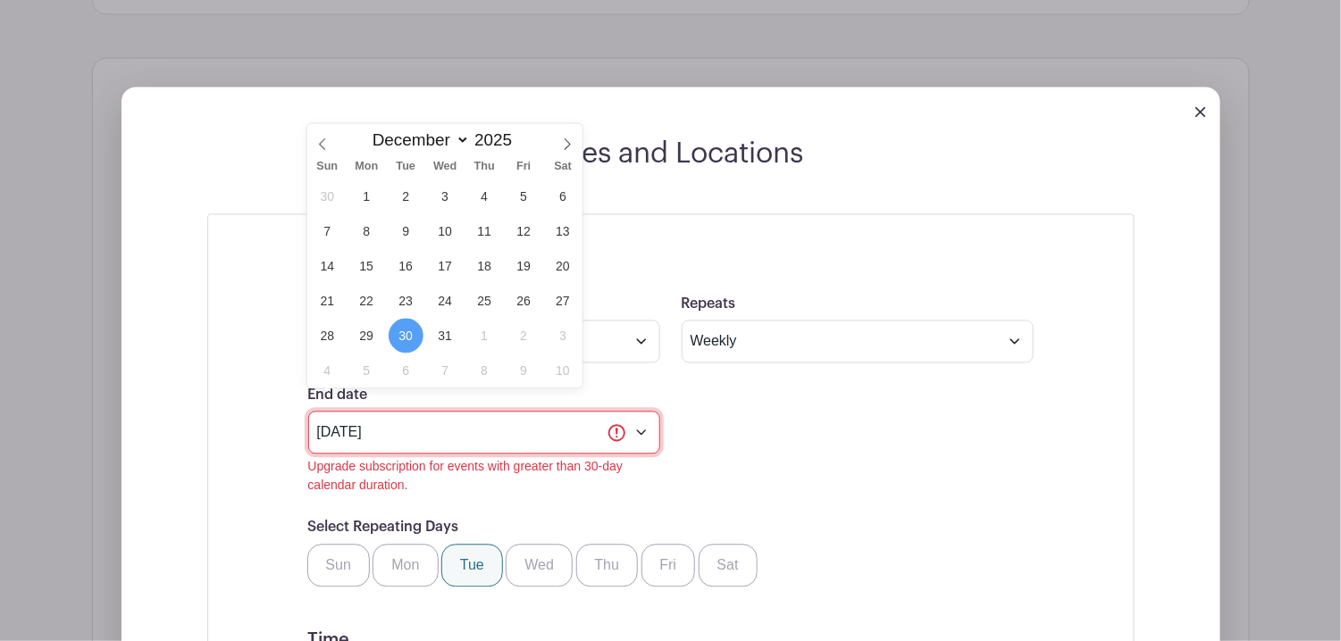
click at [507, 412] on input "Dec 30 2025" at bounding box center [484, 433] width 352 height 43
click at [422, 139] on select "January February March April May June July August September October November De…" at bounding box center [416, 140] width 105 height 21
drag, startPoint x: 838, startPoint y: 384, endPoint x: 758, endPoint y: 396, distance: 80.3
click at [838, 385] on div "End date Dec 30 2025 Upgrade subscription for events with greater than 30-day c…" at bounding box center [670, 440] width 747 height 111
click at [569, 423] on input "Dec 30 2025" at bounding box center [484, 433] width 352 height 43
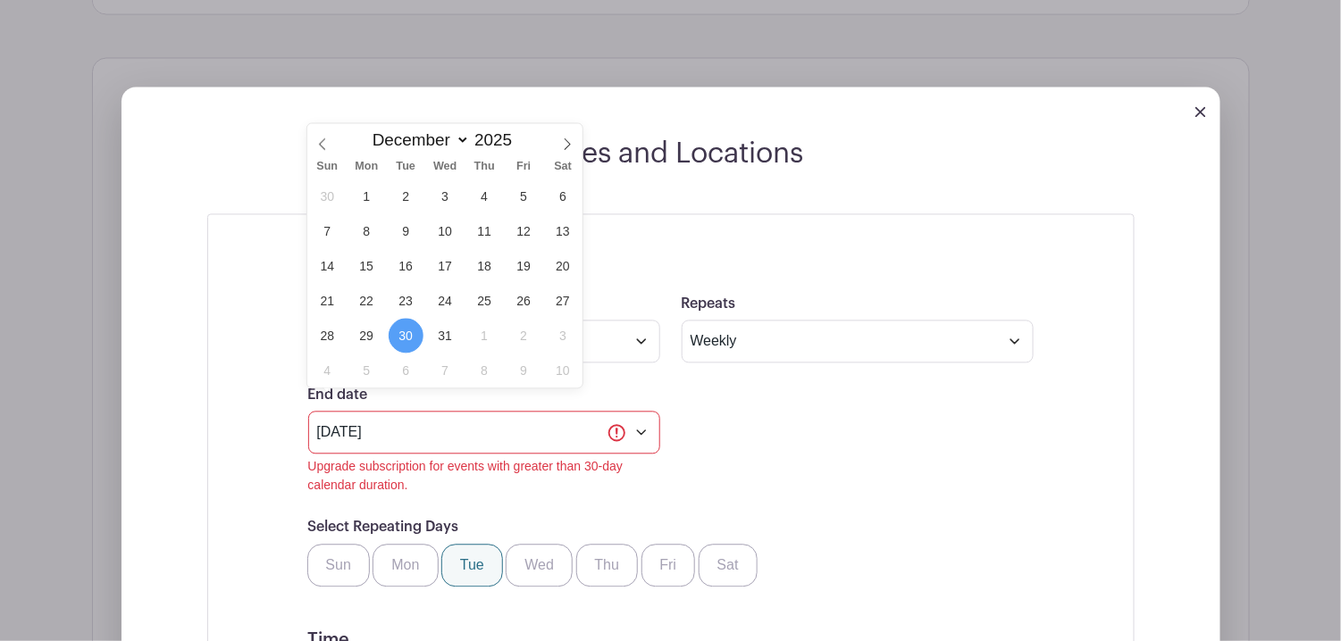
click at [425, 150] on div "January February March April May June July August September October November De…" at bounding box center [445, 139] width 206 height 30
click at [426, 144] on select "January February March April May June July August September October November De…" at bounding box center [416, 140] width 105 height 21
select select "7"
click at [364, 130] on select "January February March April May June July August September October November De…" at bounding box center [416, 140] width 105 height 21
click at [404, 339] on span "26" at bounding box center [406, 336] width 35 height 35
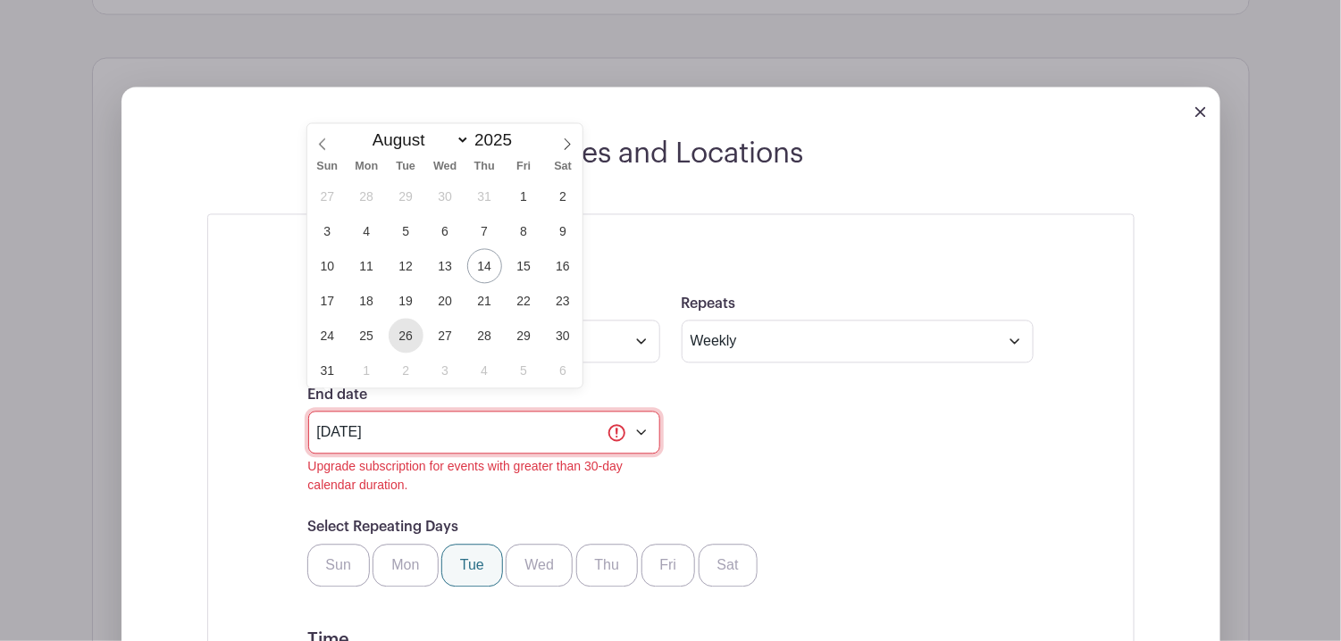
type input "Aug 26 2025"
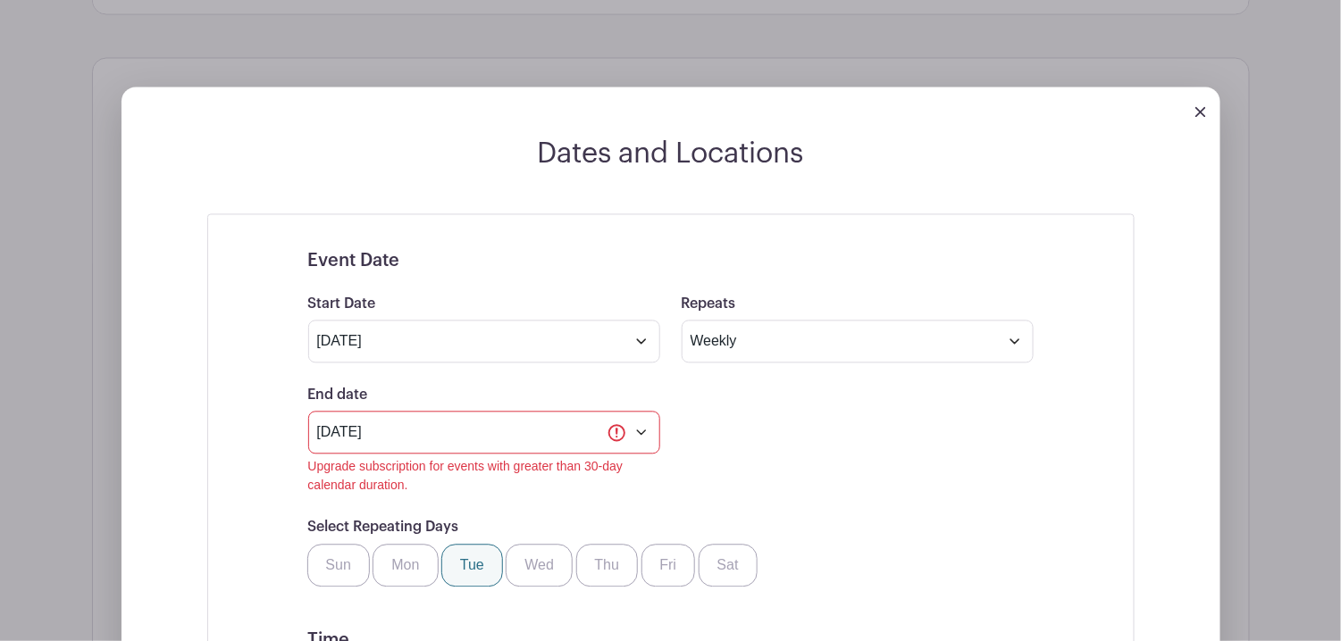
click at [830, 417] on div "End date Aug 26 2025 Upgrade subscription for events with greater than 30-day c…" at bounding box center [670, 440] width 747 height 111
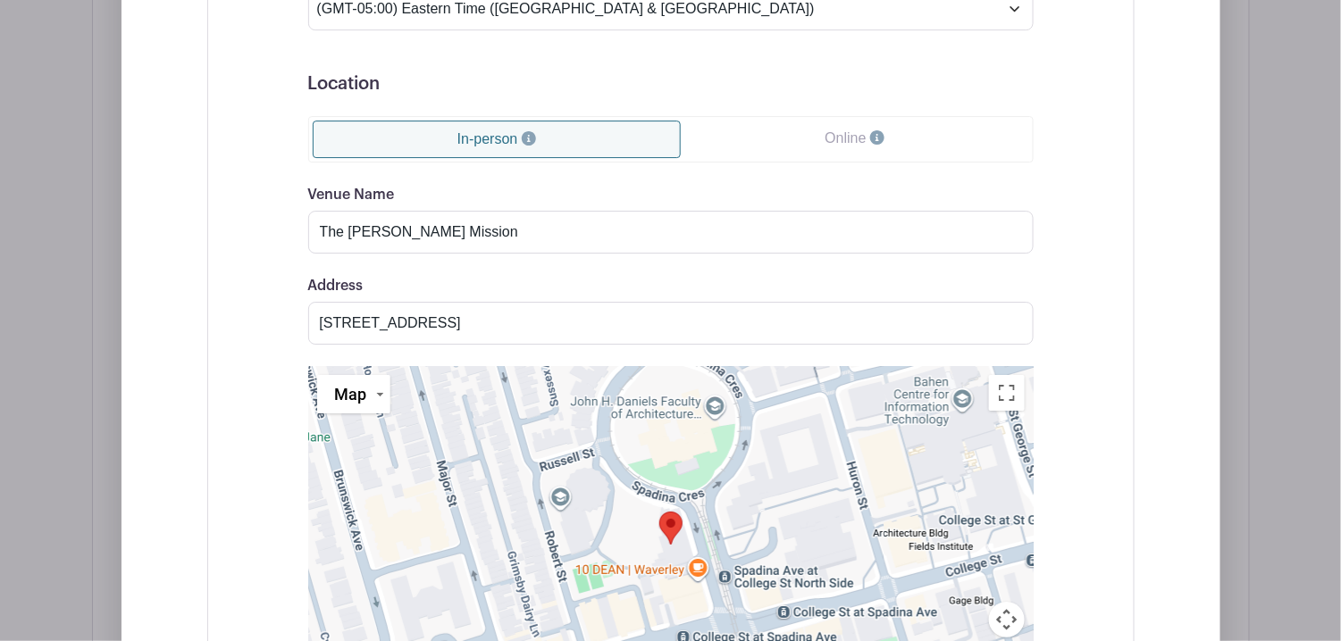
scroll to position [2583, 0]
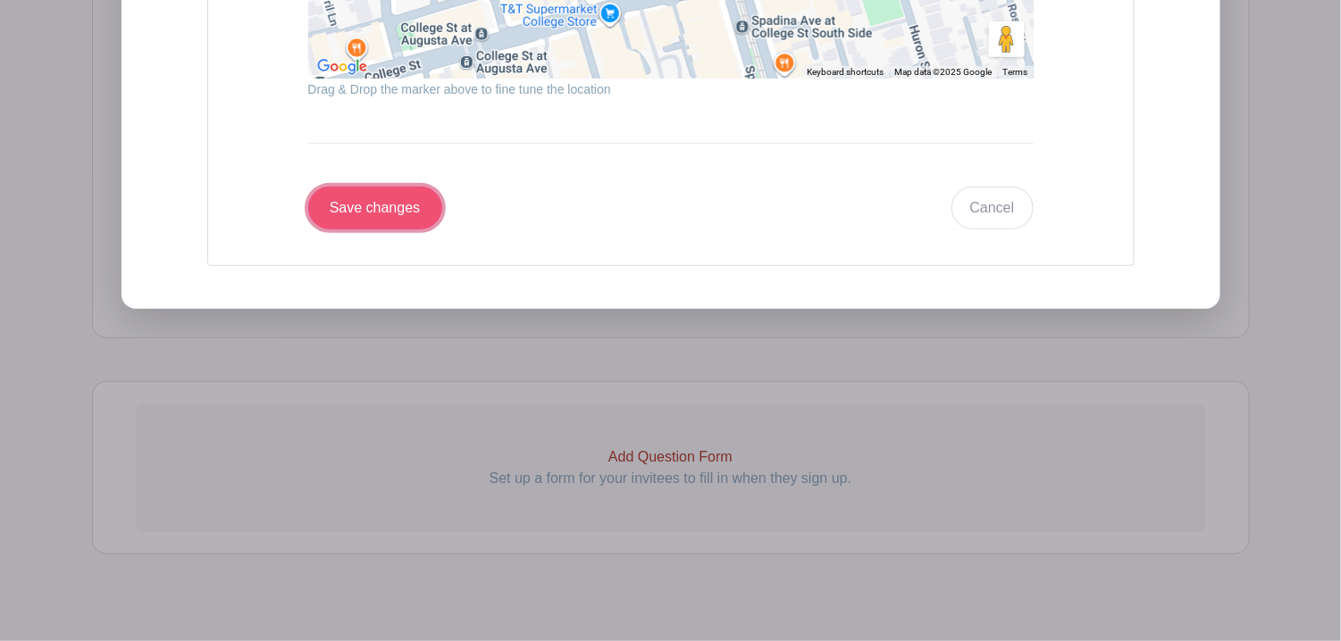
click at [414, 187] on input "Save changes" at bounding box center [375, 208] width 134 height 43
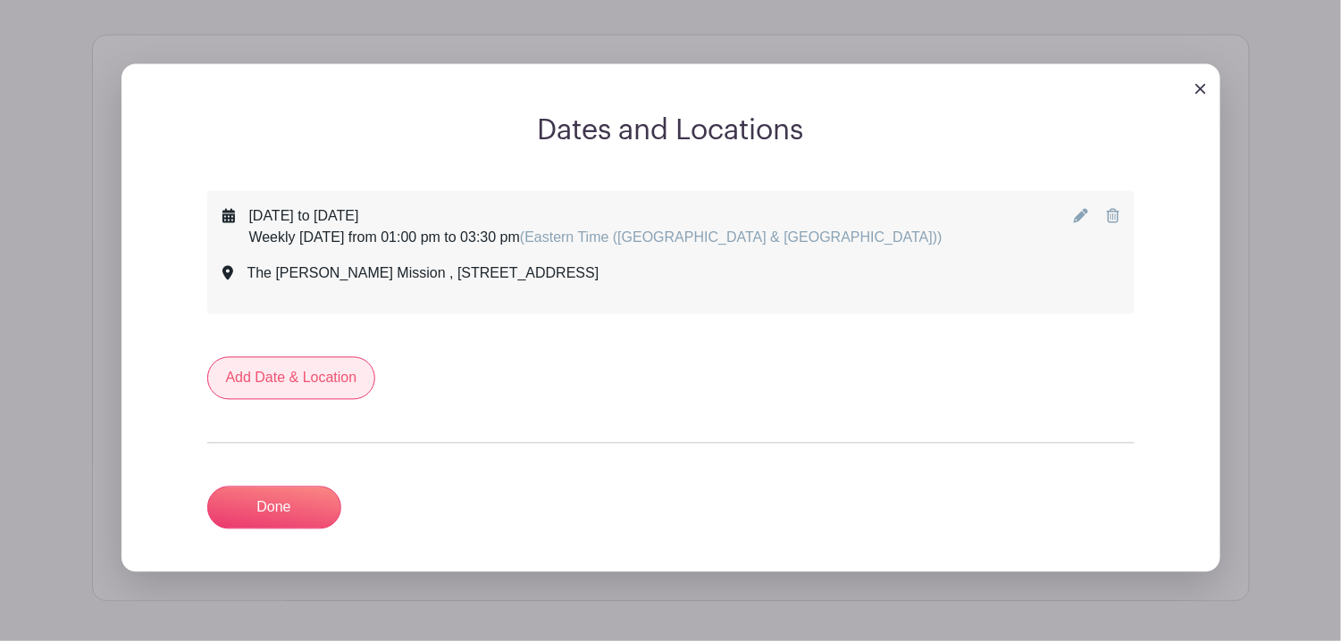
scroll to position [1011, 0]
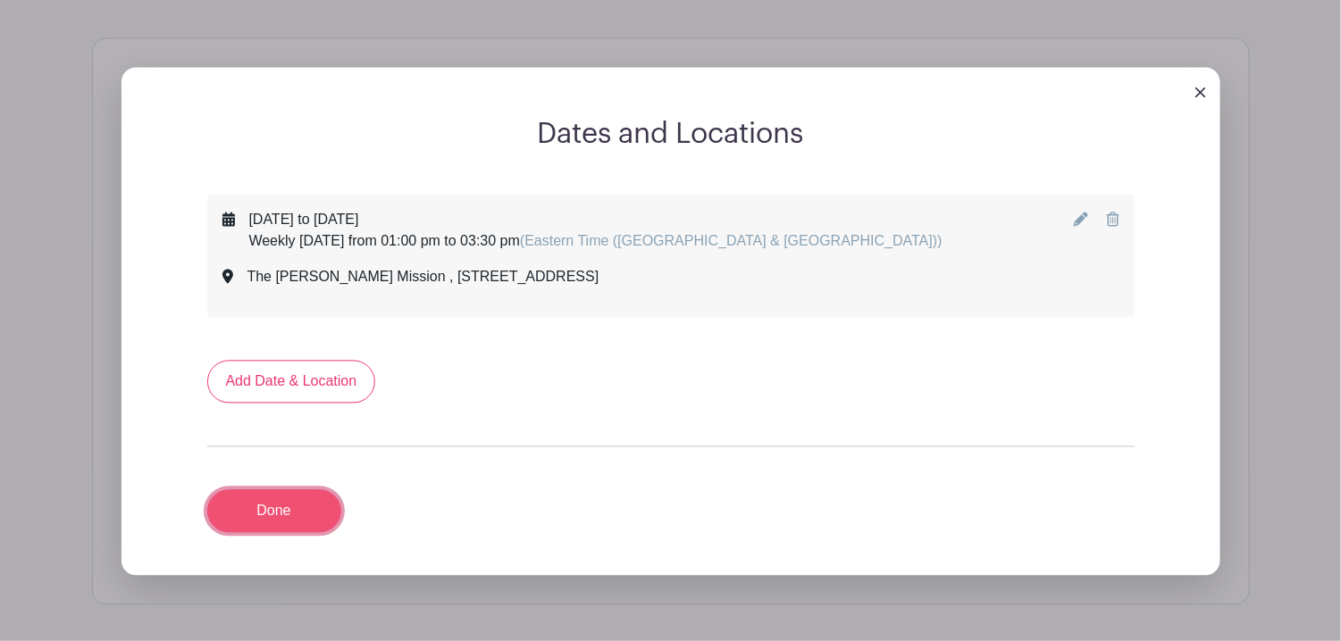
click at [313, 490] on link "Done" at bounding box center [274, 511] width 134 height 43
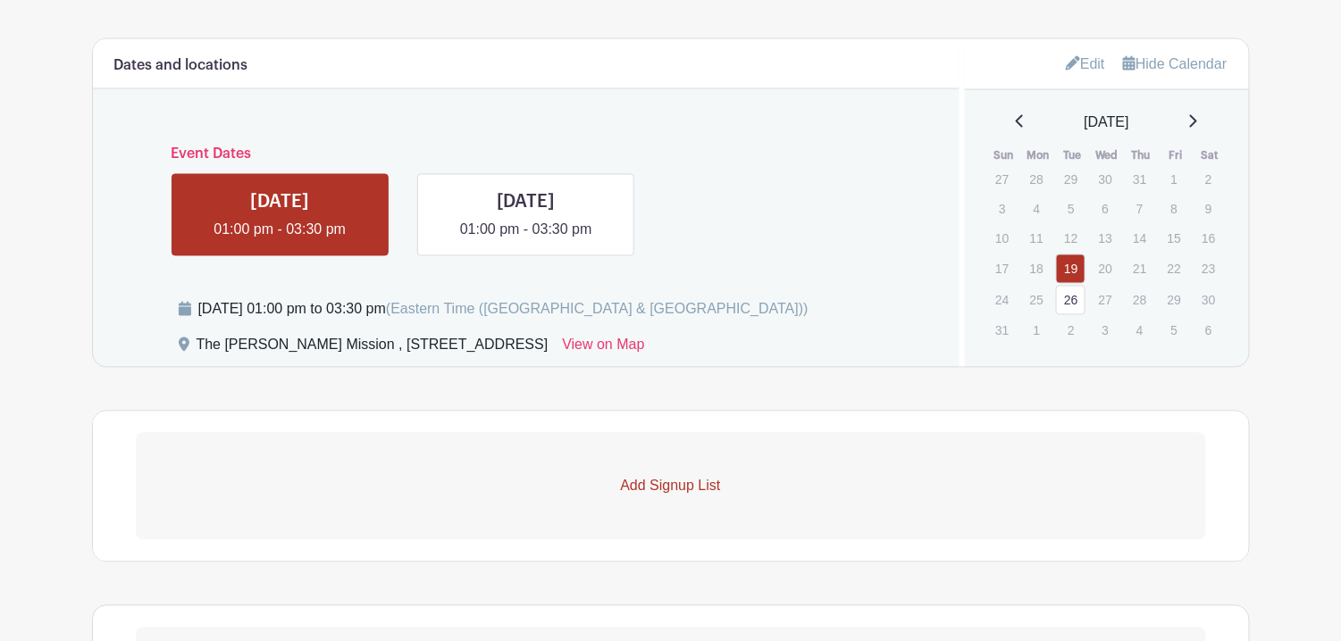
scroll to position [968, 0]
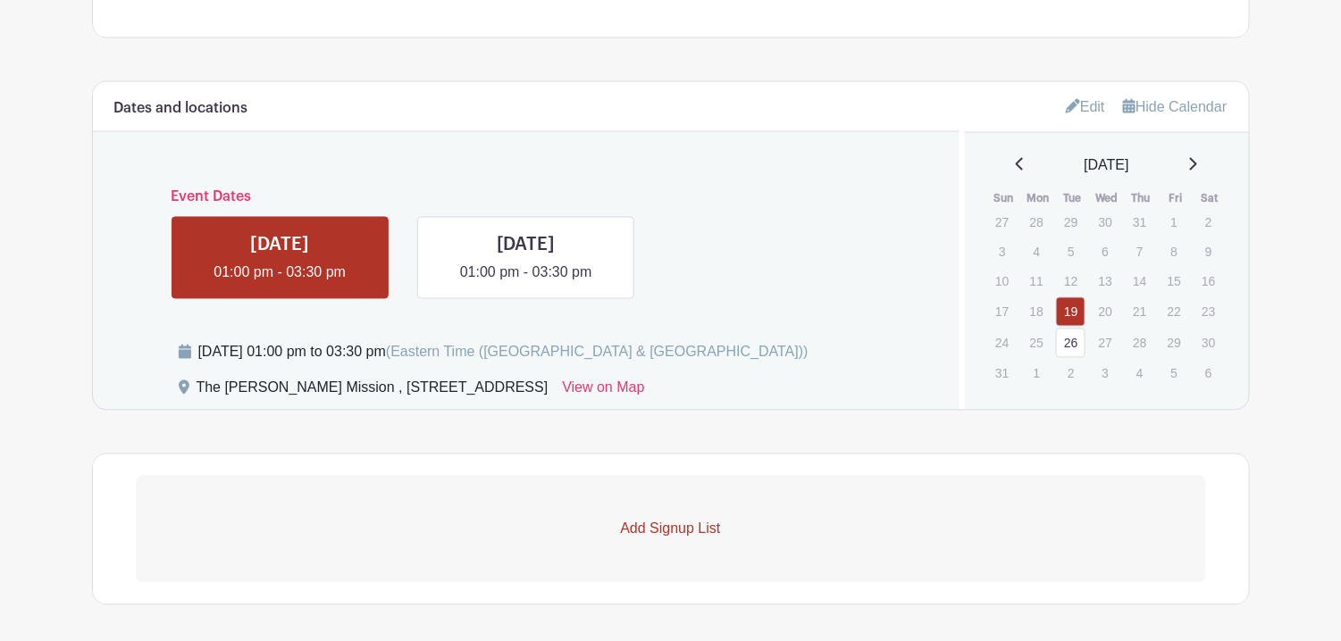
click at [1069, 329] on link "26" at bounding box center [1070, 343] width 29 height 29
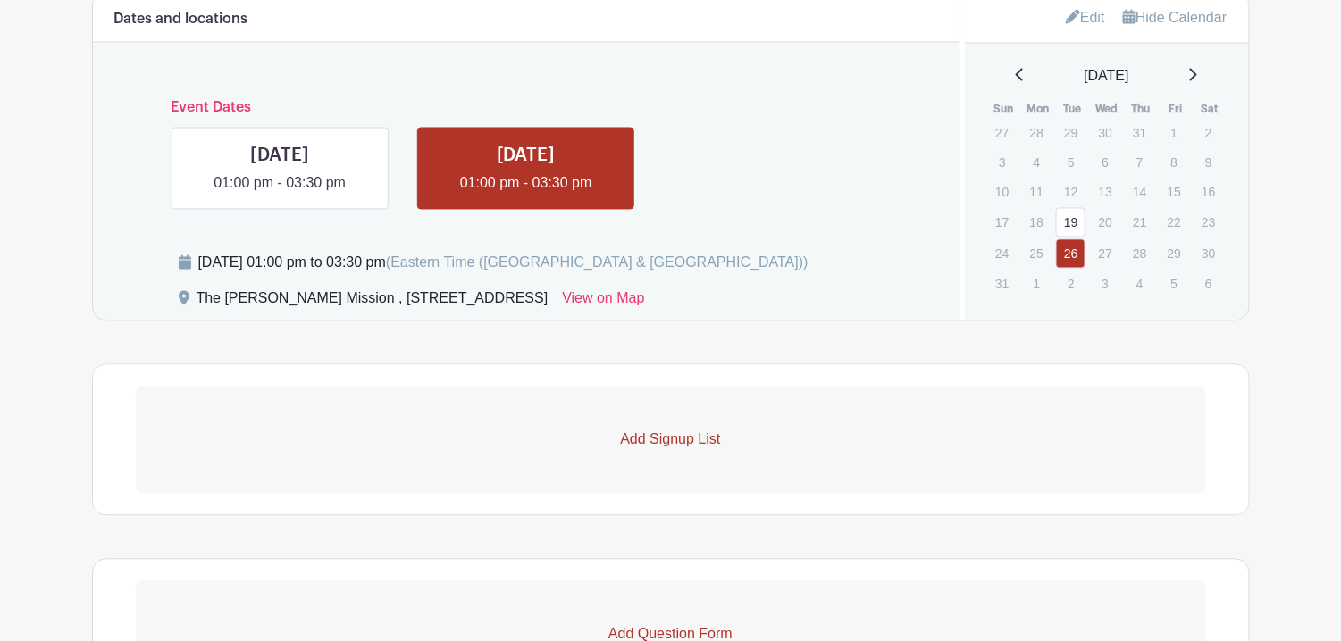
scroll to position [968, 0]
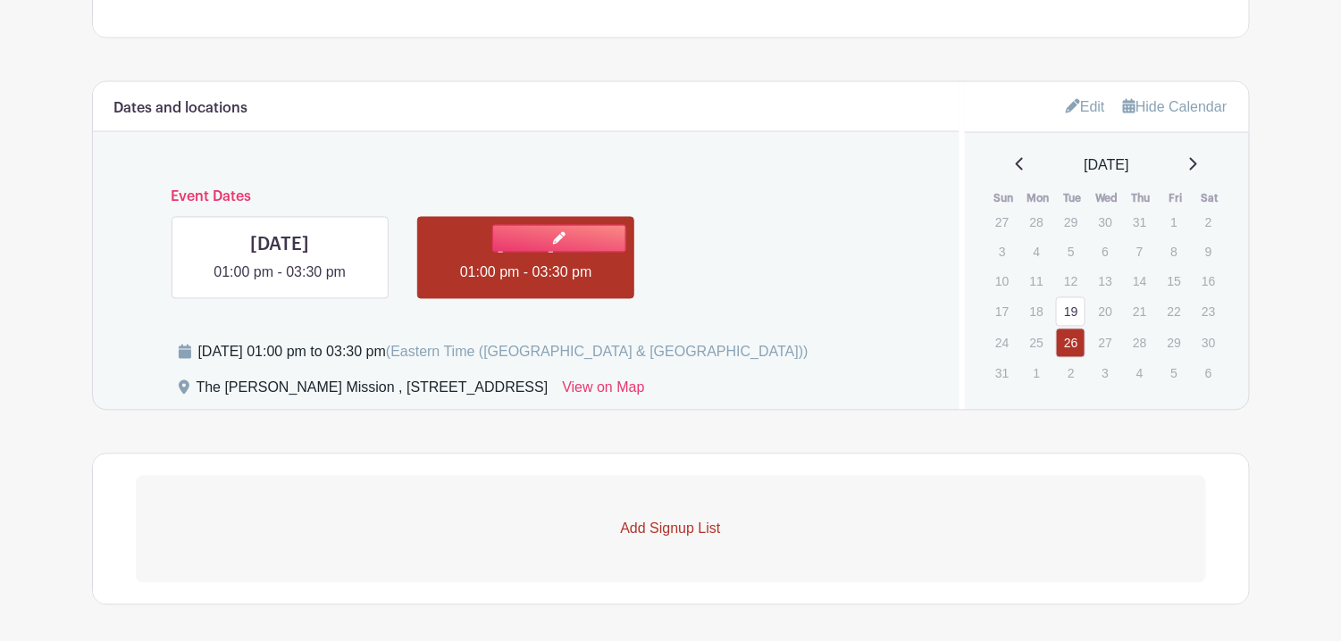
click at [526, 284] on link at bounding box center [526, 284] width 0 height 0
click at [555, 226] on link at bounding box center [559, 239] width 134 height 28
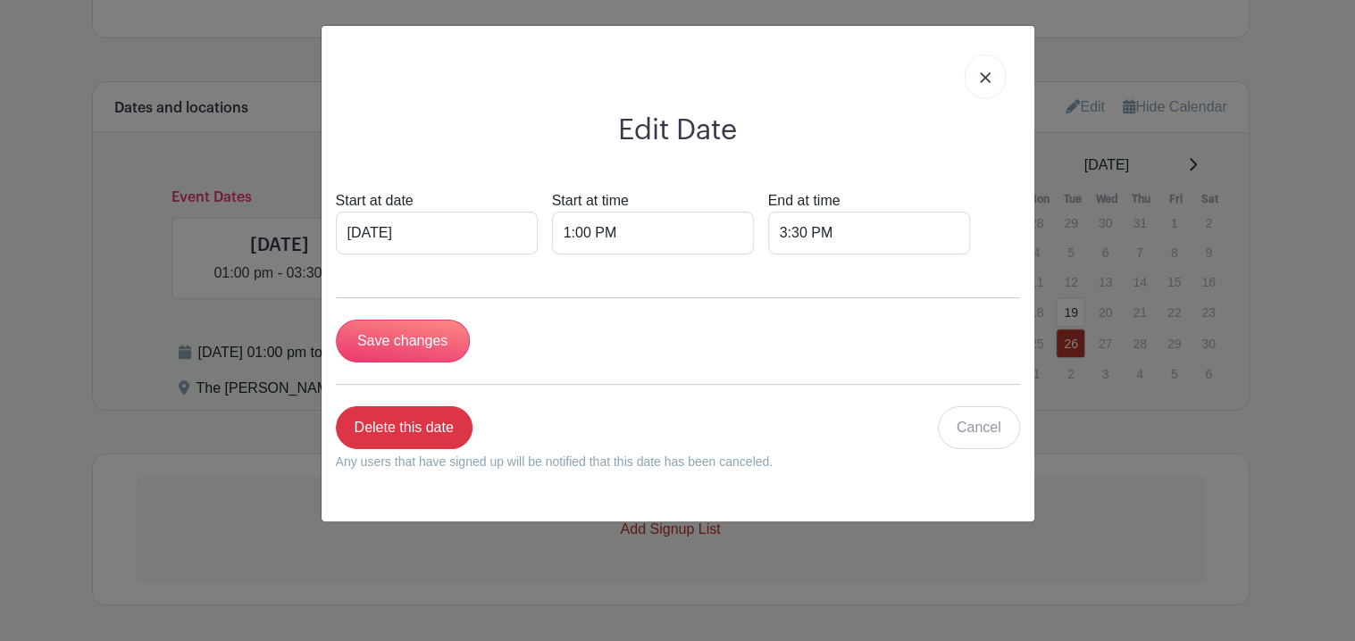
click at [983, 76] on img at bounding box center [985, 77] width 11 height 11
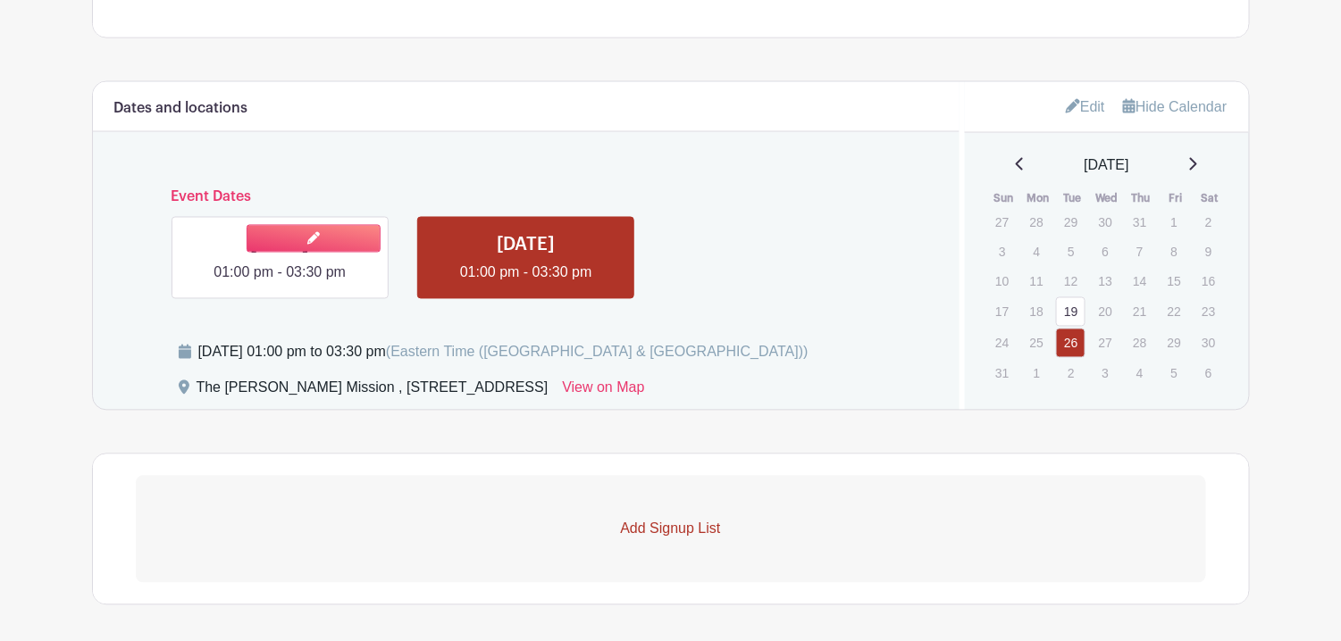
click at [280, 284] on link at bounding box center [280, 284] width 0 height 0
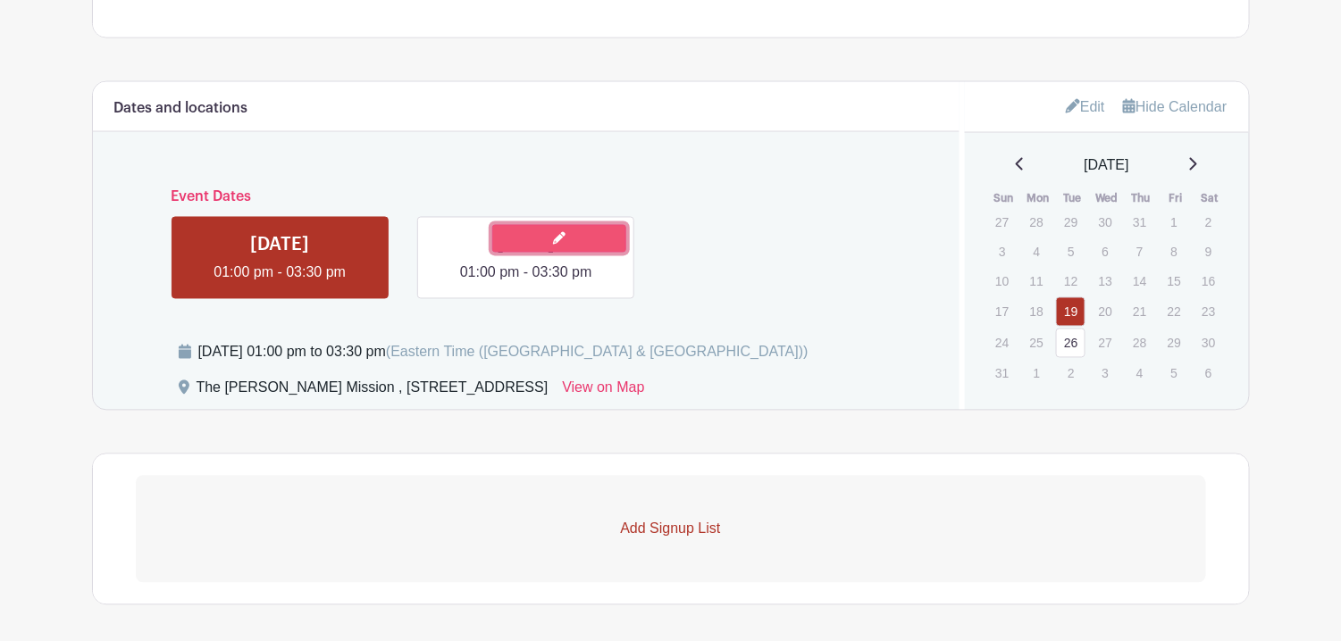
click at [538, 225] on link at bounding box center [559, 239] width 134 height 28
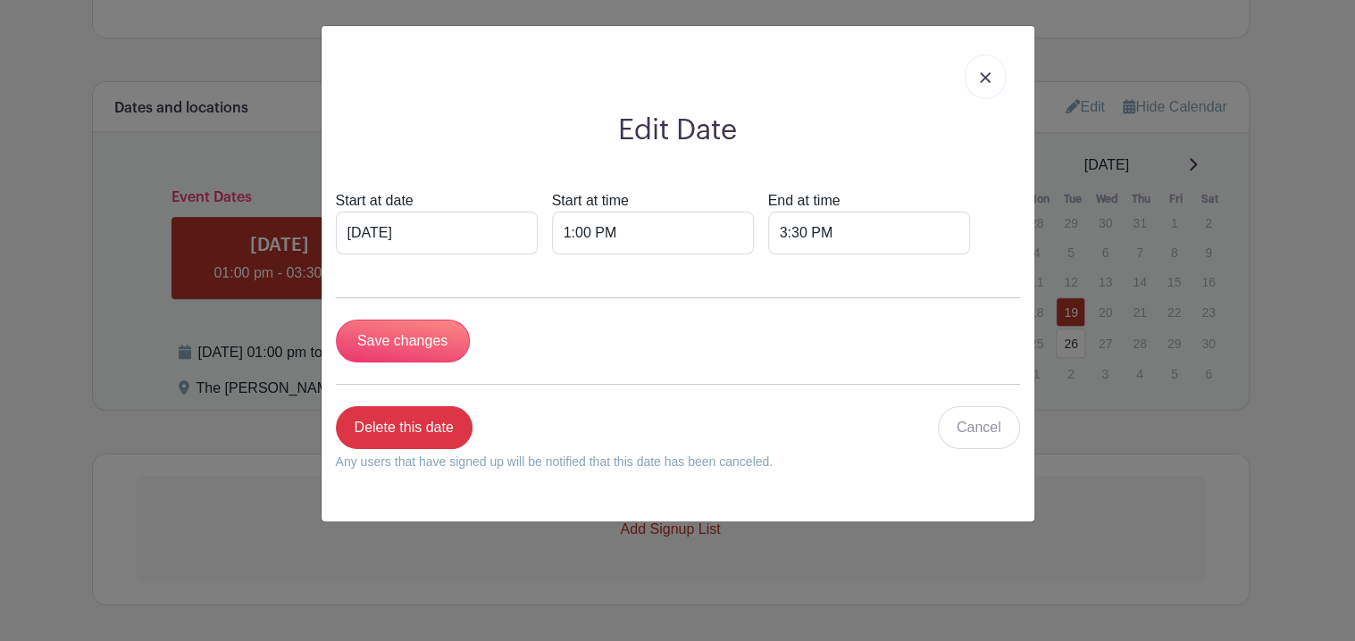
click at [1020, 76] on div "Edit Date Start at date Aug 26 2025 Start at time 1:00 PM End at time 3:30 PM S…" at bounding box center [678, 274] width 713 height 496
click at [1031, 88] on div "Edit Date Start at date Aug 26 2025 Start at time 1:00 PM End at time 3:30 PM S…" at bounding box center [678, 274] width 713 height 496
click at [971, 79] on link at bounding box center [985, 76] width 41 height 45
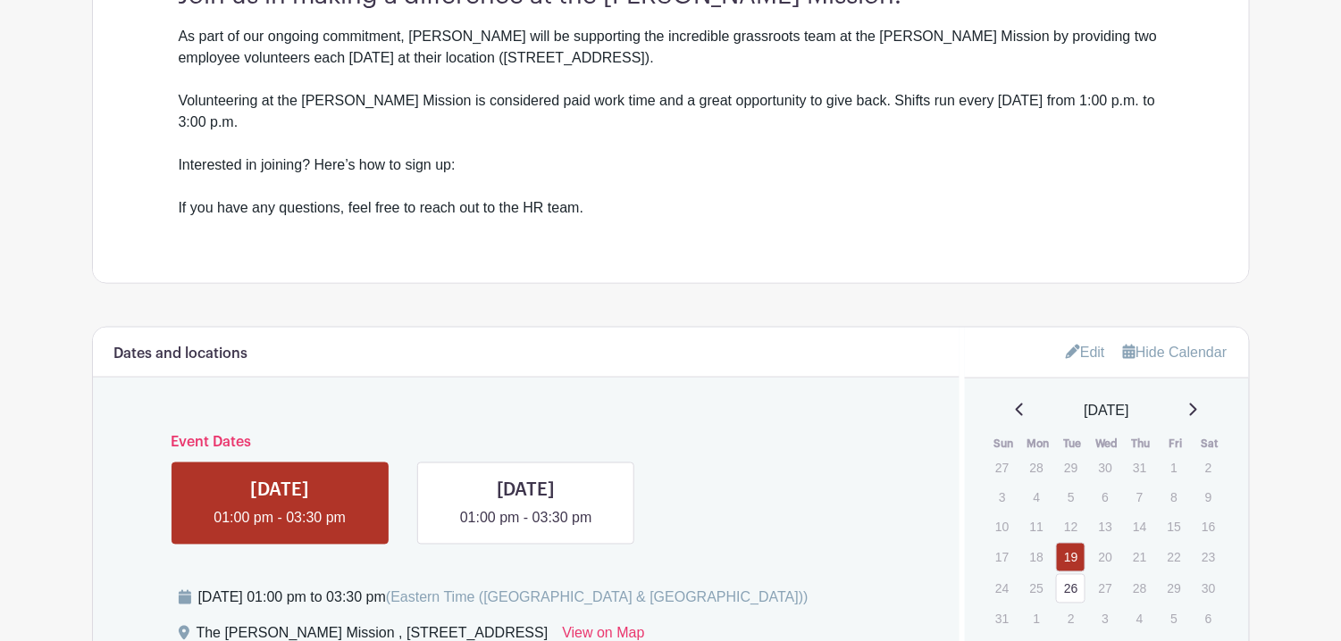
scroll to position [700, 0]
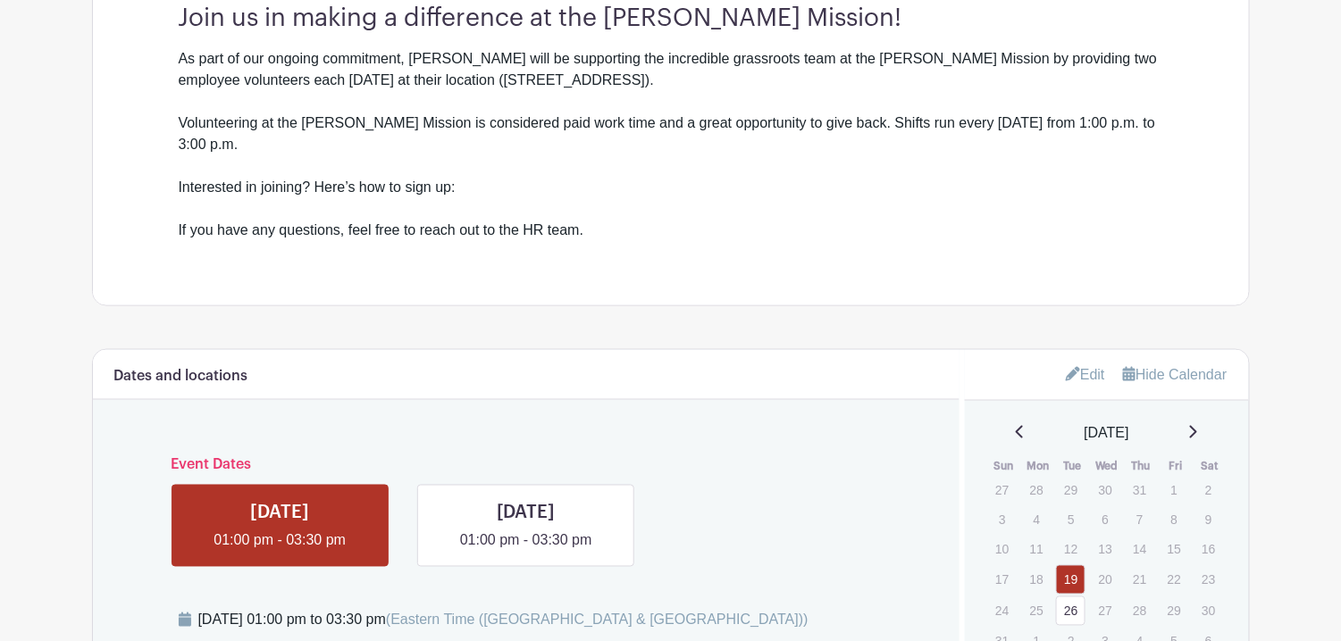
click at [1066, 367] on icon at bounding box center [1073, 374] width 14 height 14
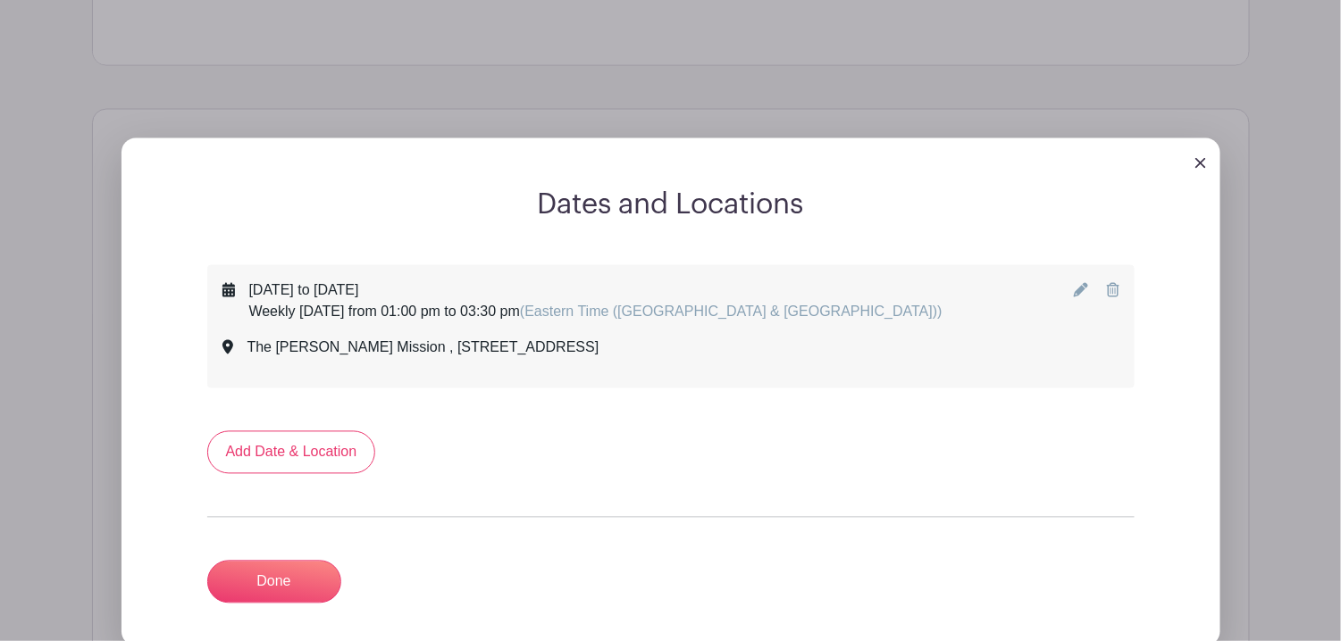
scroll to position [968, 0]
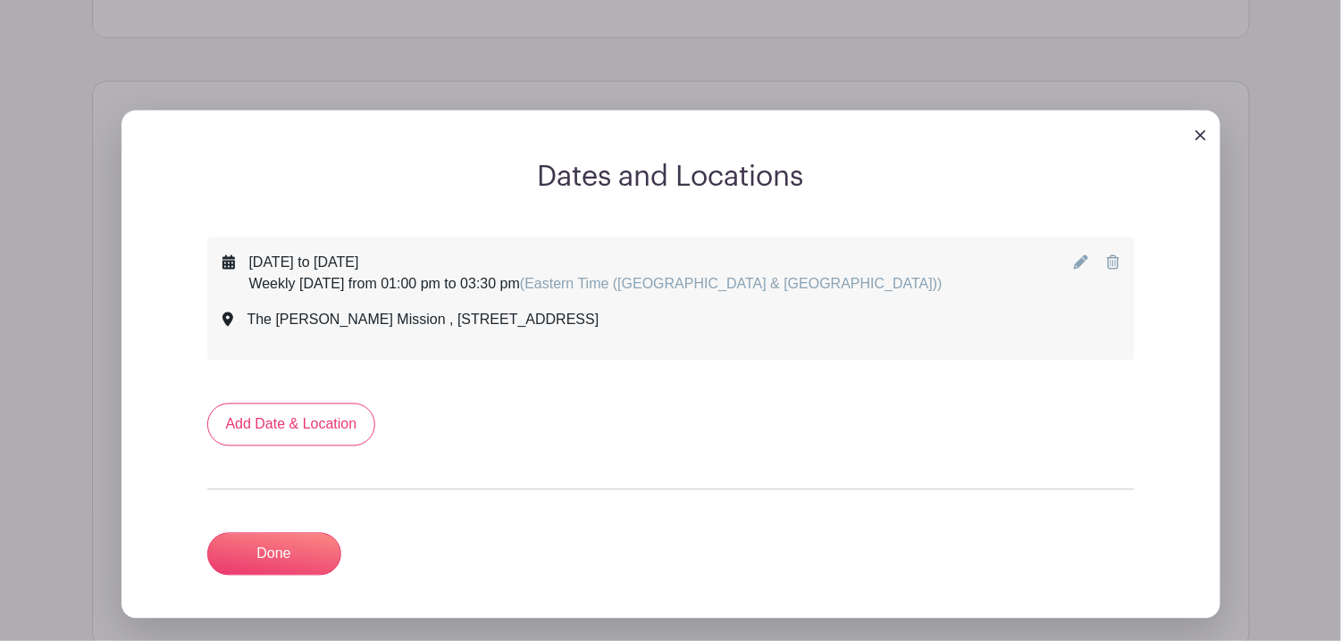
click at [574, 279] on div "August 19, 2025 to August 26, 2025 Weekly on Tuesday from 01:00 pm to 03:30 pm …" at bounding box center [582, 299] width 720 height 93
click at [1078, 255] on icon at bounding box center [1081, 262] width 14 height 14
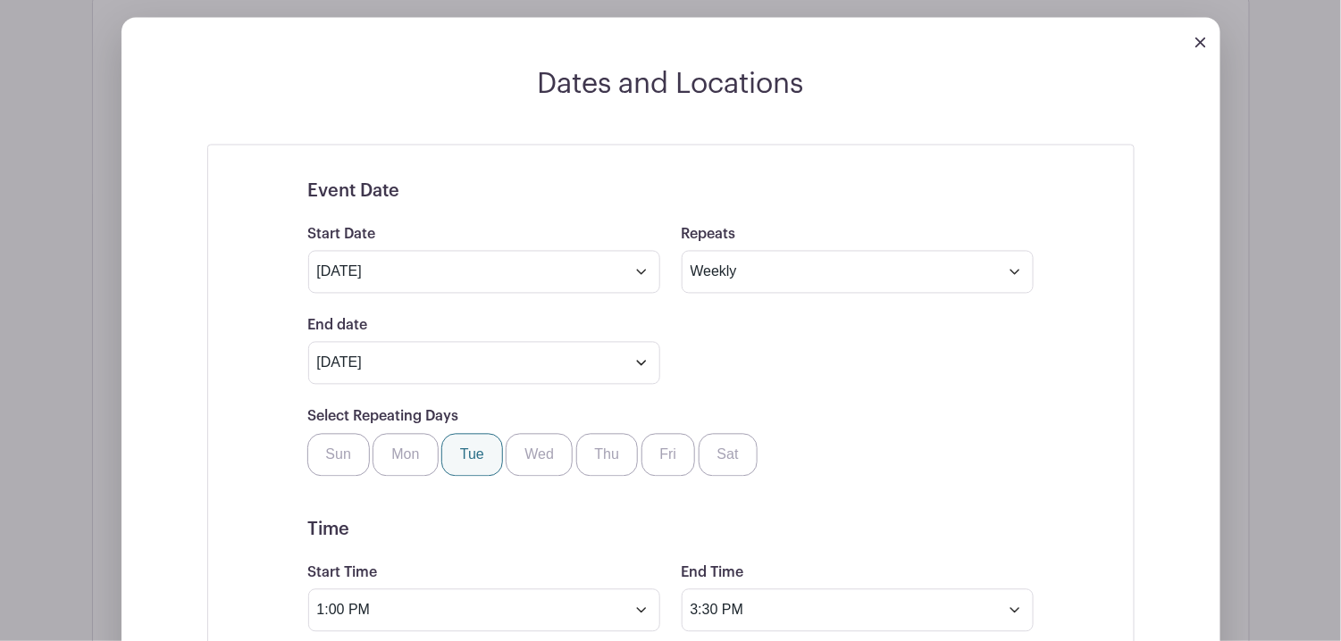
scroll to position [1058, 0]
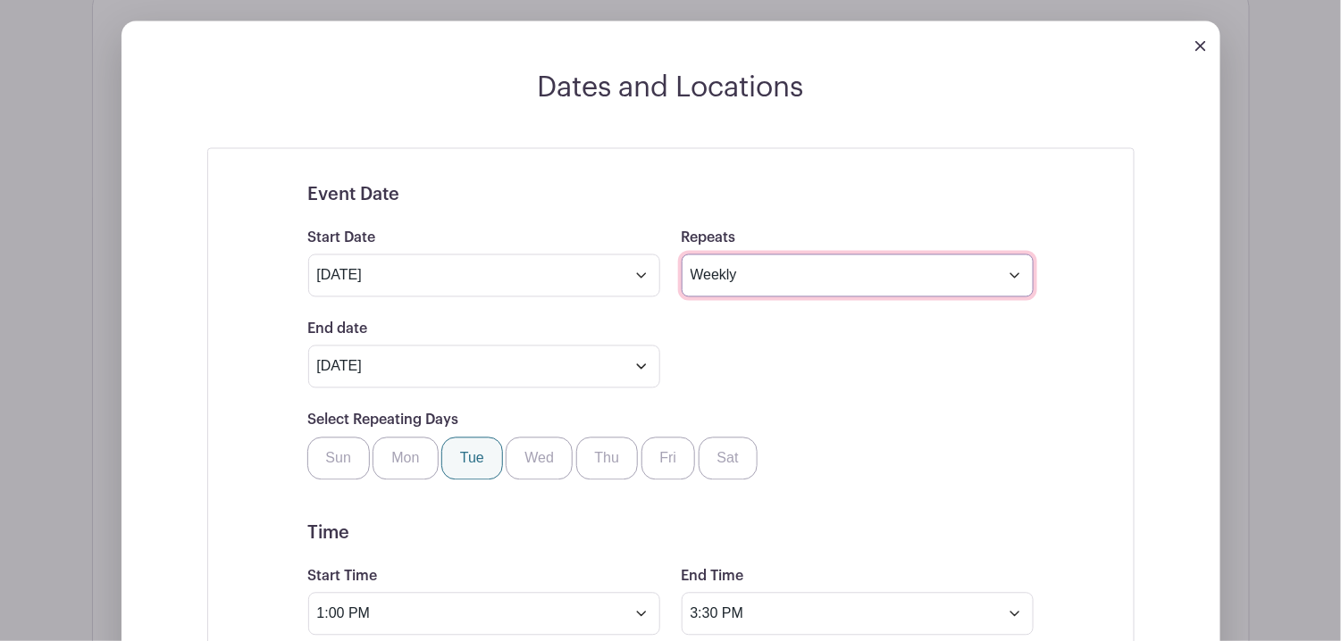
click at [858, 255] on select "Does not repeat Daily Weekly Monthly on day 19 Monthly on the third Tuesday Oth…" at bounding box center [858, 276] width 352 height 43
click at [682, 255] on select "Does not repeat Daily Weekly Monthly on day 19 Monthly on the third Tuesday Oth…" at bounding box center [858, 276] width 352 height 43
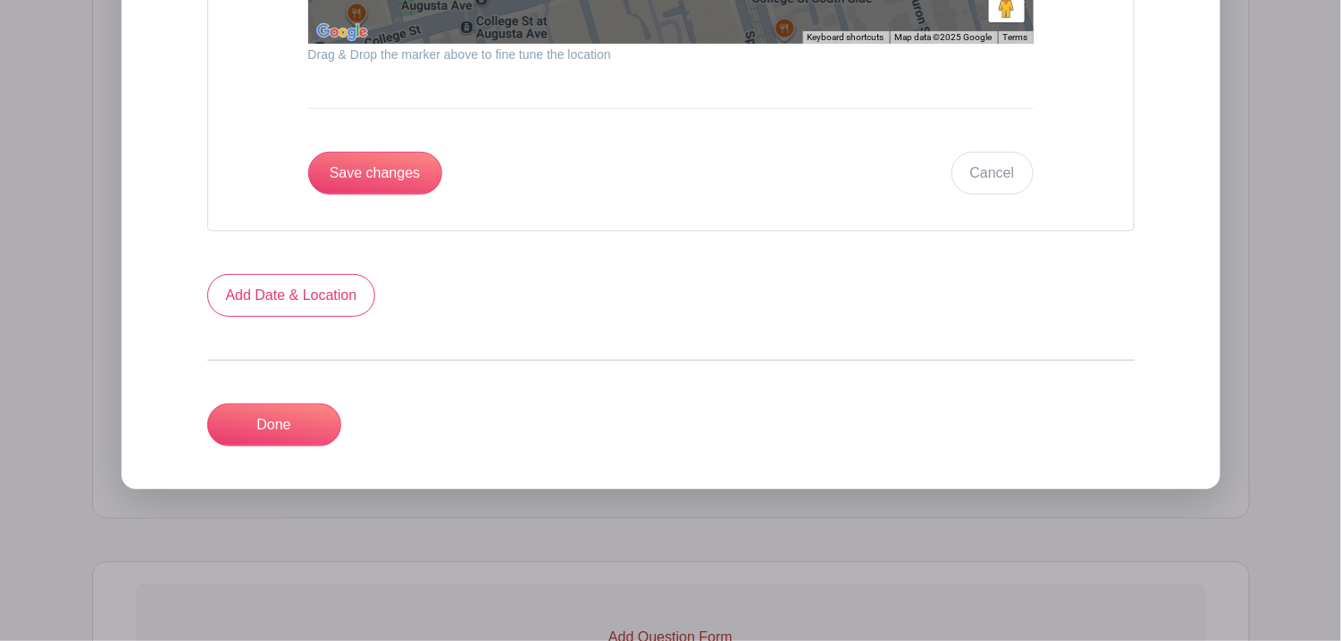
scroll to position [2487, 0]
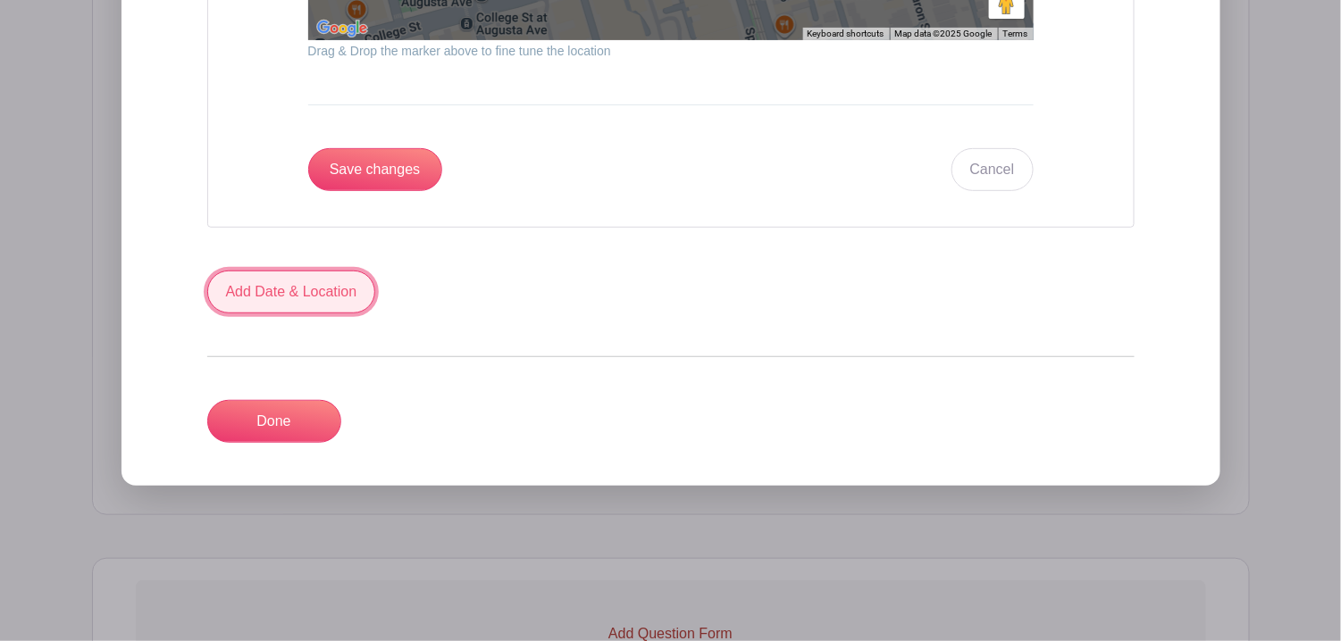
click at [302, 280] on link "Add Date & Location" at bounding box center [291, 292] width 169 height 43
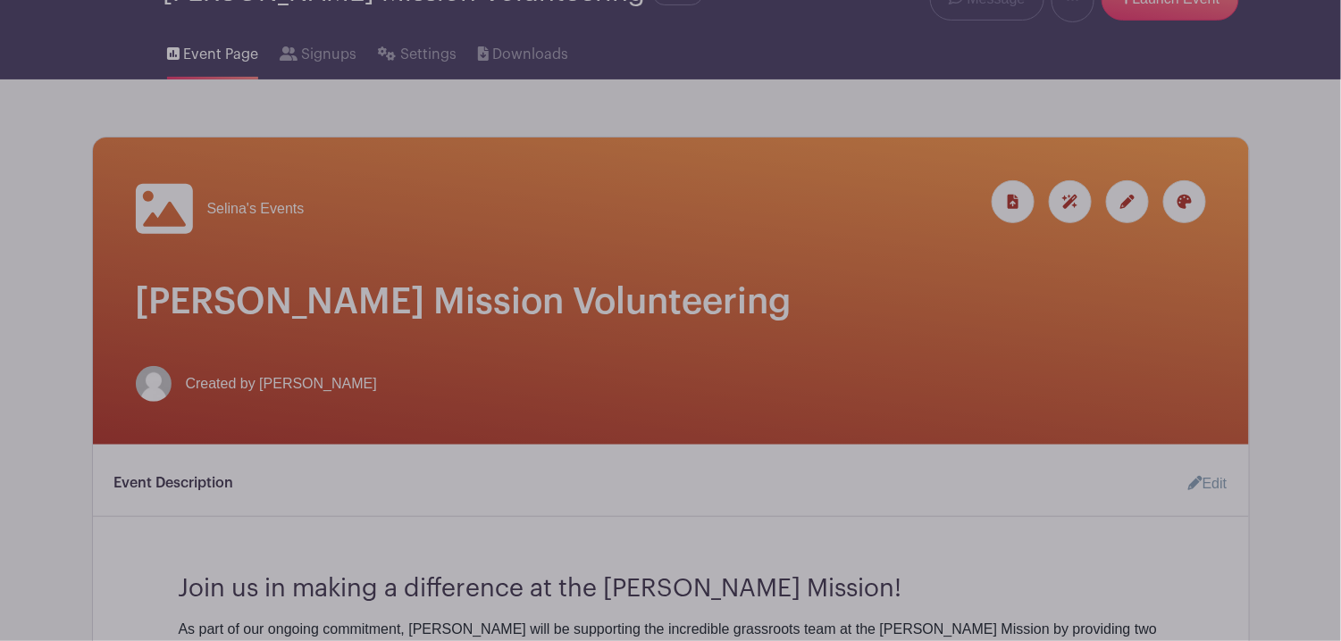
scroll to position [0, 0]
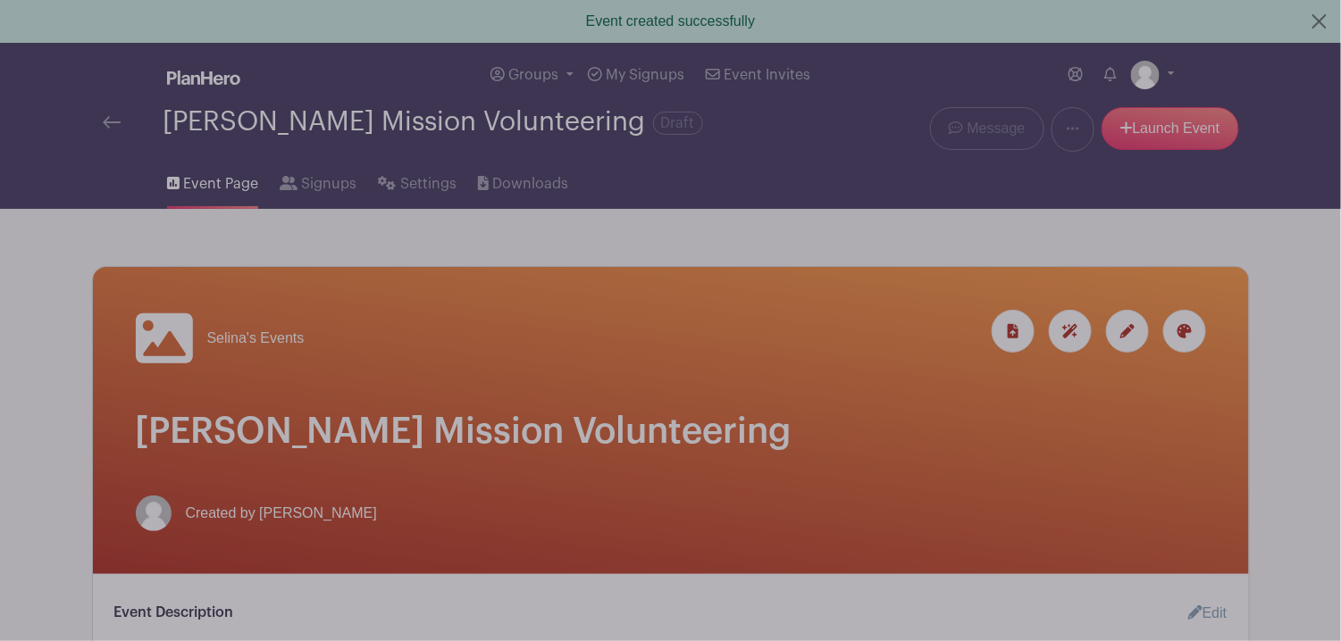
drag, startPoint x: 321, startPoint y: 178, endPoint x: 312, endPoint y: 181, distance: 9.6
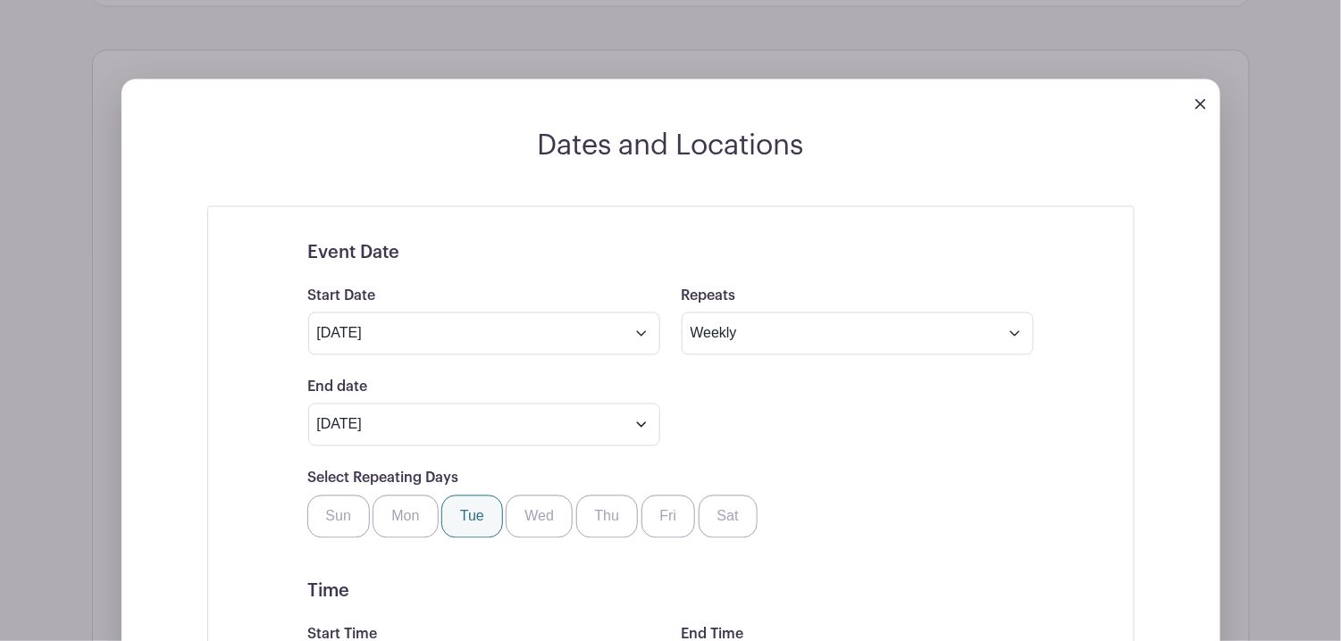
scroll to position [893, 0]
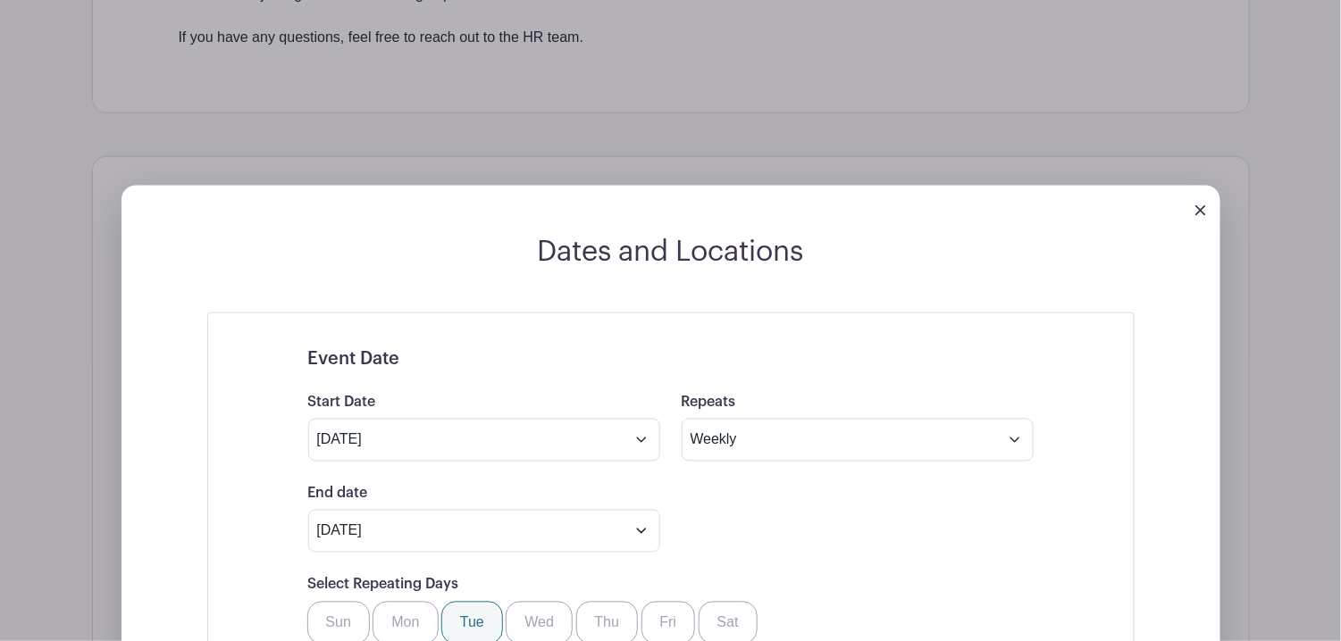
click at [1203, 205] on img at bounding box center [1200, 210] width 11 height 11
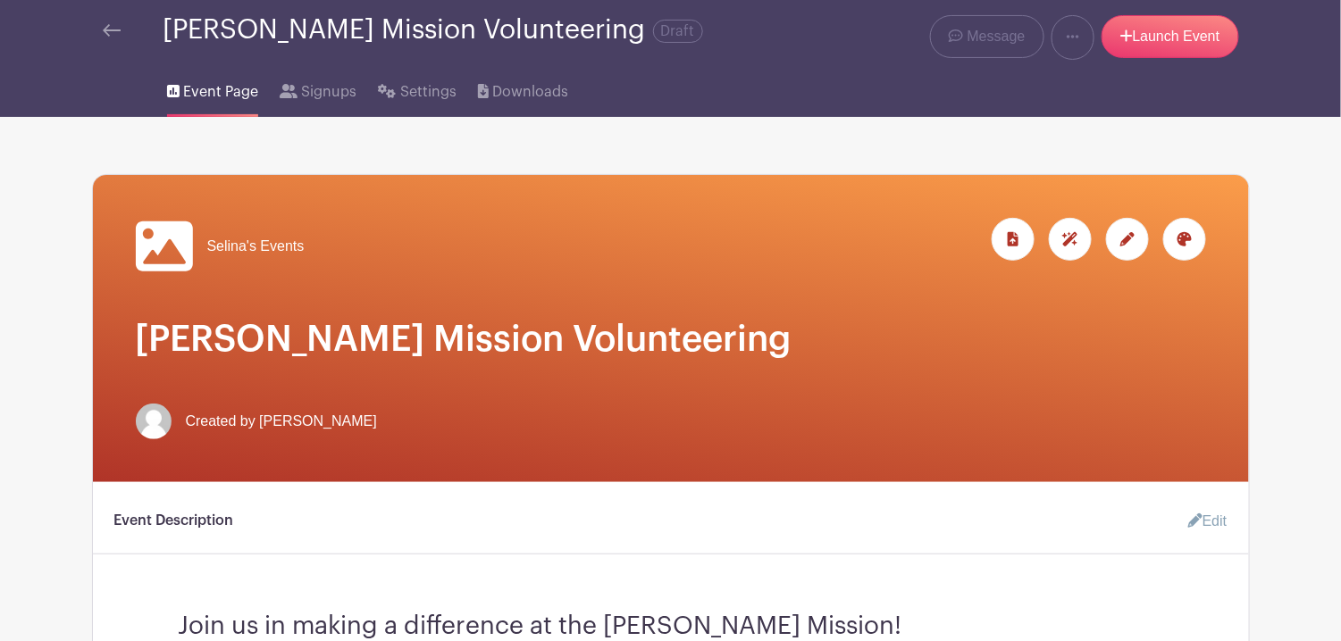
scroll to position [89, 0]
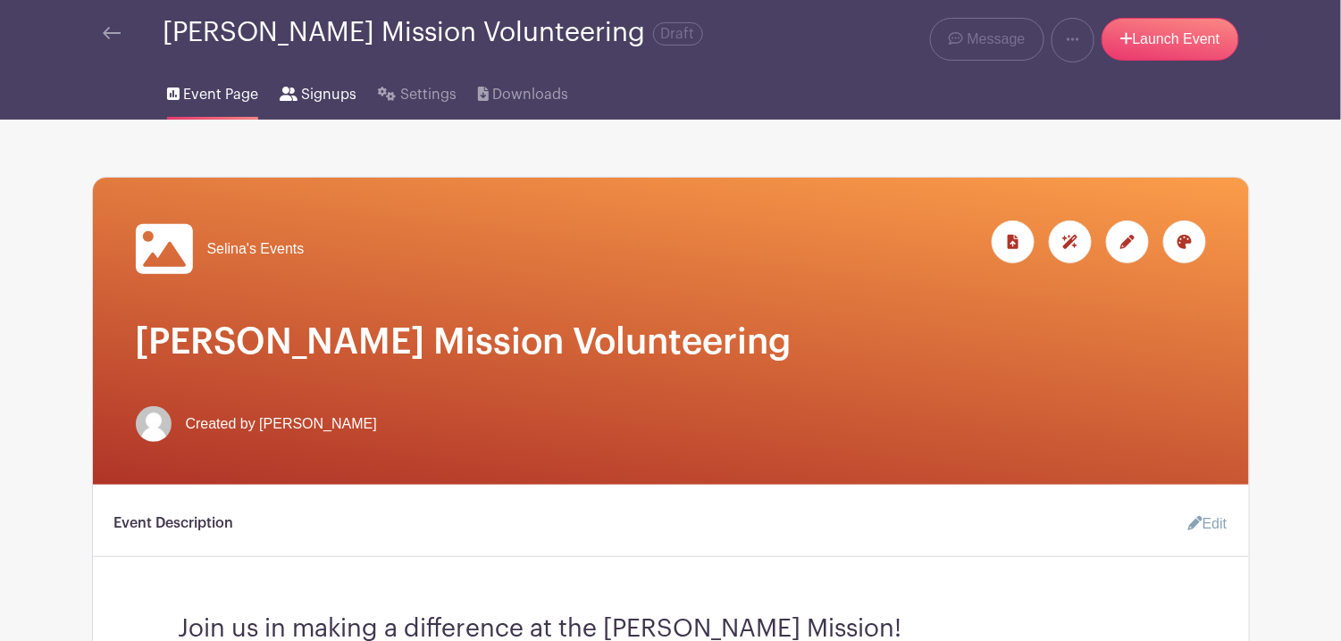
click at [298, 92] on link "Signups" at bounding box center [318, 91] width 77 height 57
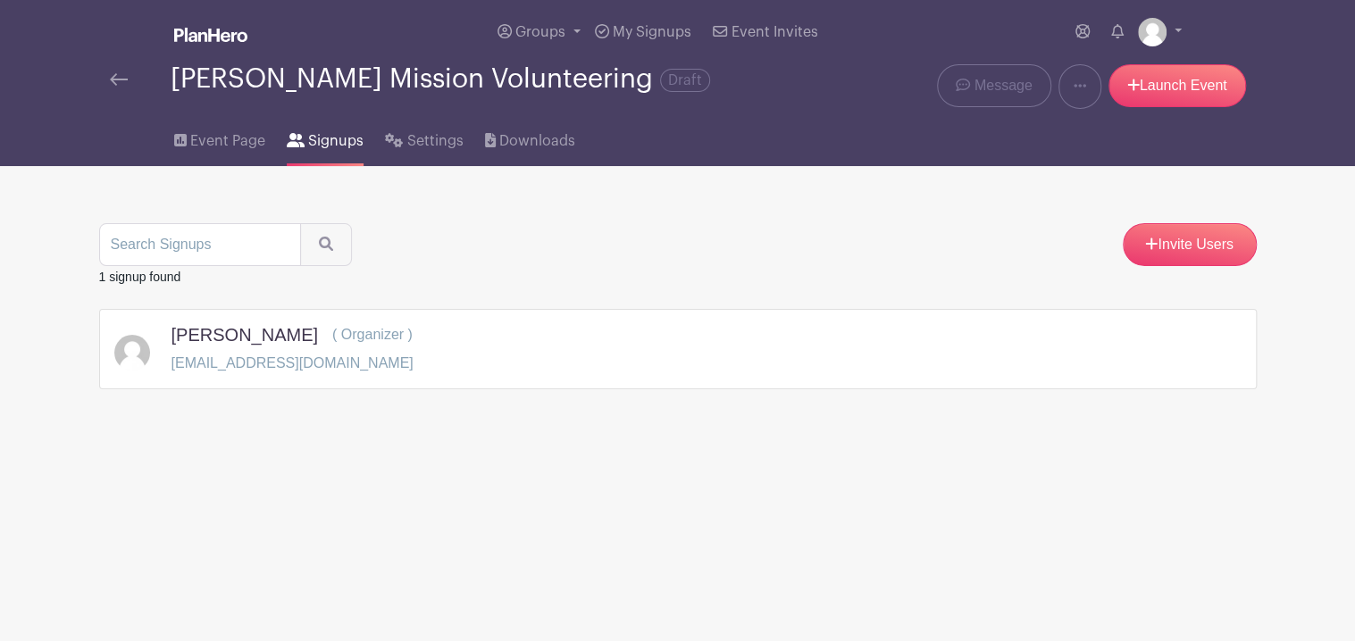
click at [385, 318] on div "Selina D'Alimonte ( Organizer ) sdalimonte@wysemeter.com" at bounding box center [678, 349] width 1158 height 80
click at [326, 371] on p "[EMAIL_ADDRESS][DOMAIN_NAME]" at bounding box center [293, 363] width 242 height 21
click at [399, 143] on icon at bounding box center [395, 140] width 18 height 14
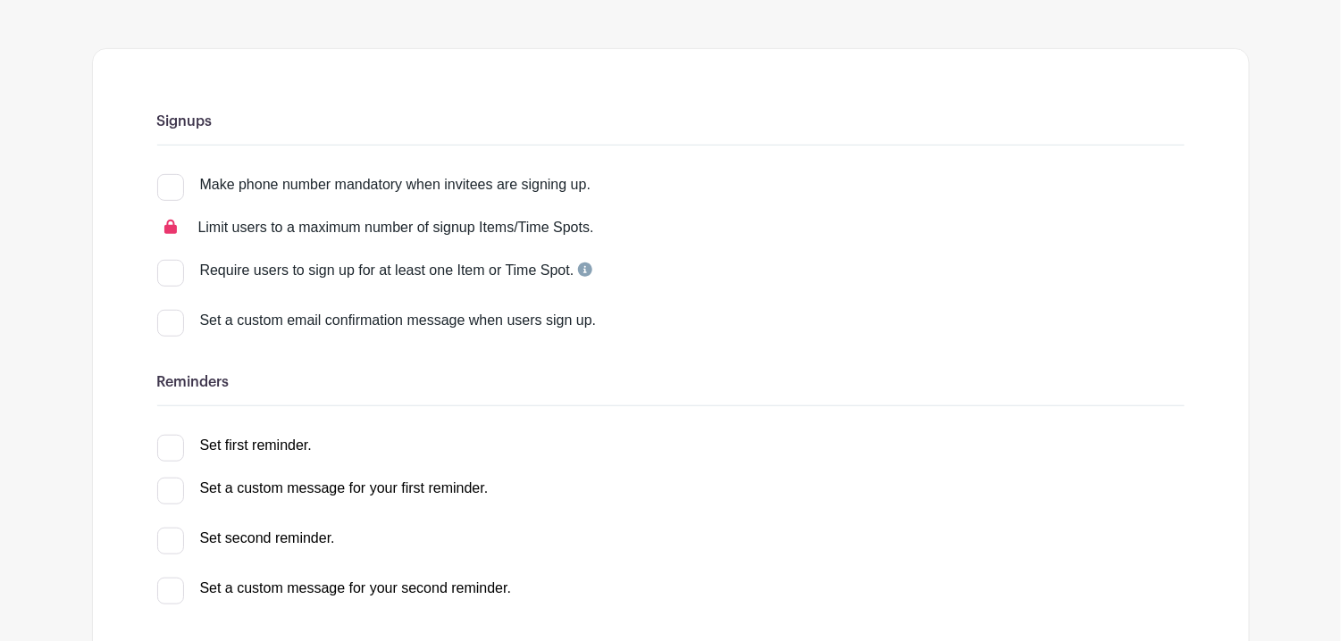
scroll to position [179, 0]
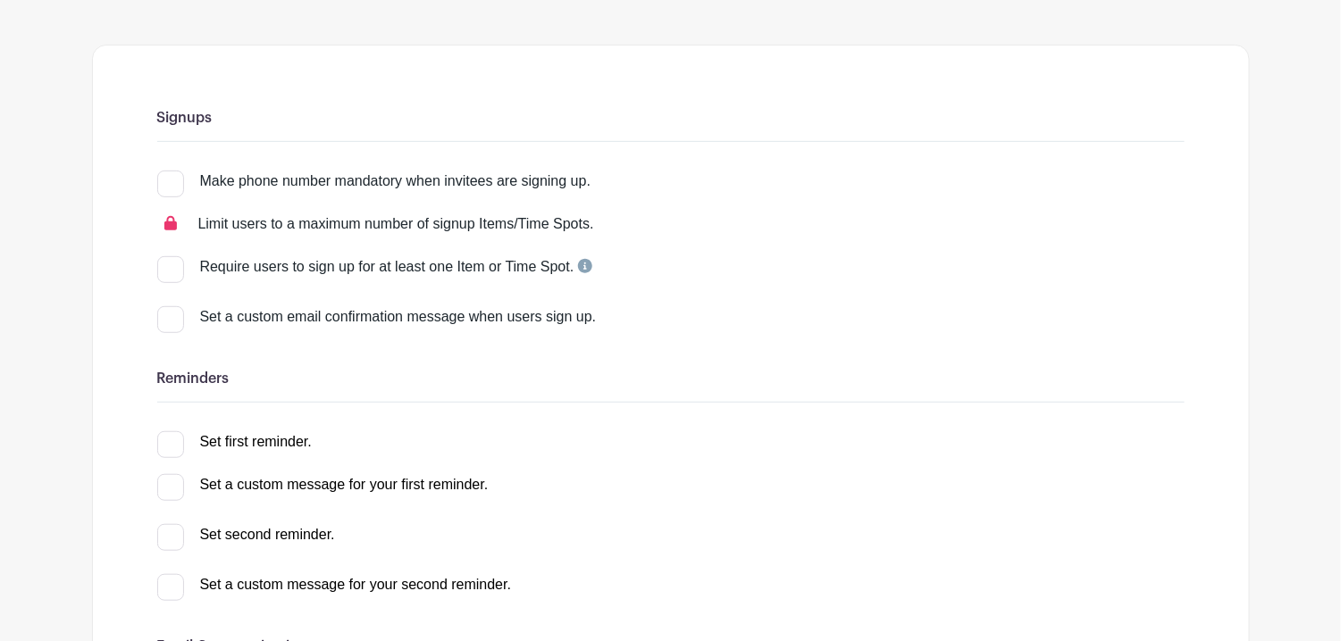
click at [272, 225] on div "Limit users to a maximum number of signup Items/Time Spots." at bounding box center [396, 223] width 396 height 21
drag, startPoint x: 389, startPoint y: 242, endPoint x: 714, endPoint y: 222, distance: 325.8
click at [714, 222] on div "Limit users to a maximum number of signup Items/Time Spots." at bounding box center [670, 223] width 1027 height 21
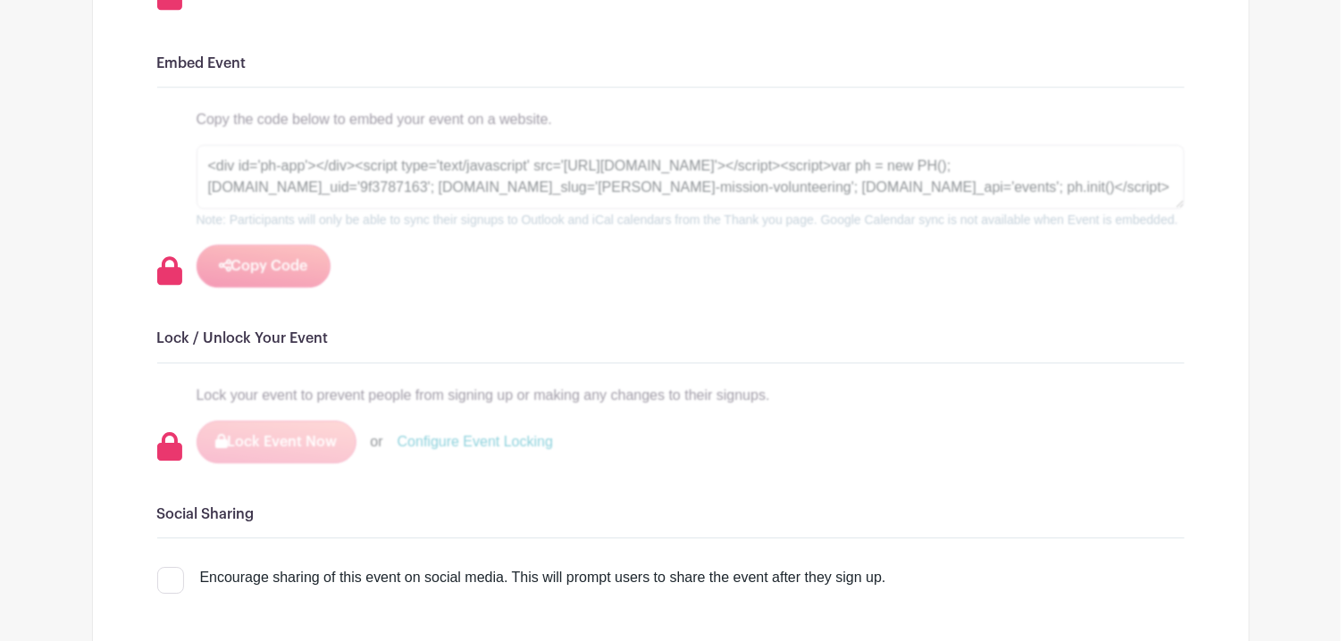
scroll to position [1519, 0]
